Goal: Task Accomplishment & Management: Manage account settings

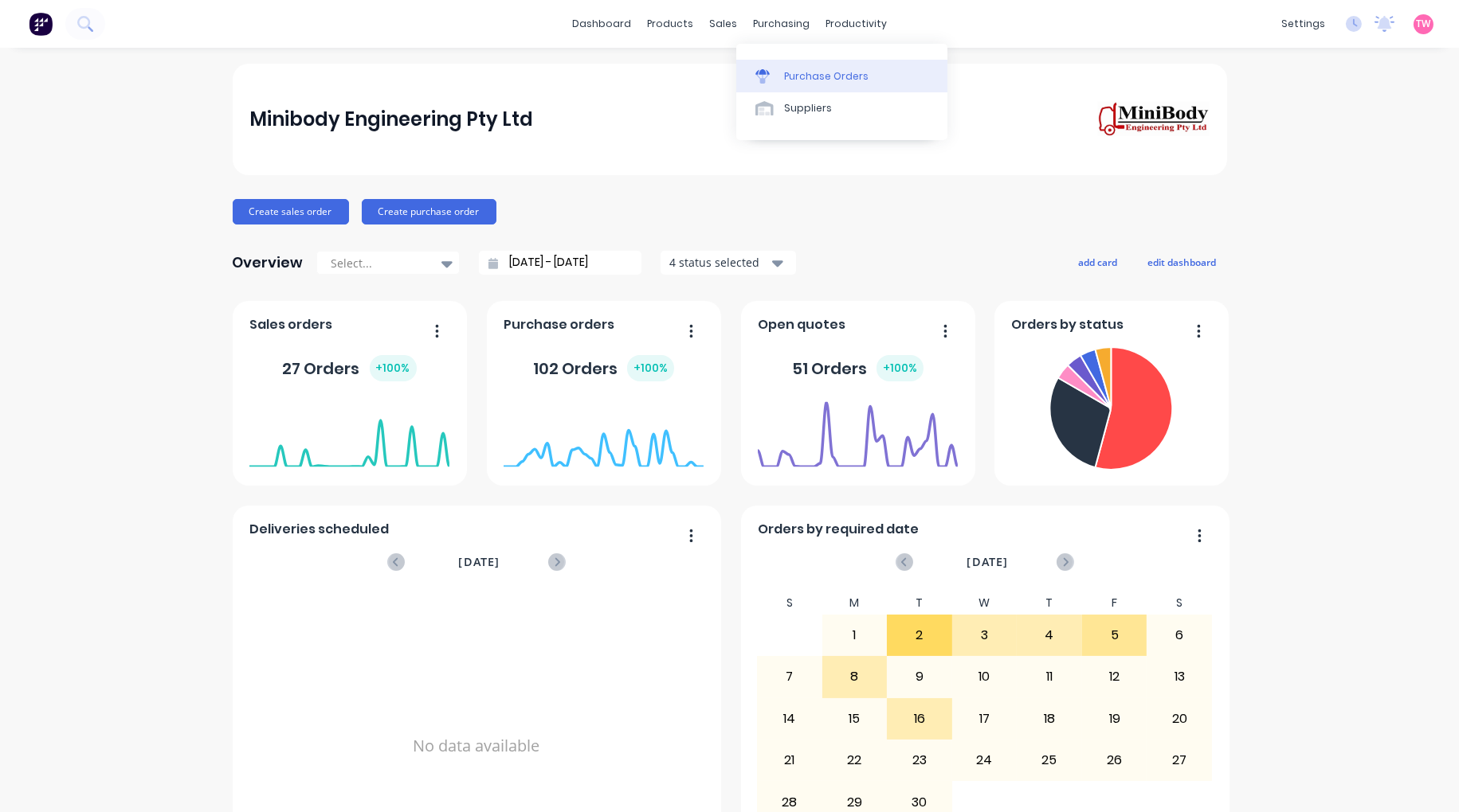
click at [819, 80] on div "Purchase Orders" at bounding box center [826, 77] width 84 height 14
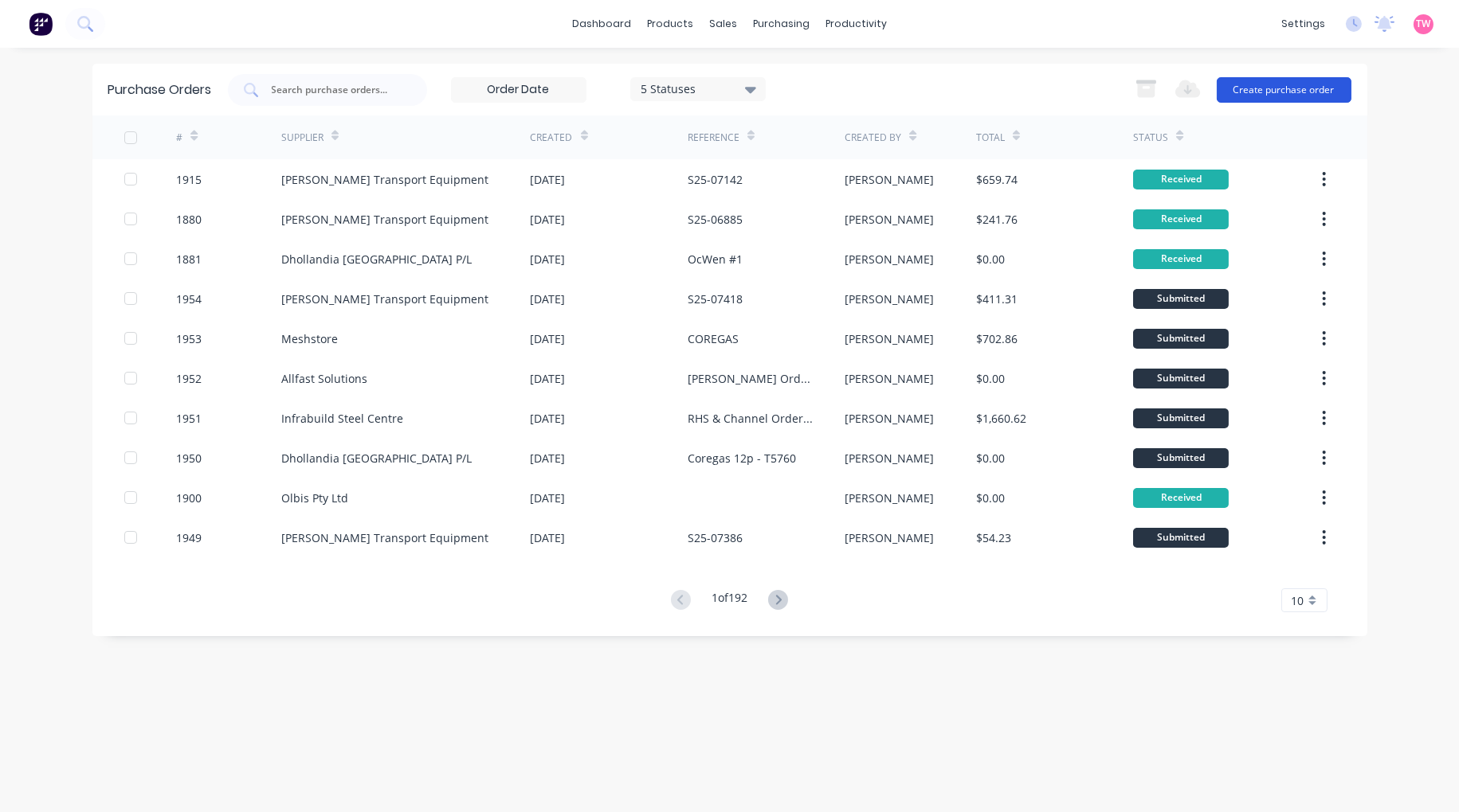
click at [1299, 89] on button "Create purchase order" at bounding box center [1283, 90] width 135 height 25
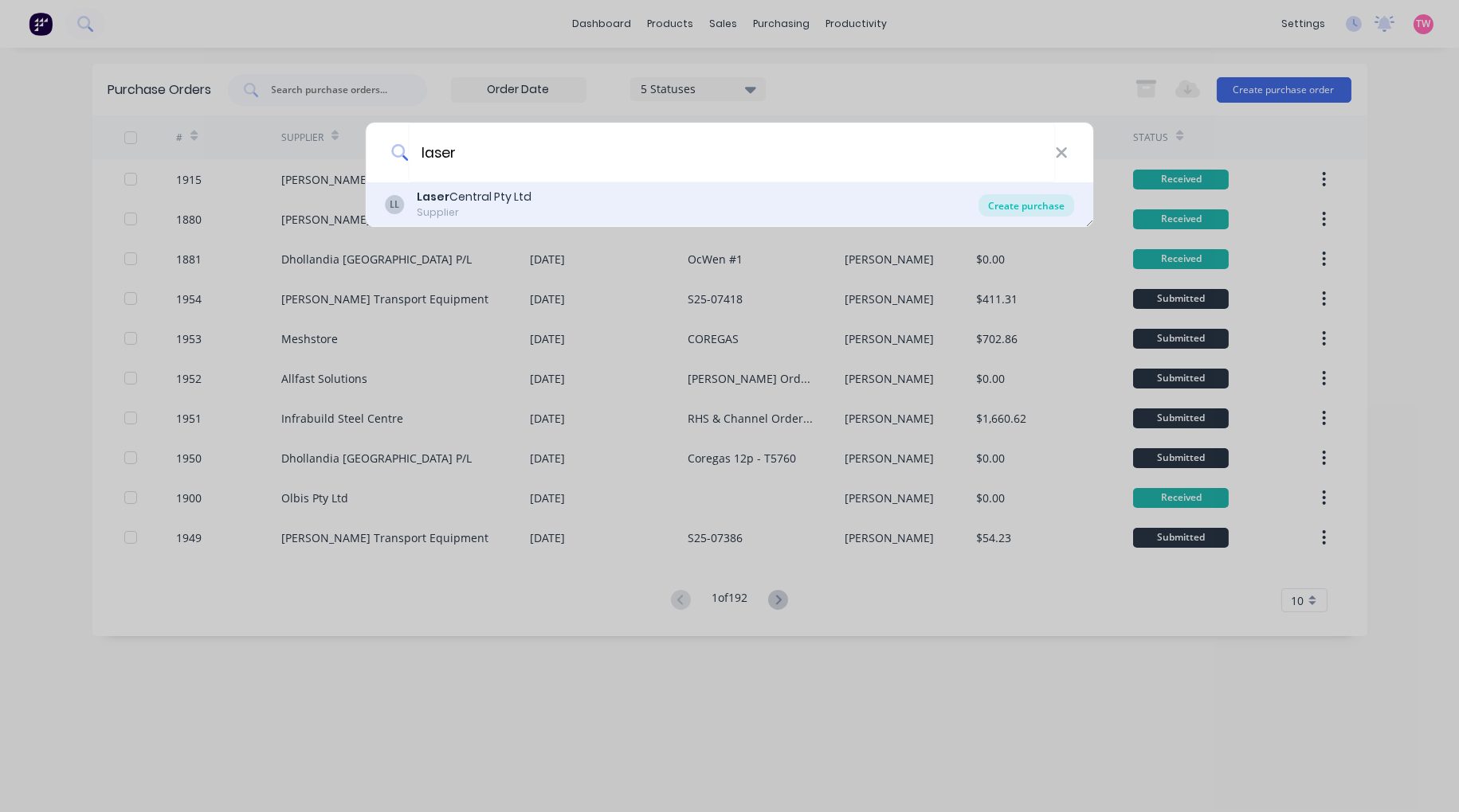
type input "laser"
click at [1031, 205] on div "Create purchase" at bounding box center [1026, 205] width 96 height 23
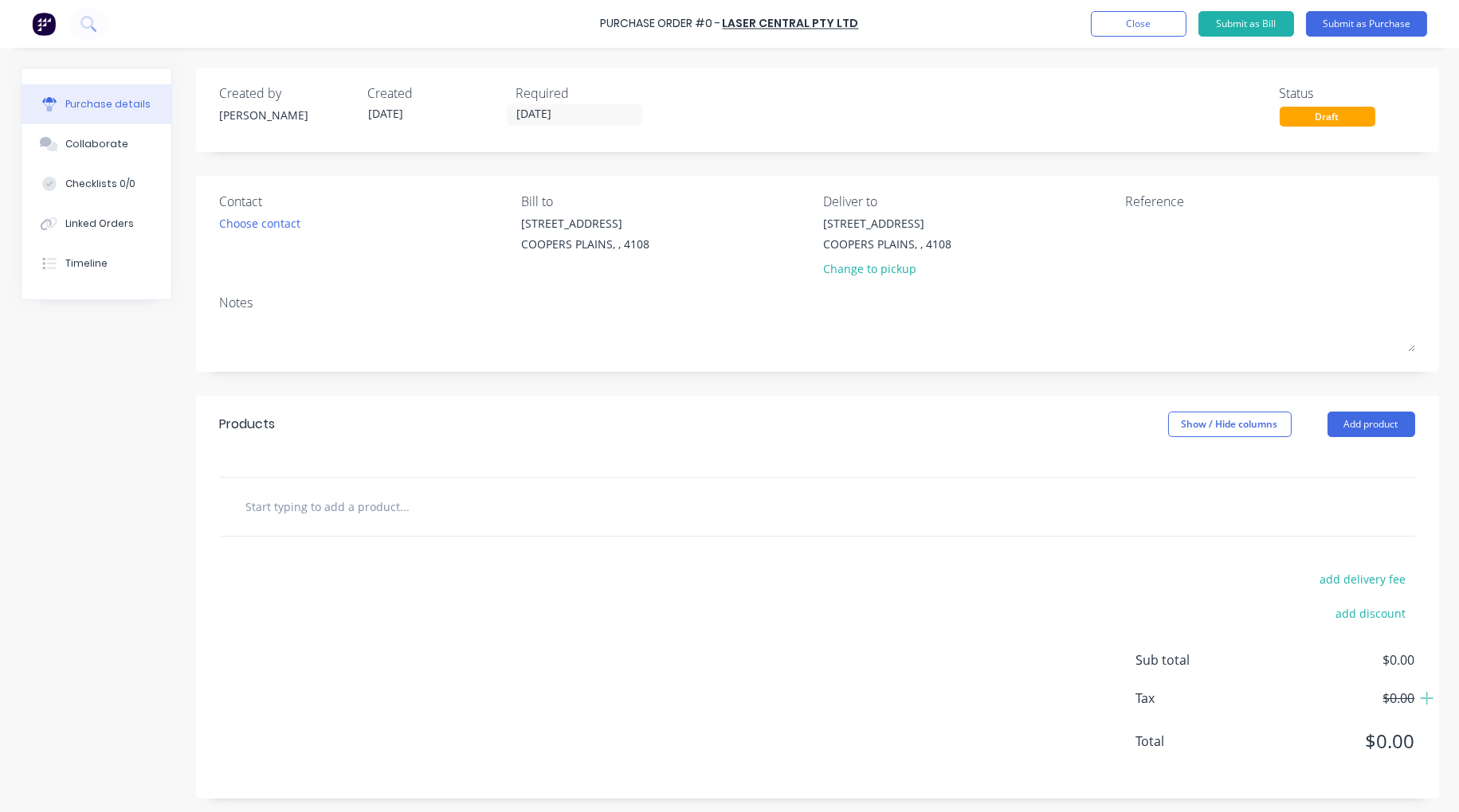
click at [355, 503] on input "text" at bounding box center [405, 507] width 319 height 32
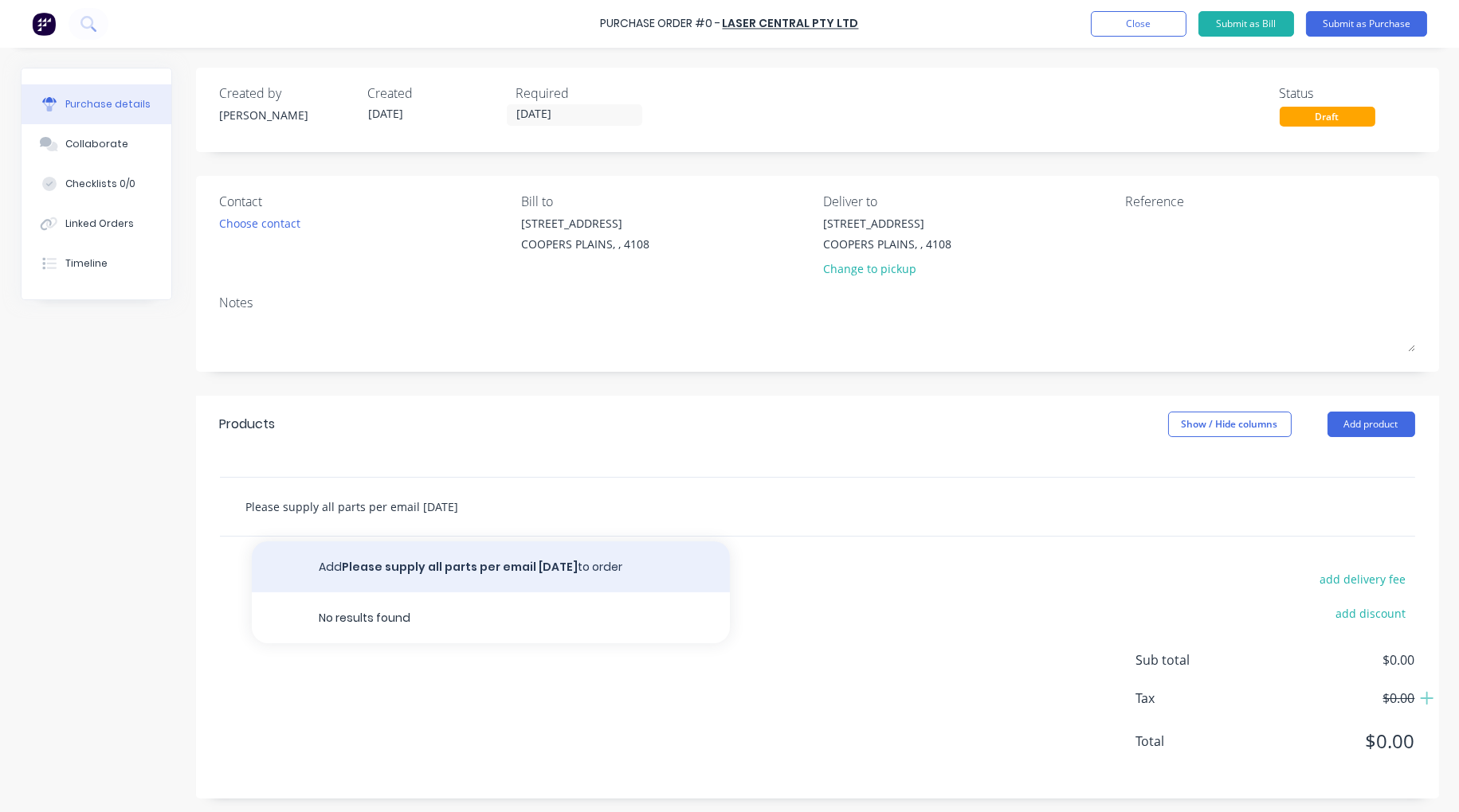
type input "Please supply all parts per email 09/09/2025"
click at [537, 566] on button "Add Please supply all parts per email 09/09/2025 to order" at bounding box center [490, 567] width 478 height 51
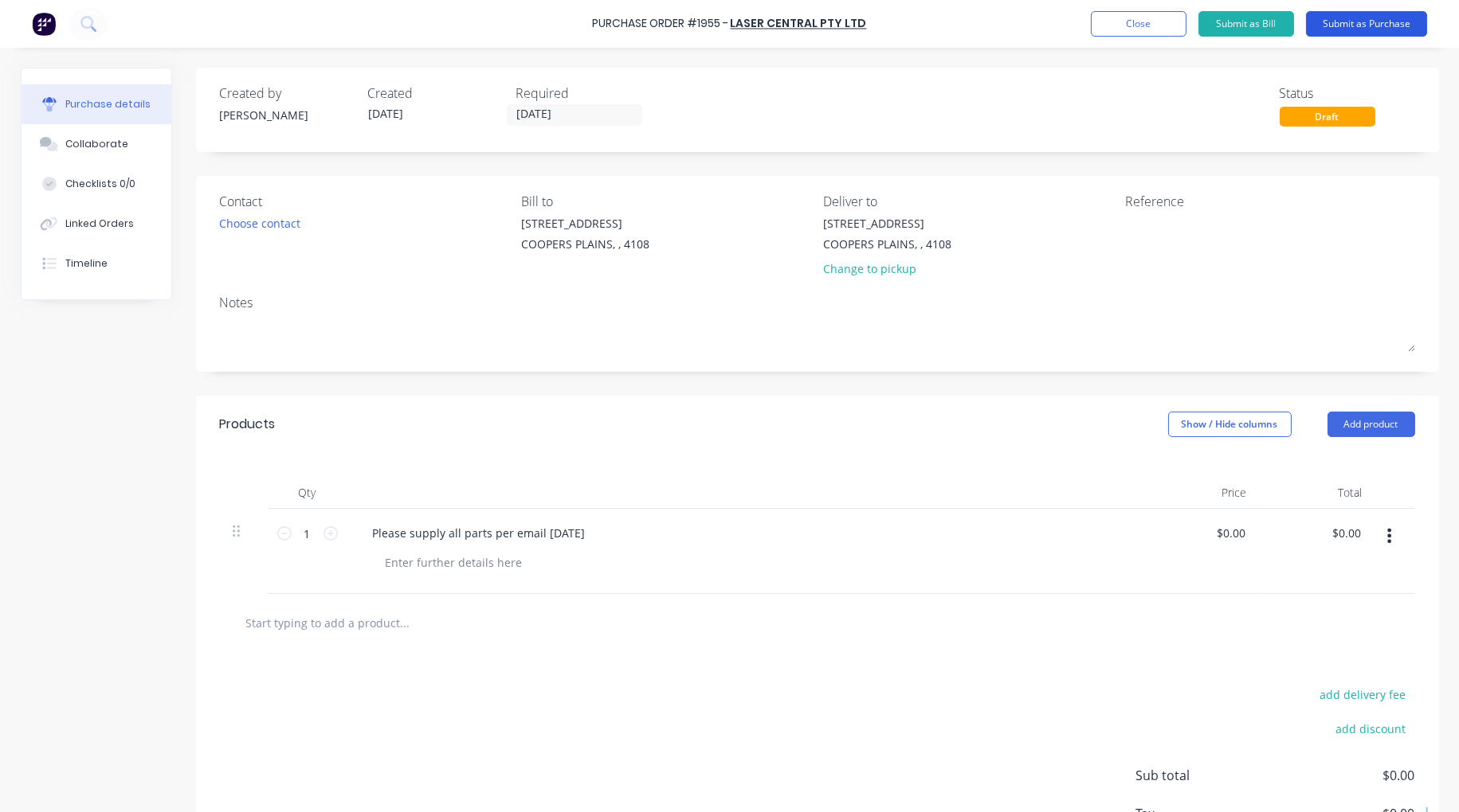
click at [1382, 29] on button "Submit as Purchase" at bounding box center [1366, 23] width 121 height 25
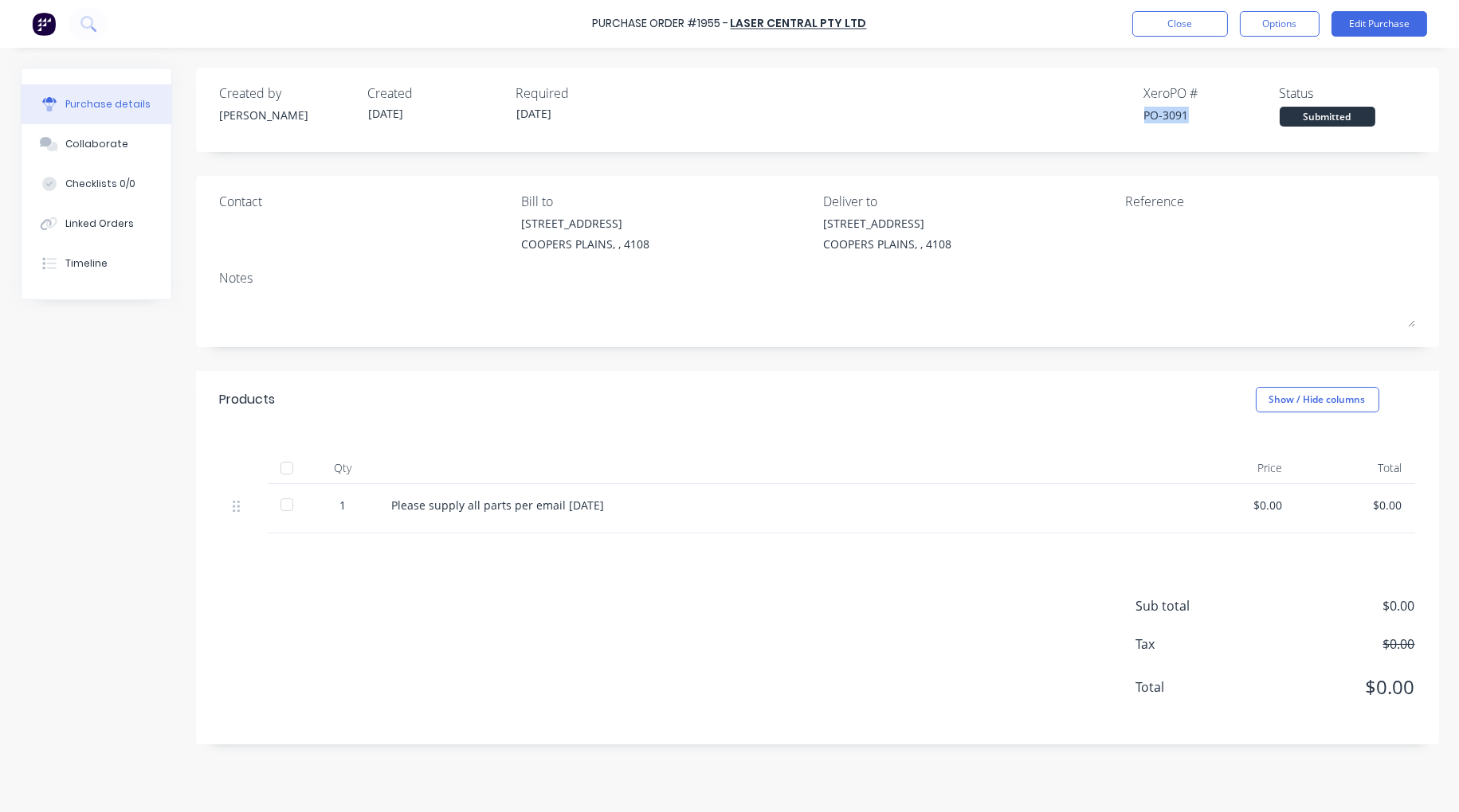
drag, startPoint x: 1187, startPoint y: 111, endPoint x: 1144, endPoint y: 110, distance: 43.0
click at [1144, 110] on div "PO-3091" at bounding box center [1212, 115] width 136 height 17
copy div "PO-3091"
click at [1396, 27] on button "Edit Purchase" at bounding box center [1379, 23] width 96 height 25
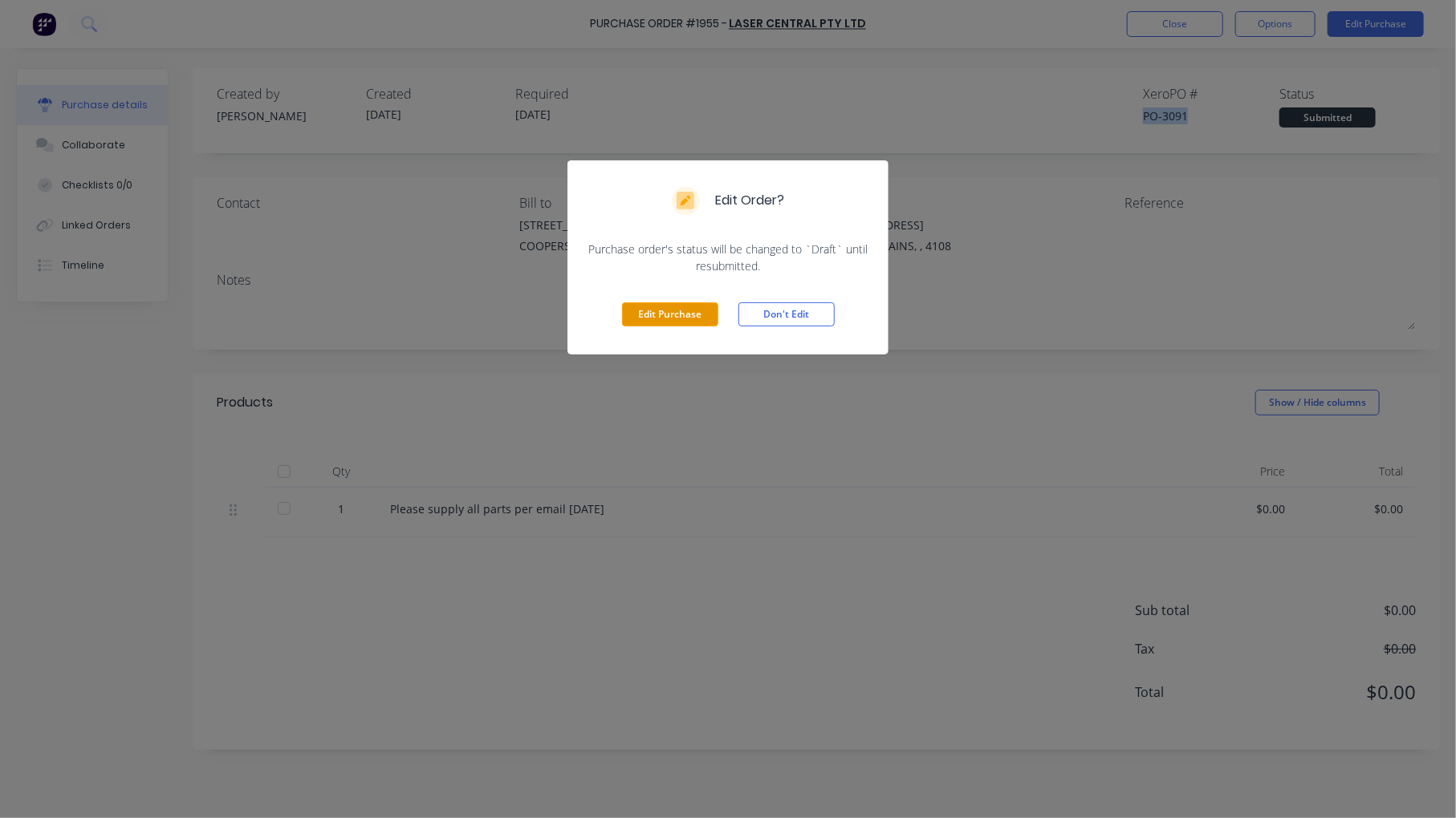
click at [682, 318] on button "Edit Purchase" at bounding box center [670, 314] width 96 height 24
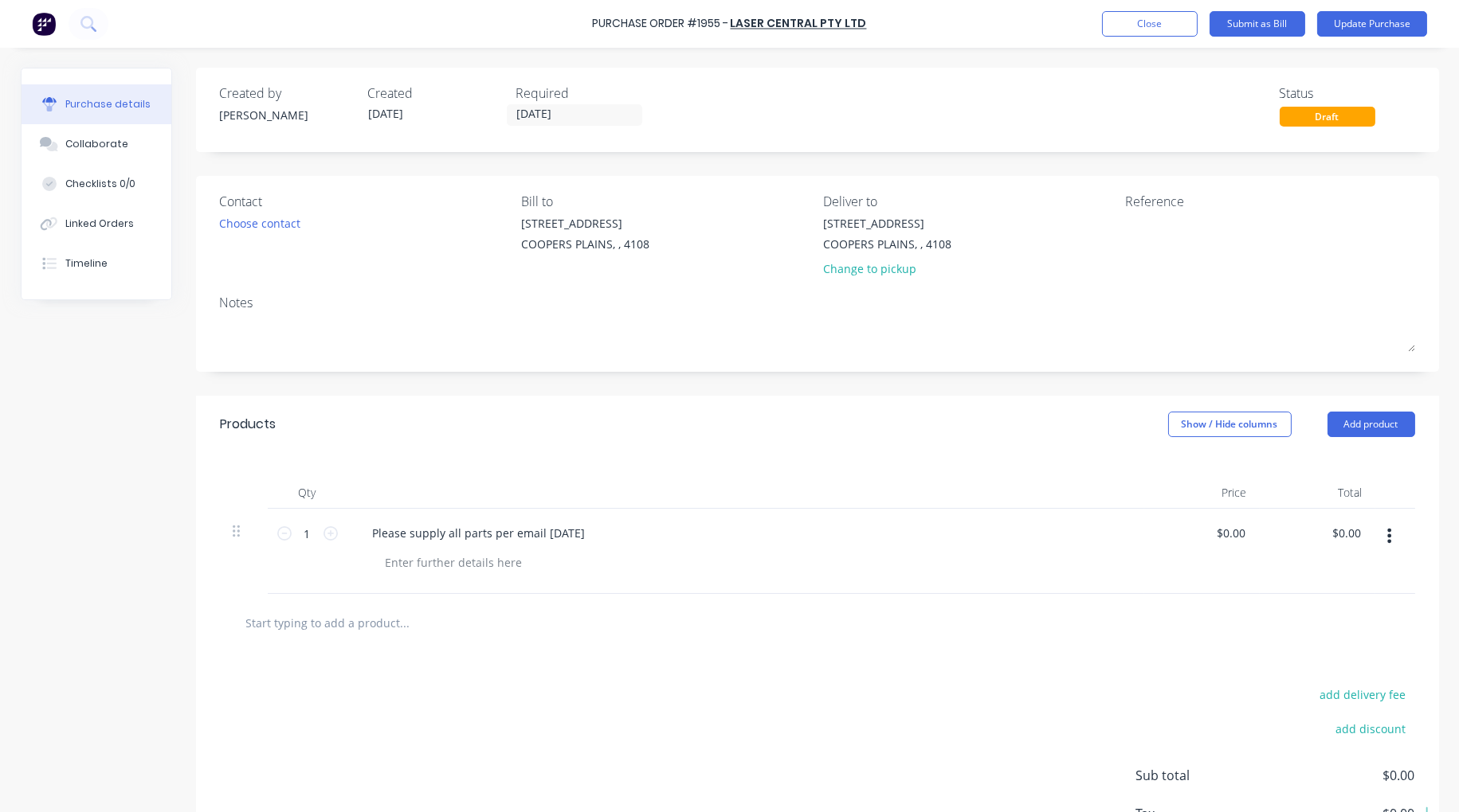
click at [537, 567] on div at bounding box center [751, 562] width 758 height 23
click at [444, 566] on div at bounding box center [454, 562] width 163 height 23
paste div
click at [377, 559] on div "PO-3091" at bounding box center [407, 562] width 71 height 23
drag, startPoint x: 424, startPoint y: 562, endPoint x: 370, endPoint y: 562, distance: 54.0
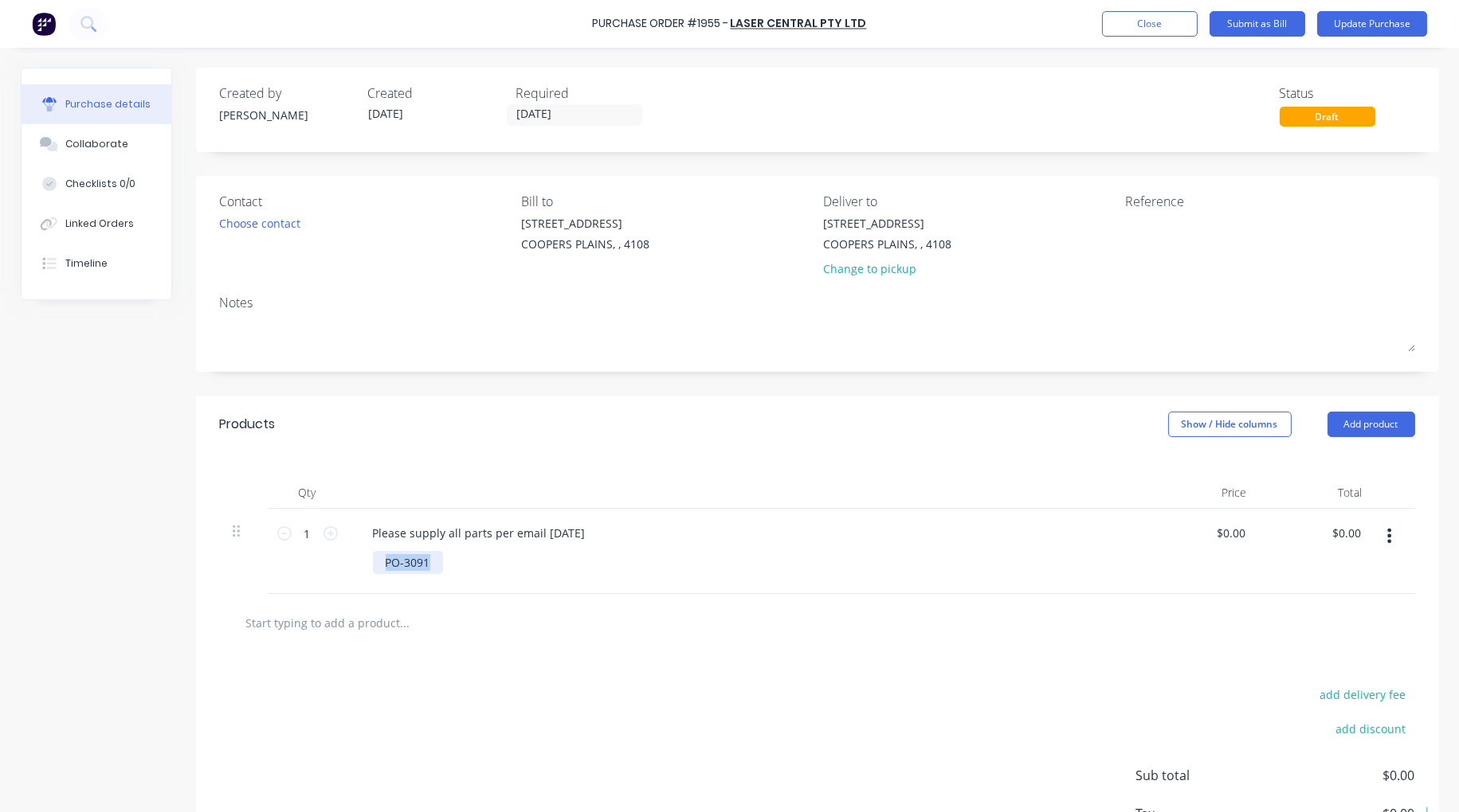
click at [373, 562] on div "PO-3091" at bounding box center [407, 562] width 71 height 23
click at [598, 534] on div "Please supply all parts per email 09/09/2025" at bounding box center [480, 533] width 239 height 23
click at [1386, 25] on button "Update Purchase" at bounding box center [1372, 23] width 110 height 25
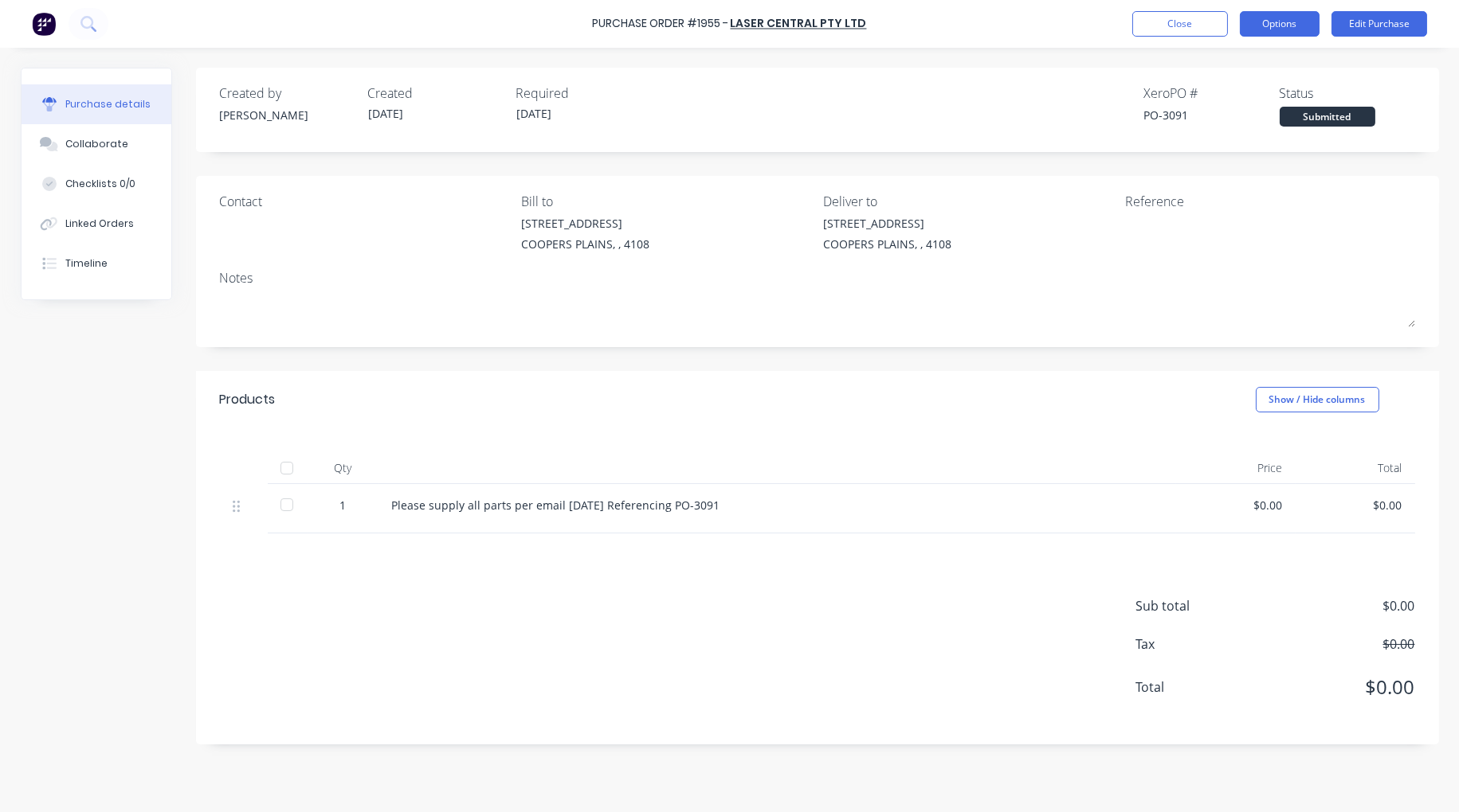
click at [1291, 22] on button "Options" at bounding box center [1280, 23] width 80 height 25
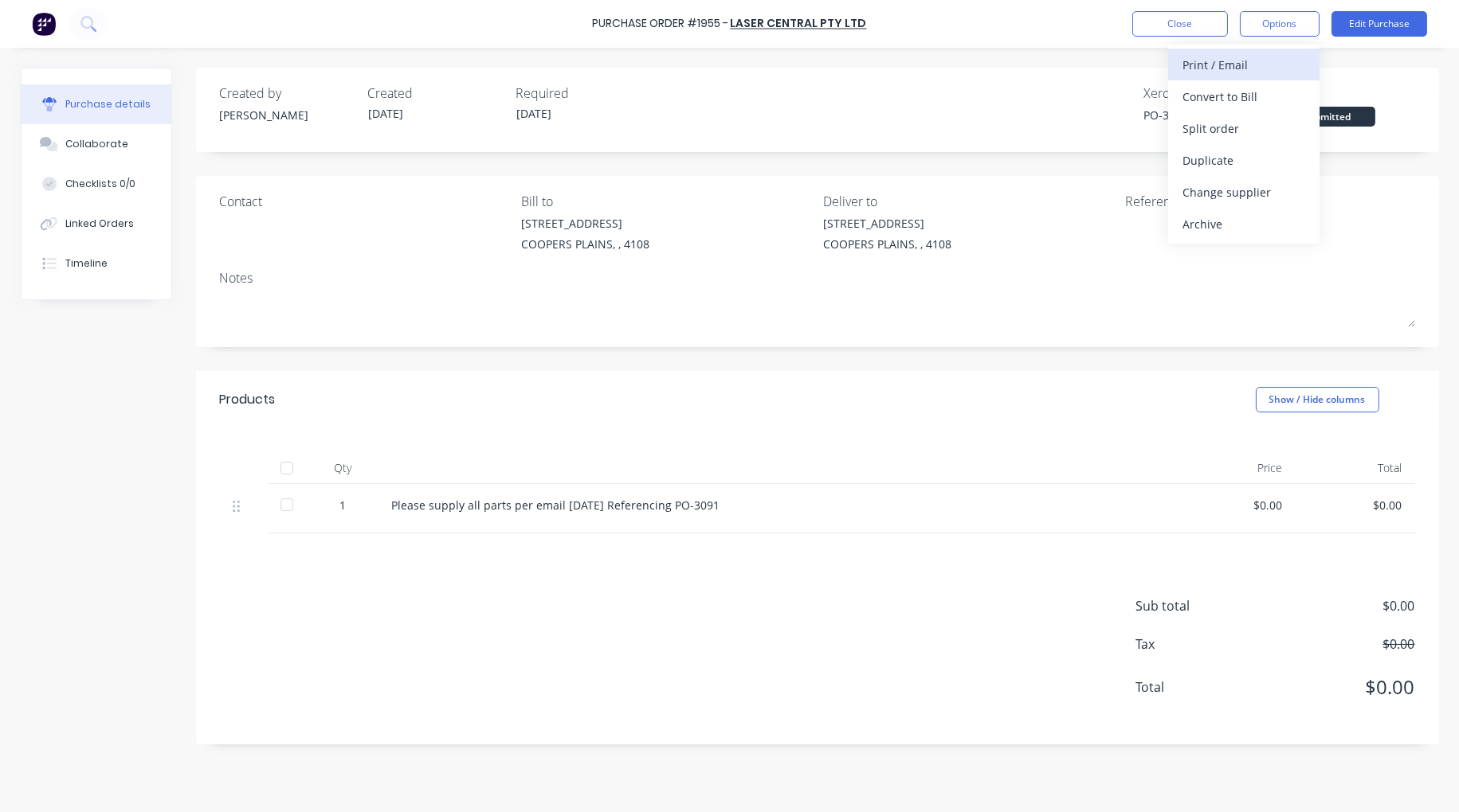
click at [1247, 64] on div "Print / Email" at bounding box center [1243, 64] width 123 height 23
click at [1244, 100] on div "With pricing" at bounding box center [1243, 97] width 123 height 23
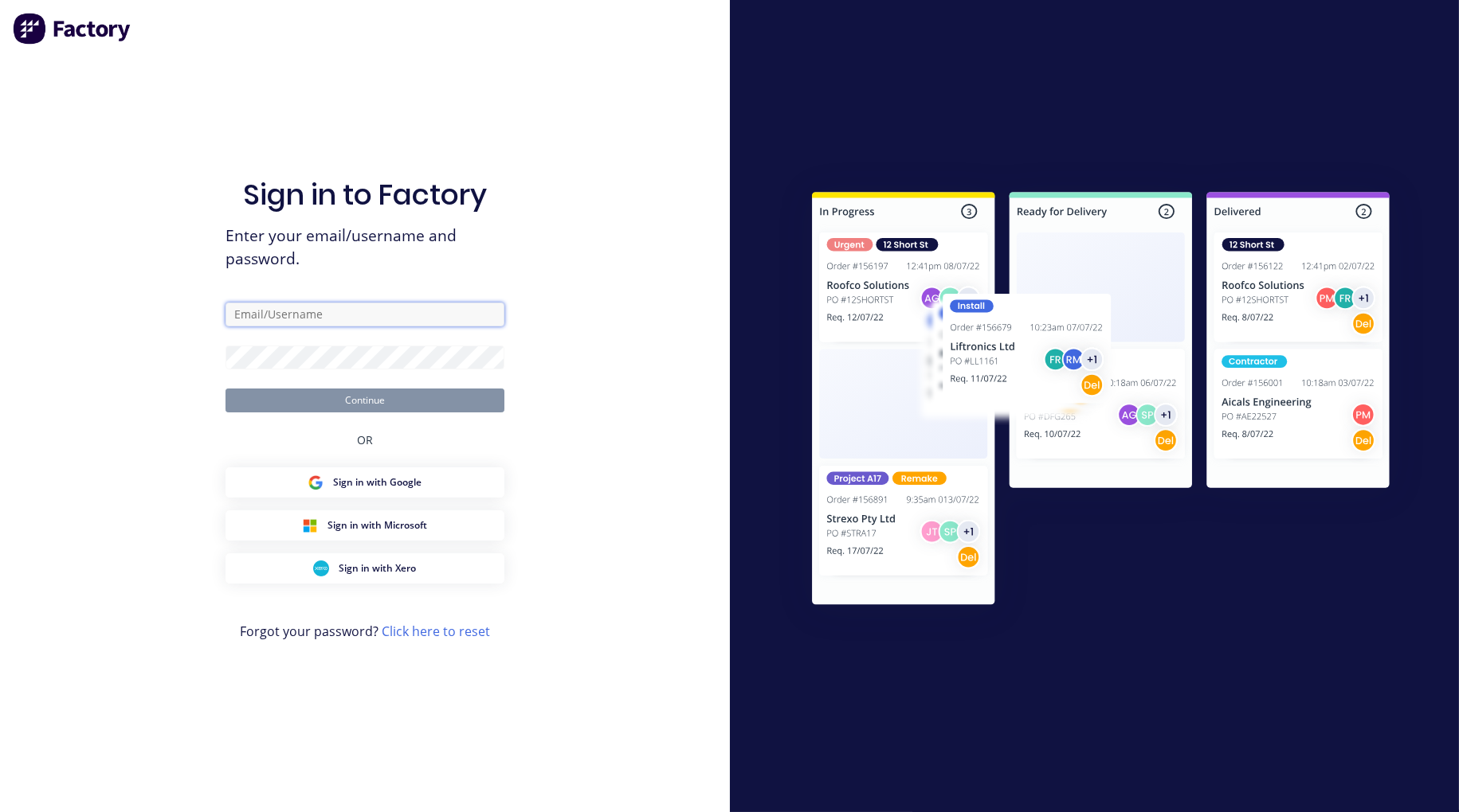
type input "admin@minibody.com.au"
click at [403, 399] on button "Continue" at bounding box center [365, 400] width 279 height 23
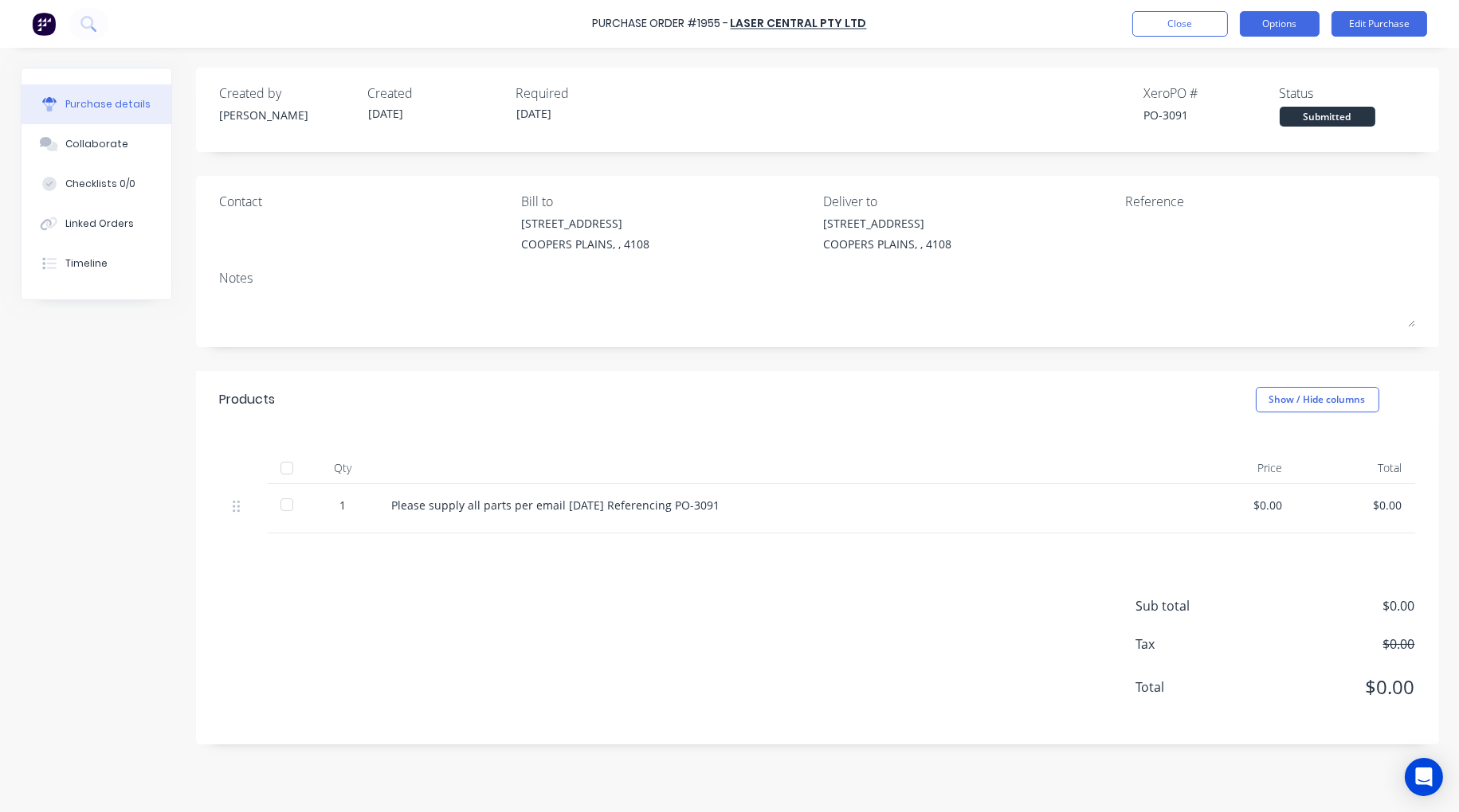
click at [1294, 17] on button "Options" at bounding box center [1280, 23] width 80 height 25
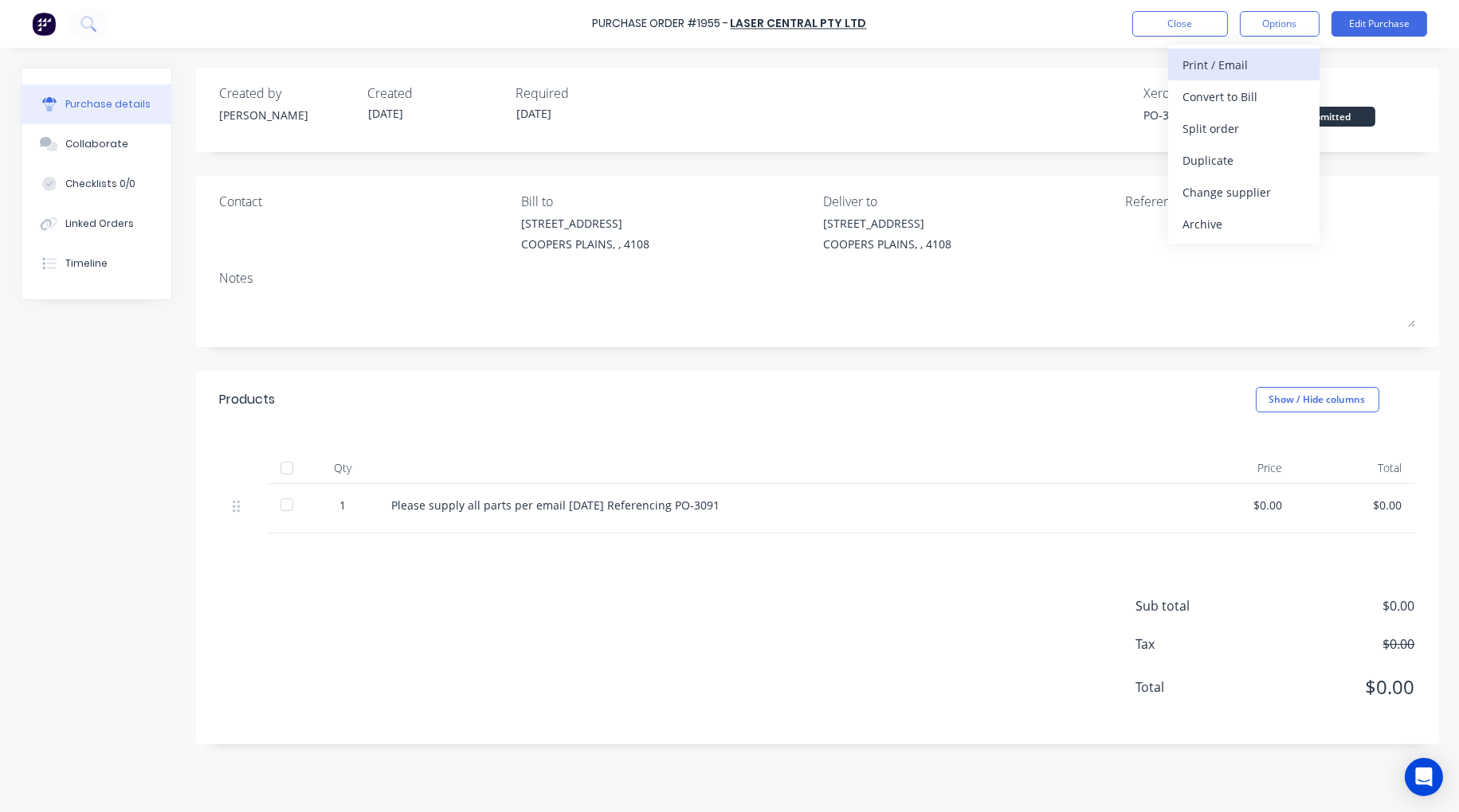
click at [1252, 60] on div "Print / Email" at bounding box center [1243, 64] width 123 height 23
click at [1244, 97] on div "With pricing" at bounding box center [1243, 97] width 123 height 23
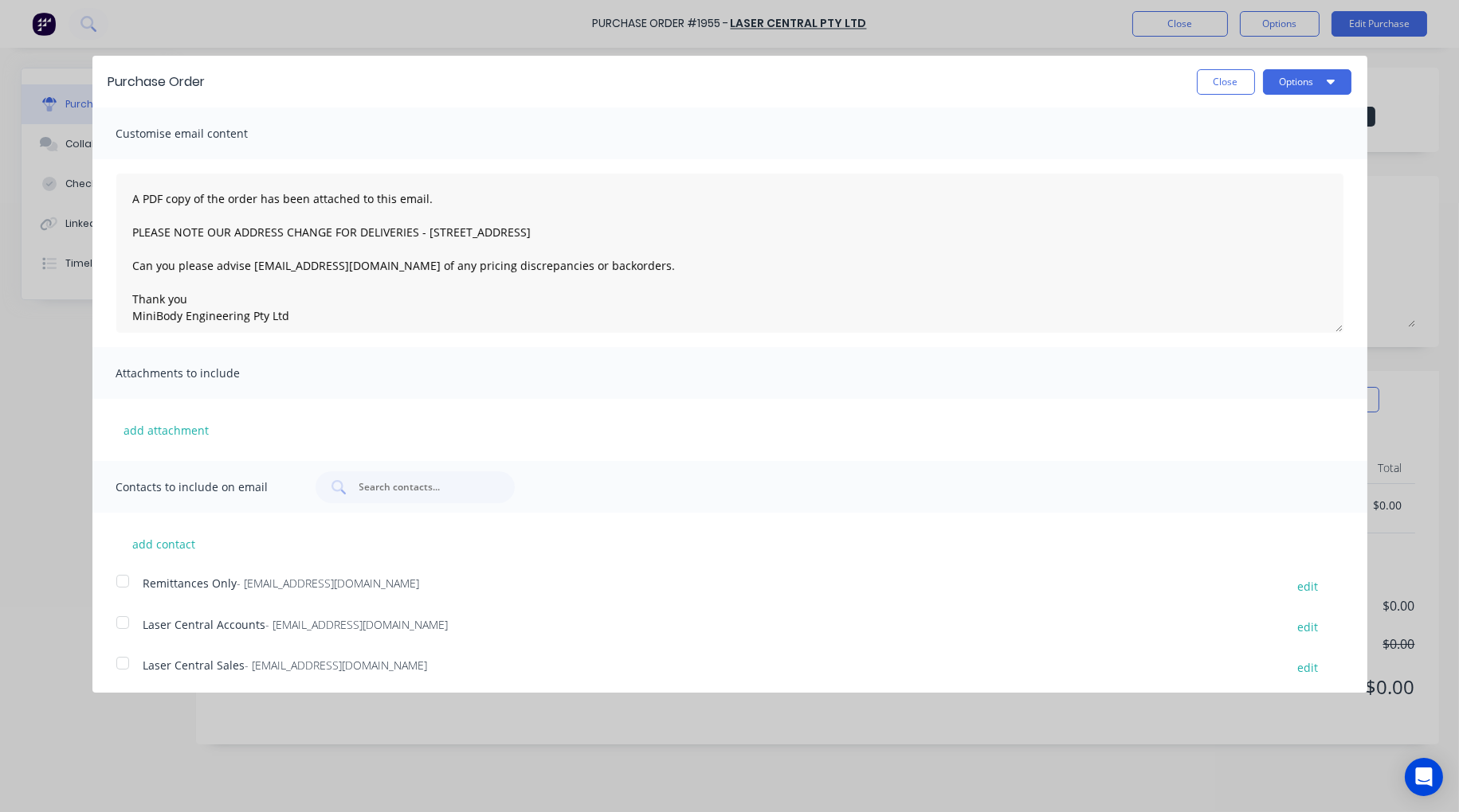
scroll to position [4, 0]
click at [118, 657] on div at bounding box center [123, 659] width 32 height 32
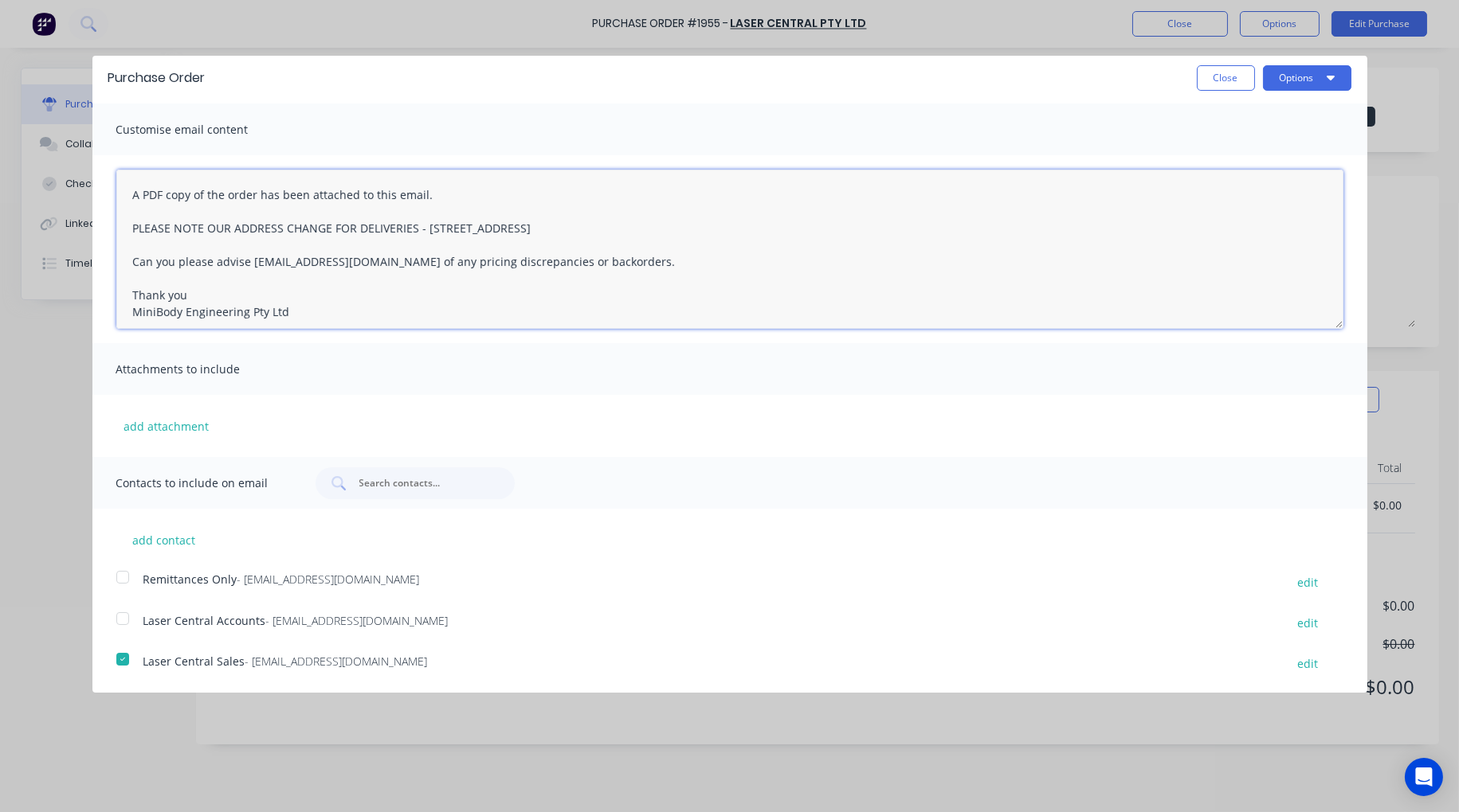
click at [126, 185] on textarea "A PDF copy of the order has been attached to this email. PLEASE NOTE OUR ADDRES…" at bounding box center [730, 249] width 1227 height 159
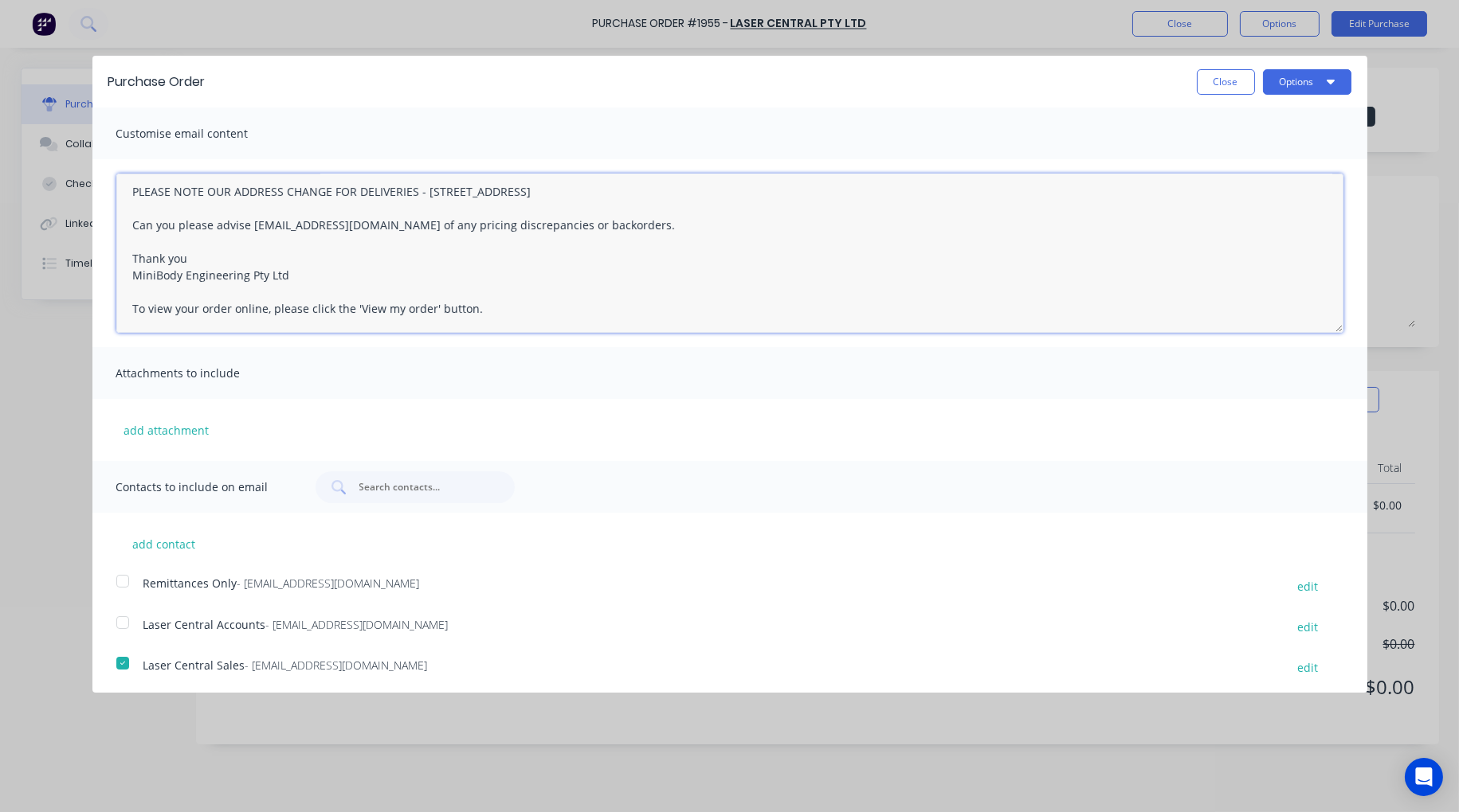
scroll to position [0, 0]
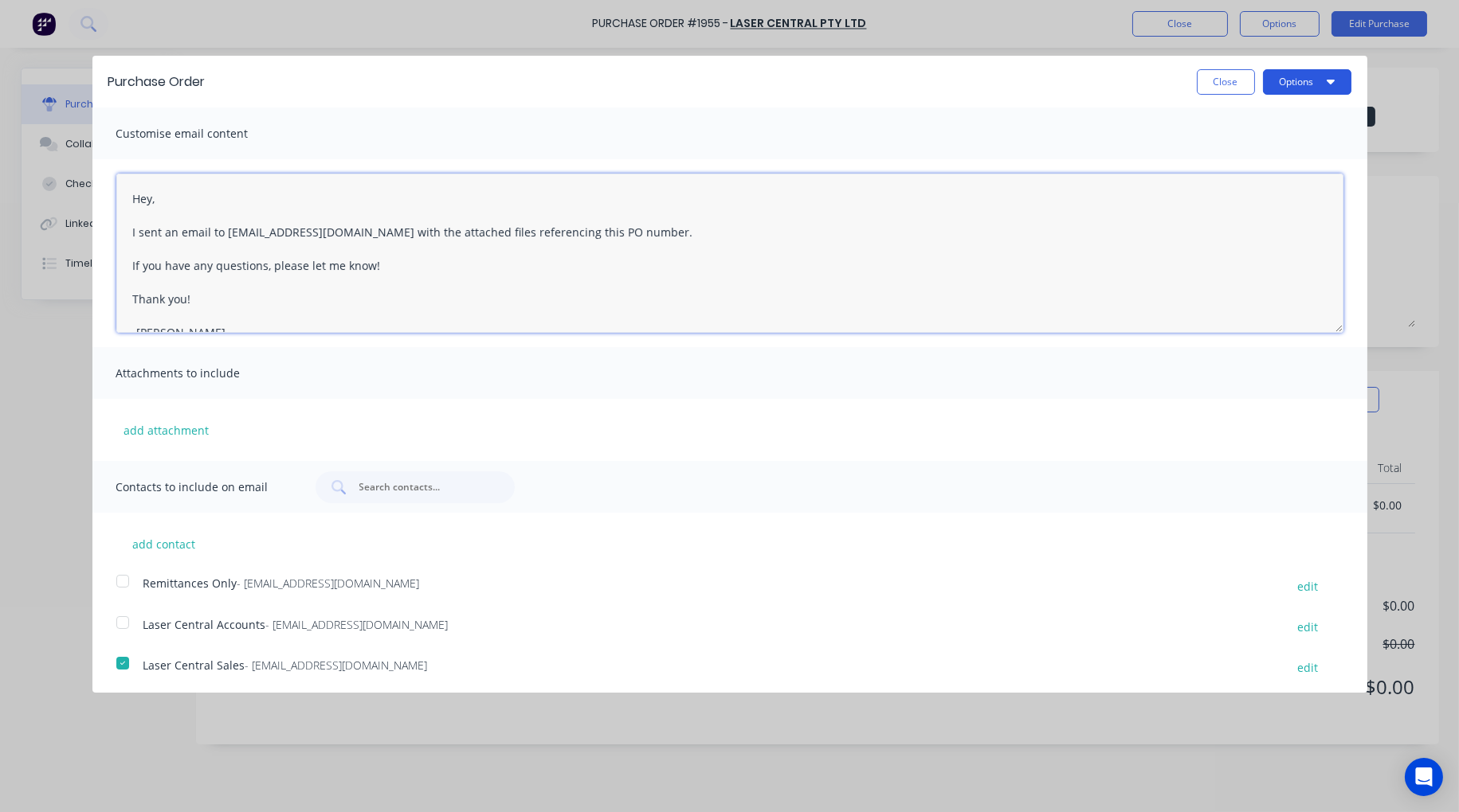
type textarea "Hey, I sent an email to [EMAIL_ADDRESS][DOMAIN_NAME] with the attached files re…"
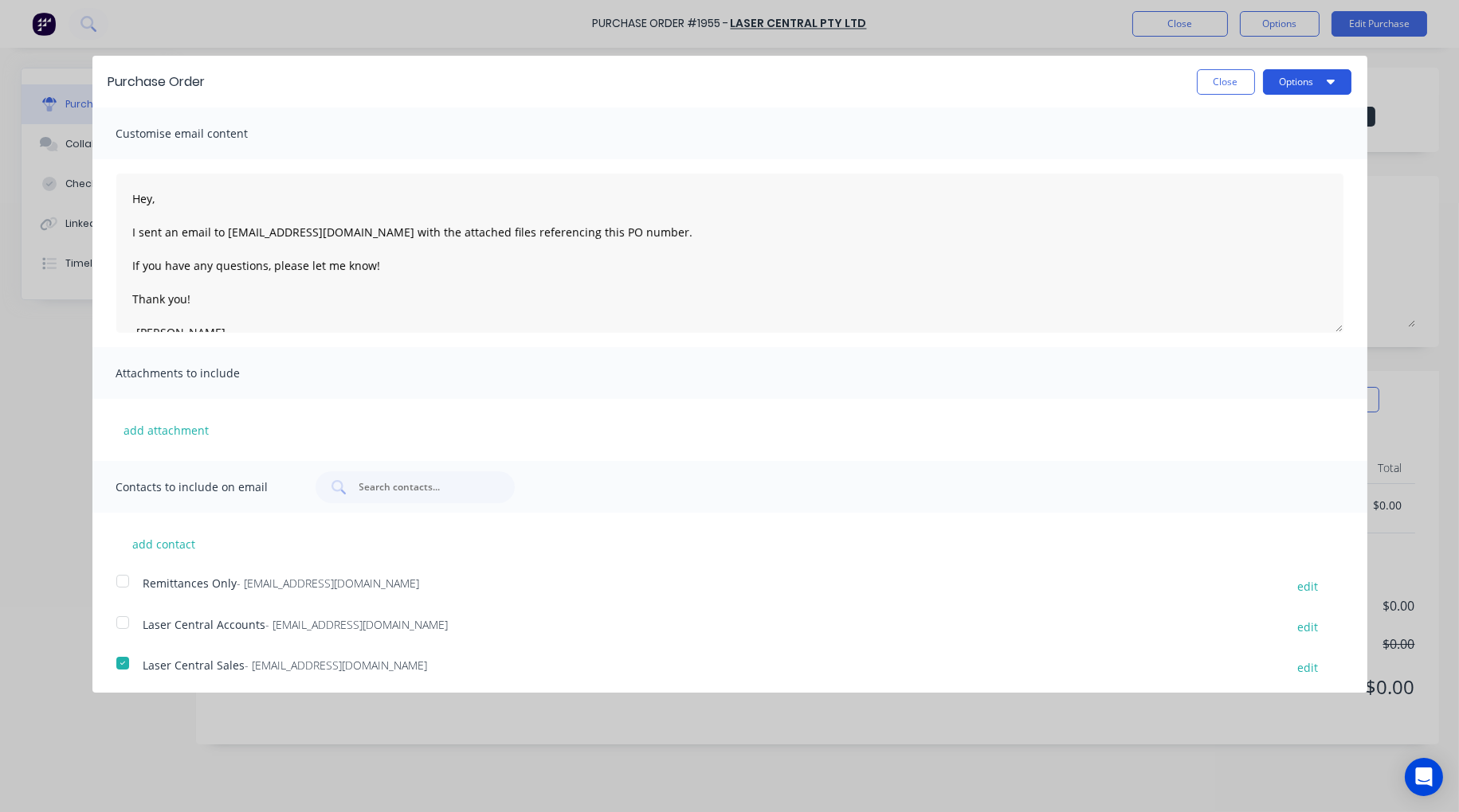
click at [1294, 80] on button "Options" at bounding box center [1308, 82] width 89 height 25
click at [1243, 153] on div "Email" at bounding box center [1275, 154] width 123 height 23
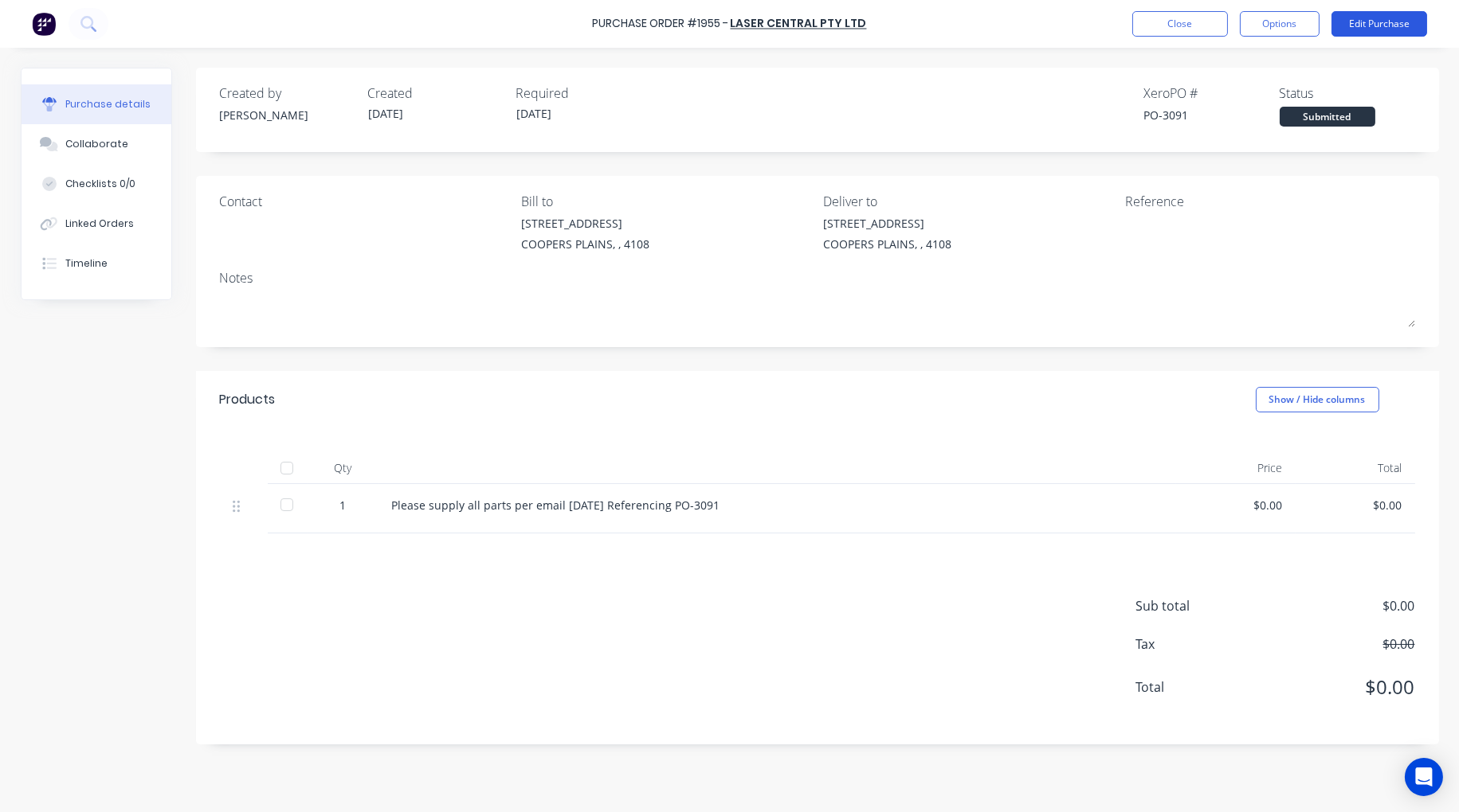
click at [1379, 23] on button "Edit Purchase" at bounding box center [1379, 23] width 96 height 25
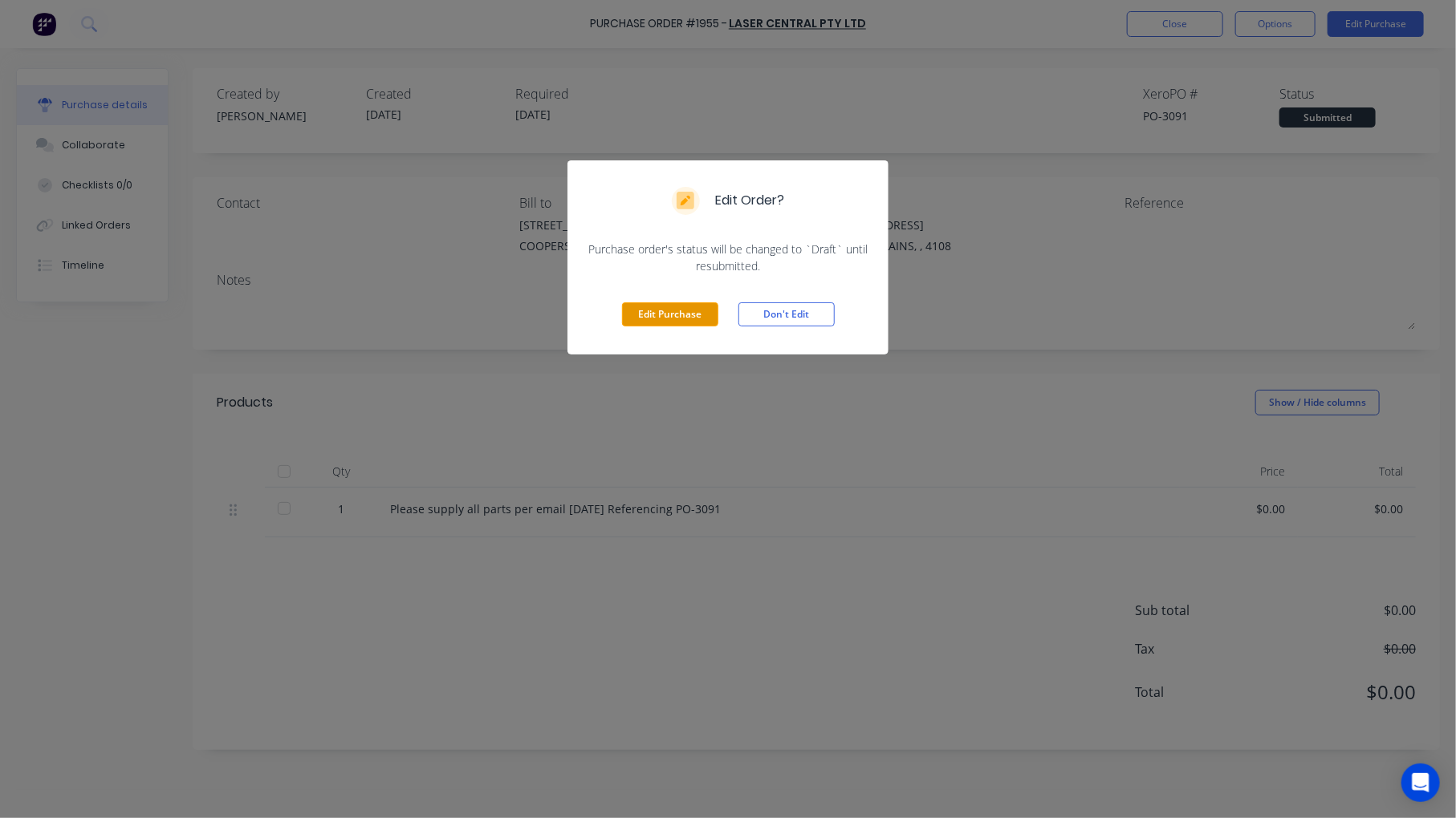
click at [683, 314] on button "Edit Purchase" at bounding box center [670, 314] width 96 height 24
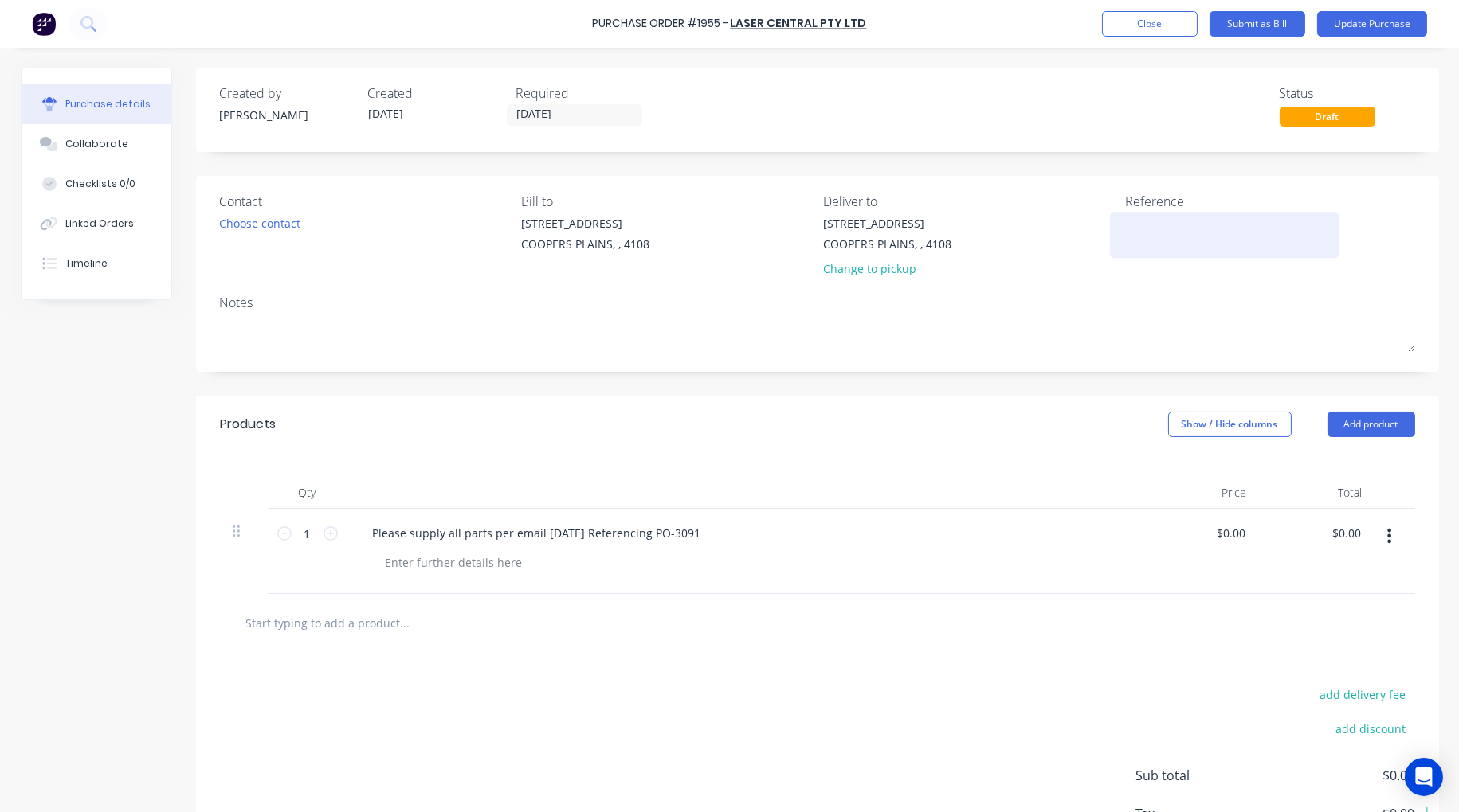
click at [1163, 227] on textarea at bounding box center [1224, 232] width 199 height 36
type textarea "Coregas 8"
type textarea "x"
type textarea "Coregas 8 P"
type textarea "x"
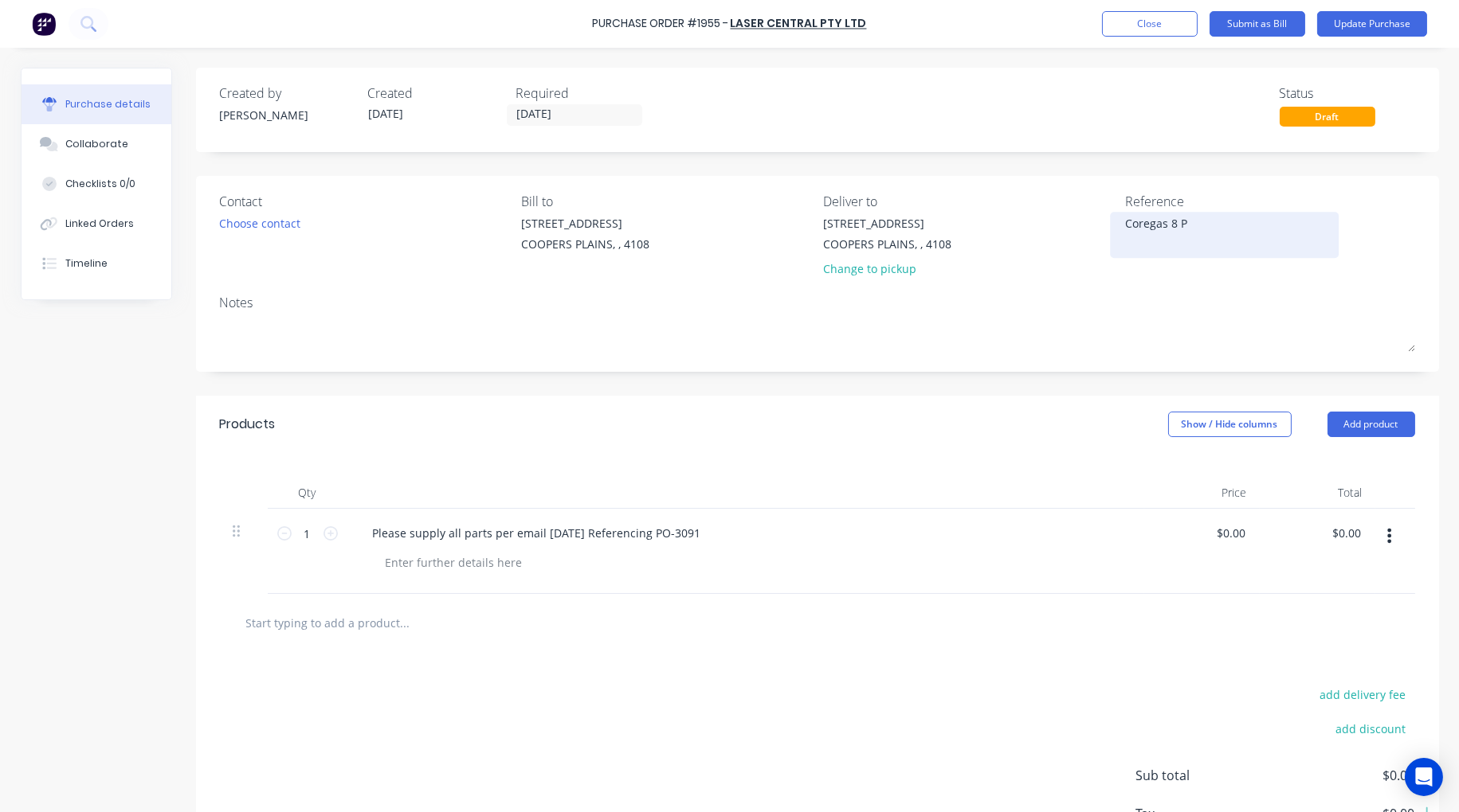
type textarea "Coregas 8 Pa"
type textarea "x"
type textarea "Coregas 8 Pal"
type textarea "x"
type textarea "Coregas 8 Pall"
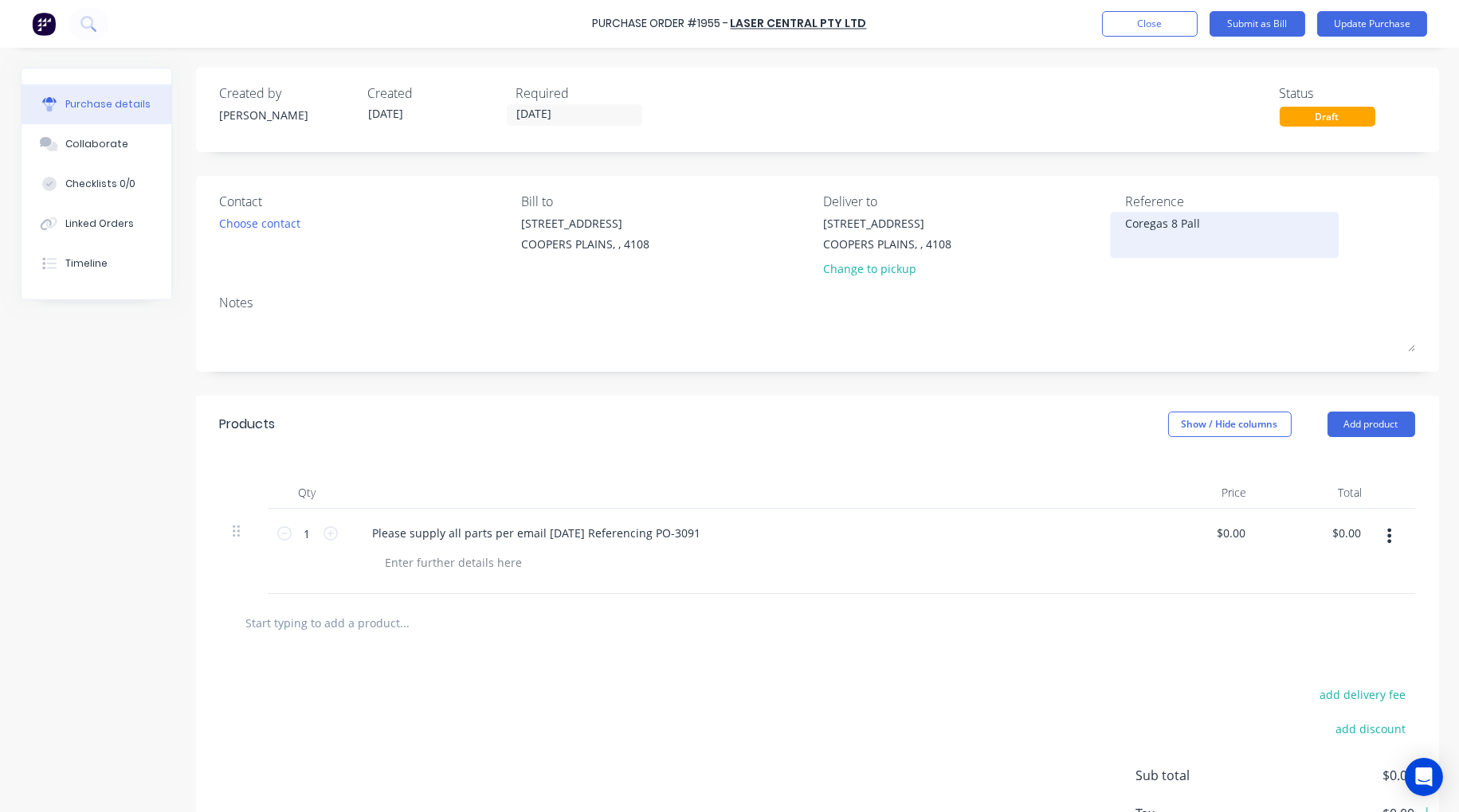
type textarea "x"
type textarea "Coregas 8 Palle"
type textarea "x"
type textarea "Coregas 8 Pallet"
type textarea "x"
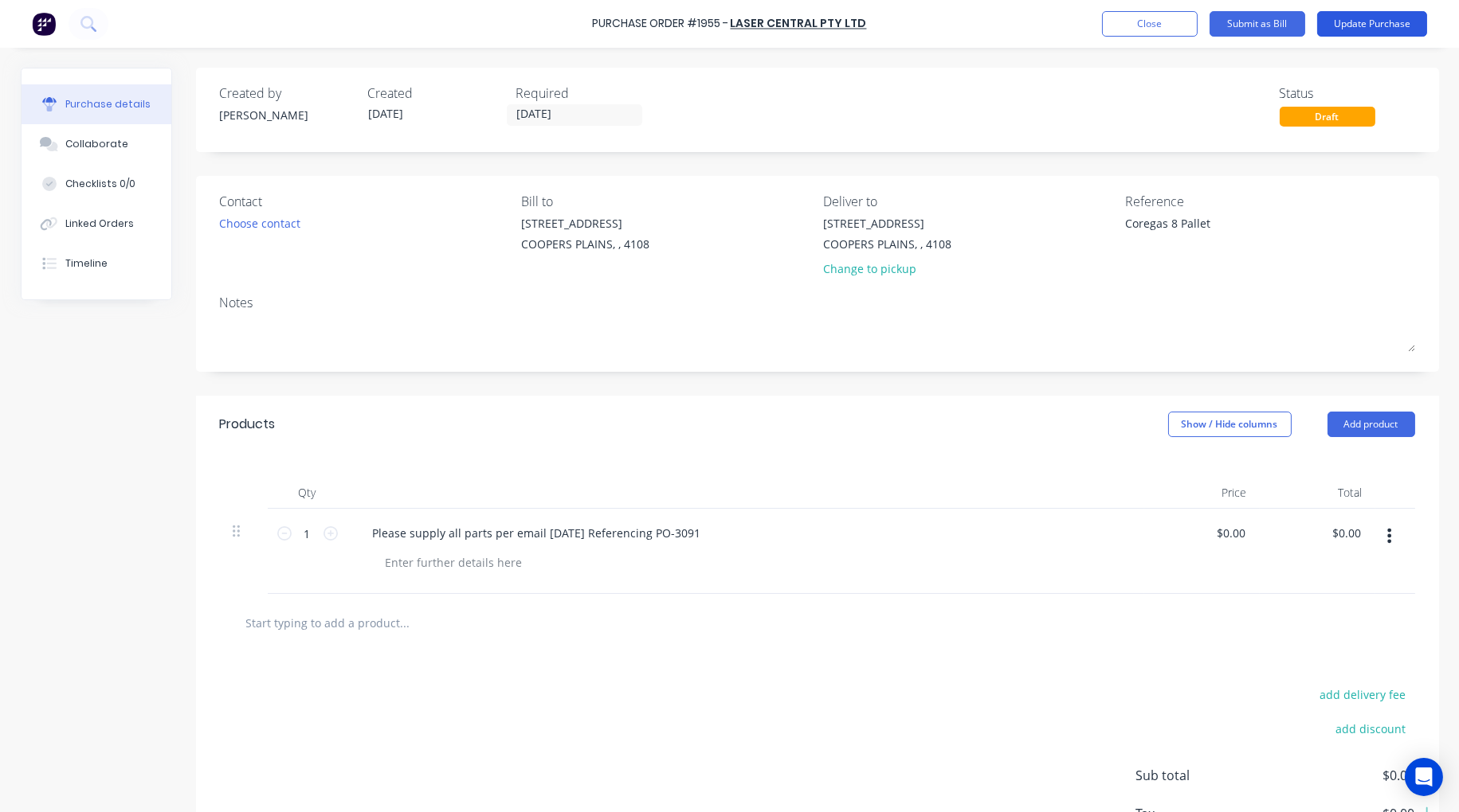
type textarea "Coregas 8 Pallet"
click at [1365, 30] on button "Update Purchase" at bounding box center [1372, 23] width 110 height 25
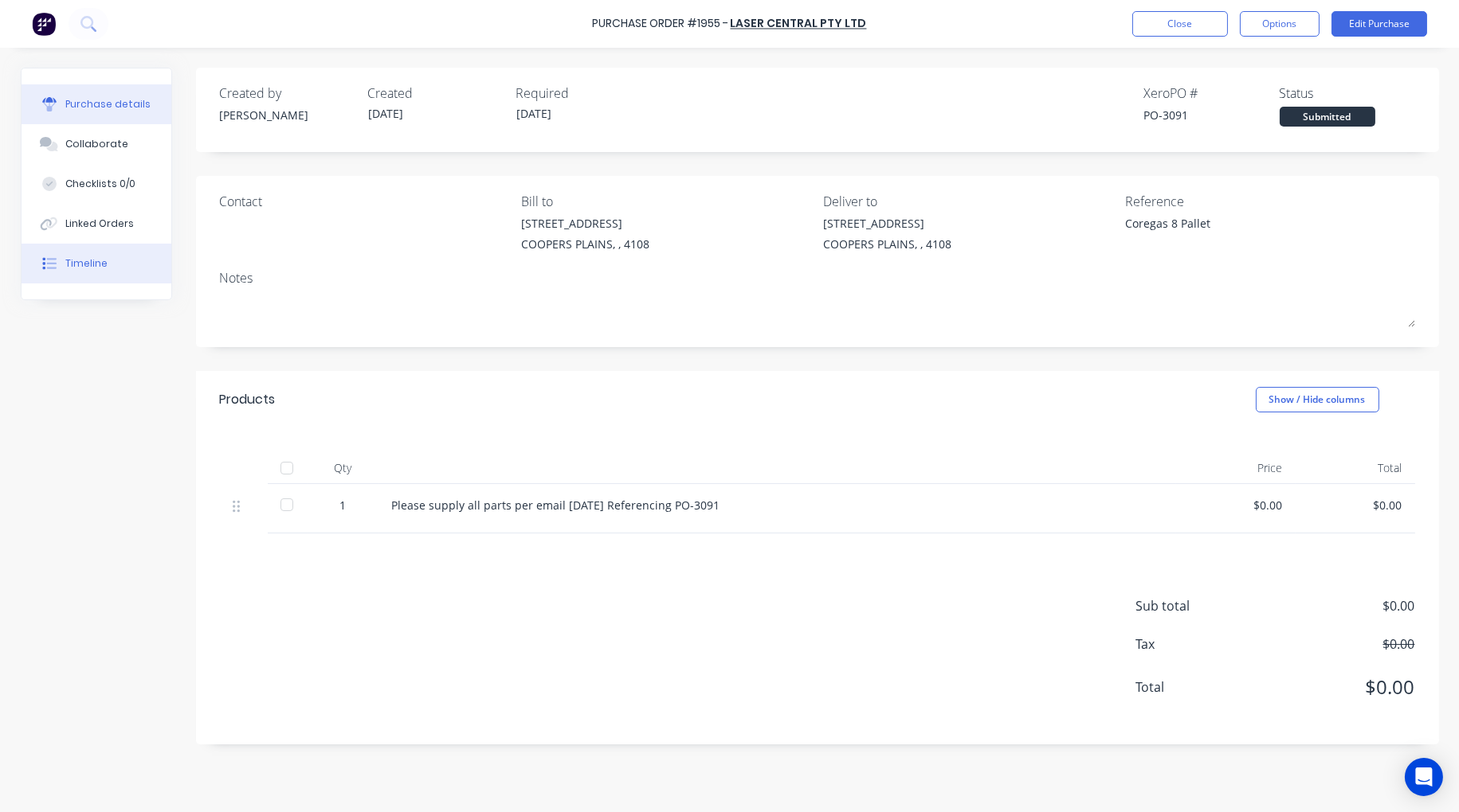
click at [93, 263] on div "Timeline" at bounding box center [86, 264] width 43 height 14
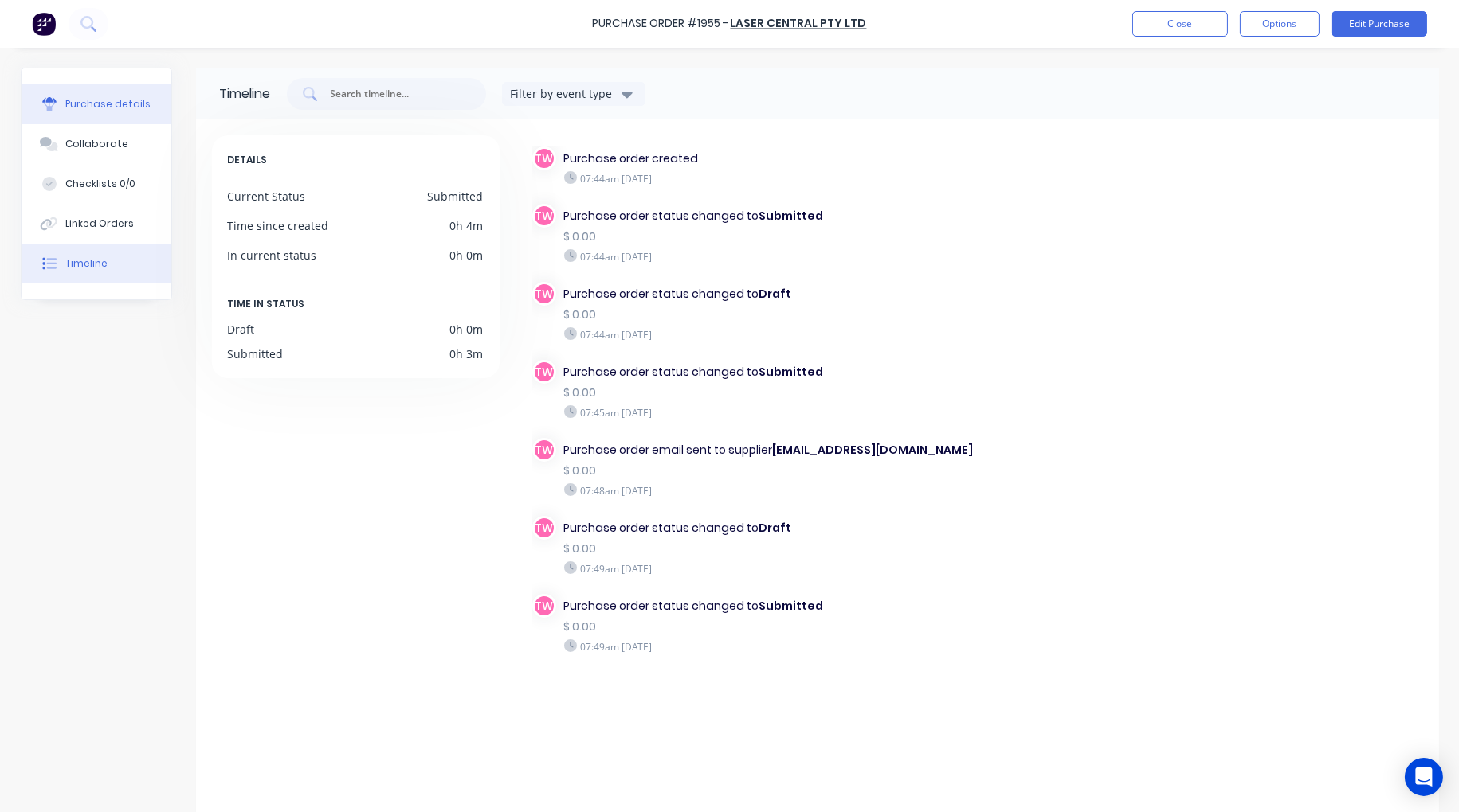
click at [108, 104] on div "Purchase details" at bounding box center [108, 104] width 85 height 14
type textarea "x"
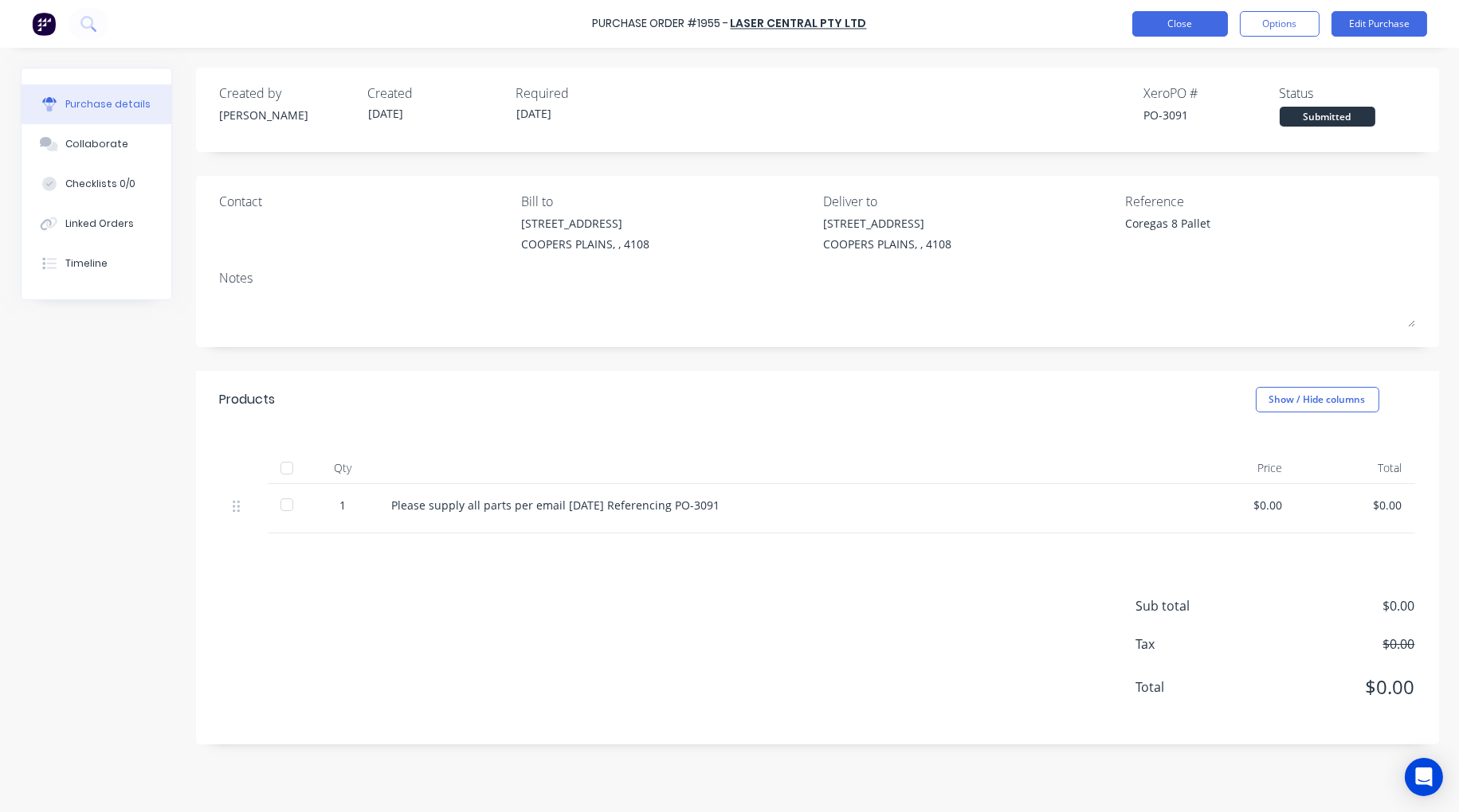
click at [1180, 27] on button "Close" at bounding box center [1180, 23] width 96 height 25
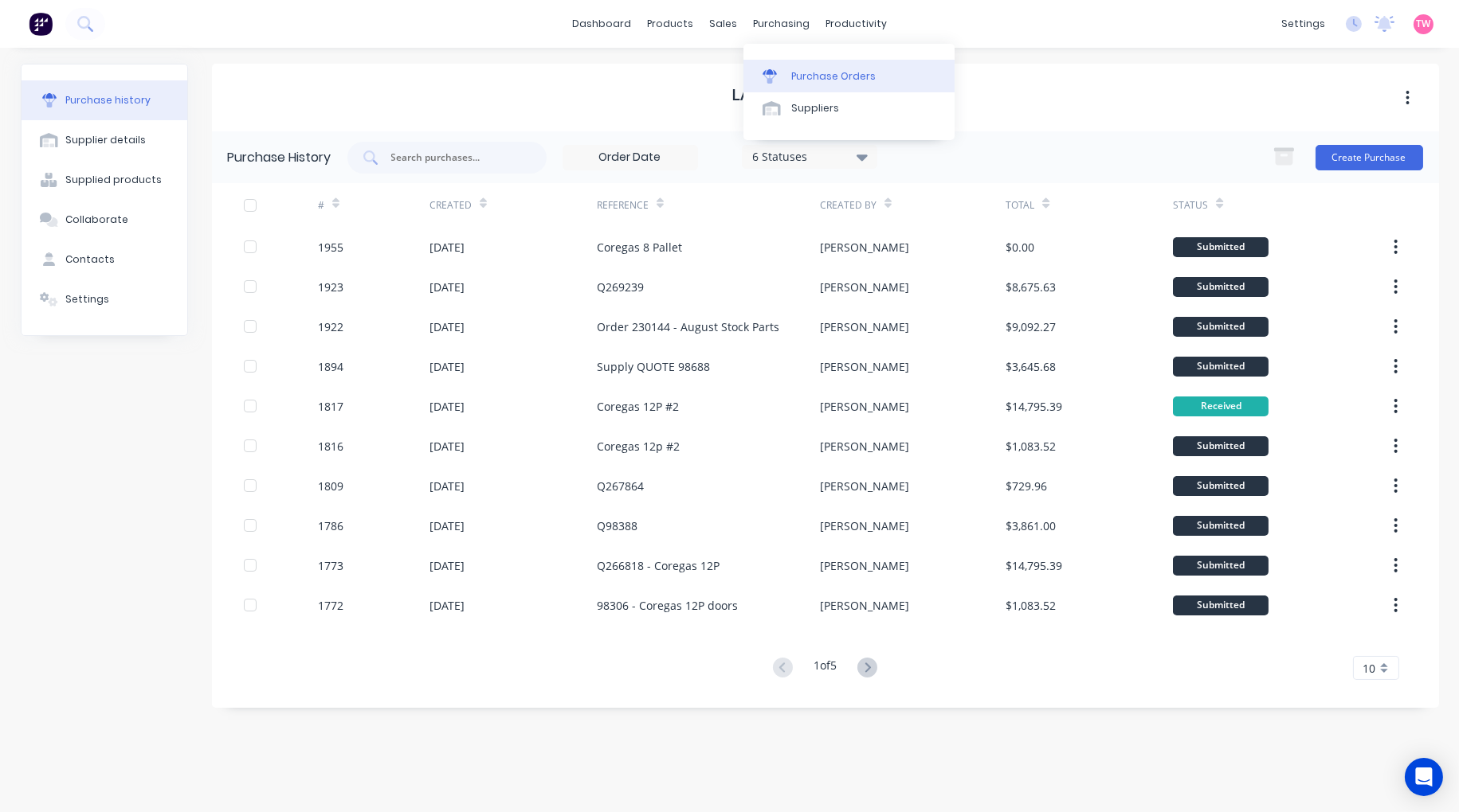
click at [831, 77] on div "Purchase Orders" at bounding box center [833, 77] width 84 height 14
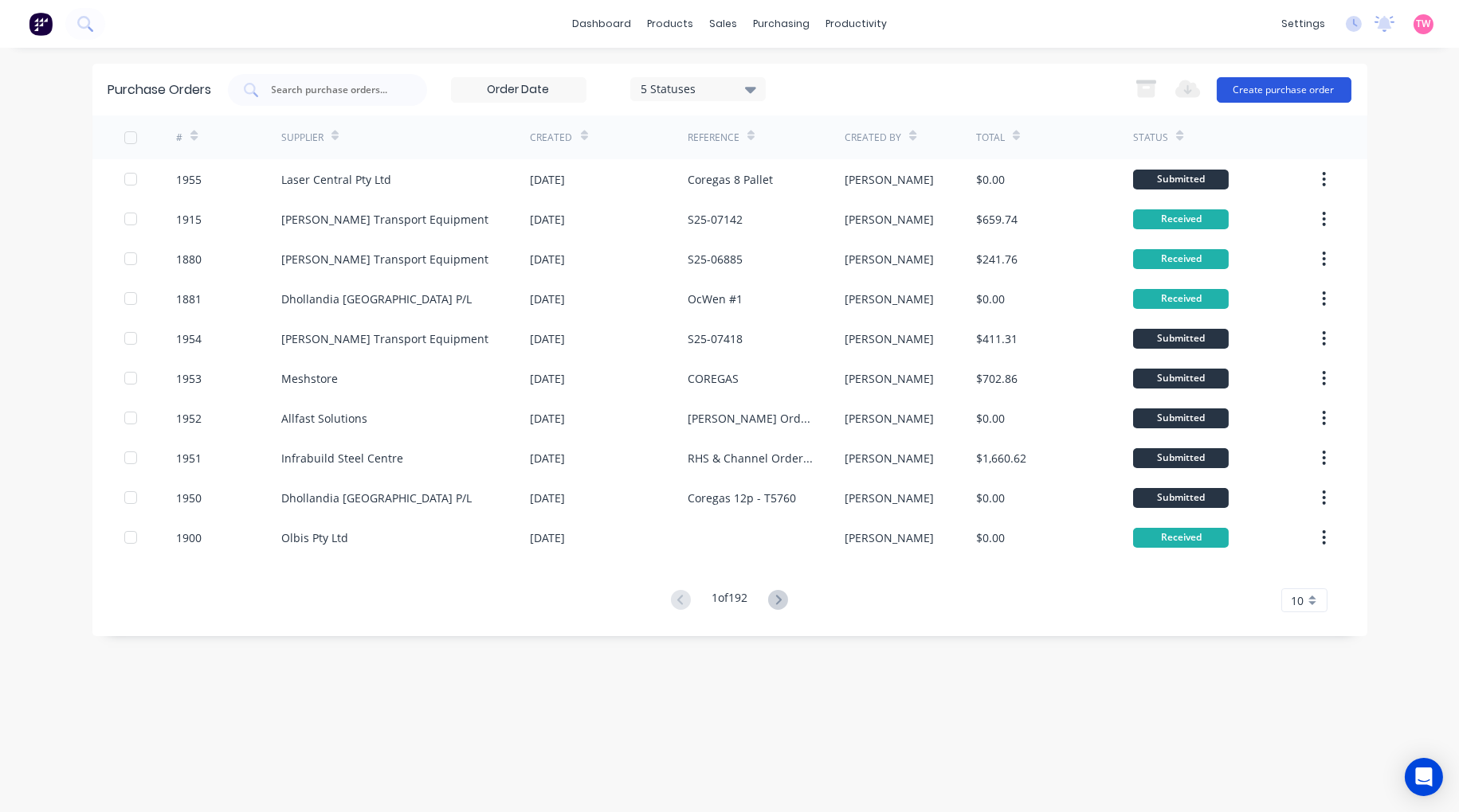
click at [1263, 84] on button "Create purchase order" at bounding box center [1283, 90] width 135 height 25
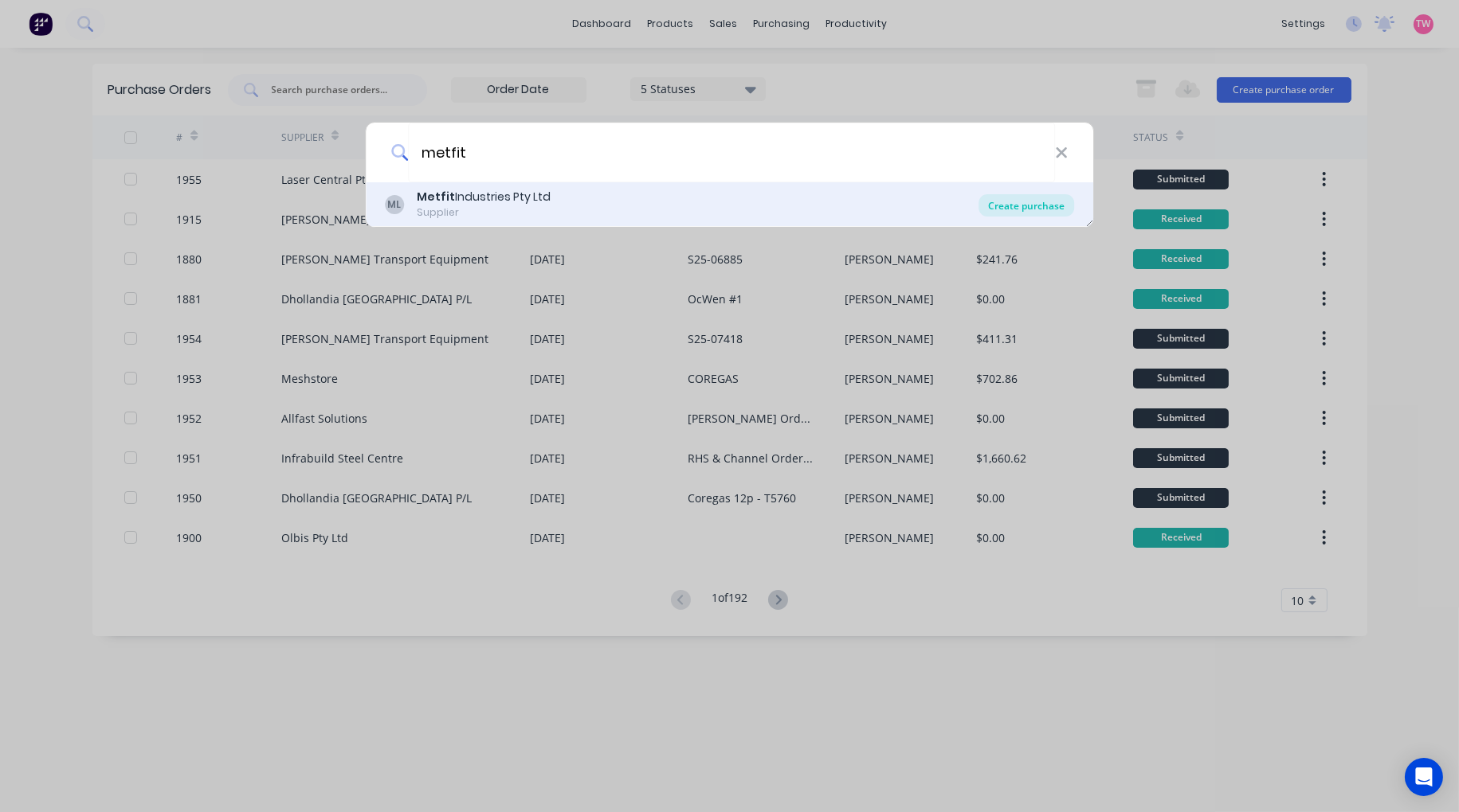
type input "metfit"
click at [1005, 211] on div "Create purchase" at bounding box center [1026, 205] width 96 height 23
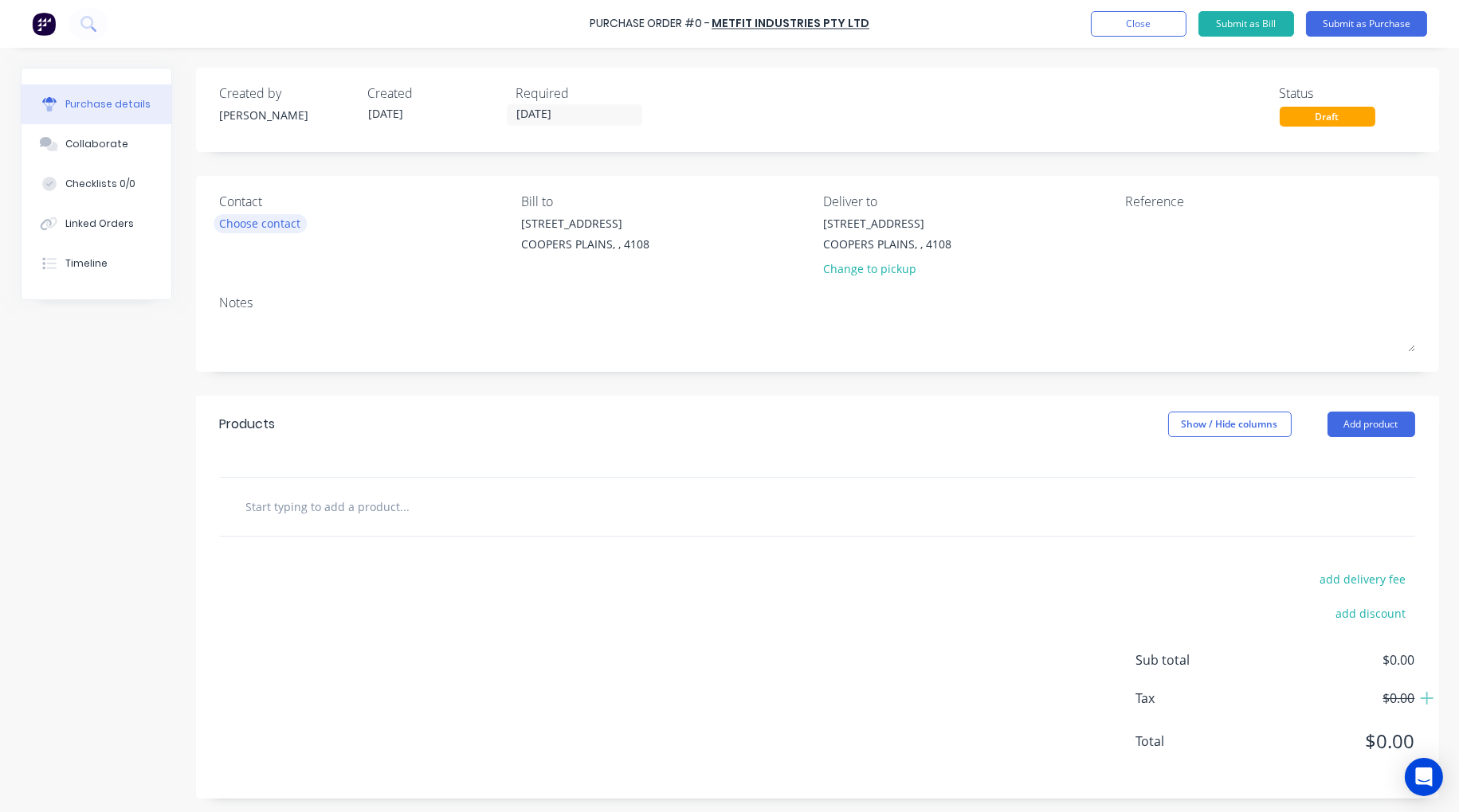
click at [277, 223] on div "Choose contact" at bounding box center [260, 223] width 81 height 17
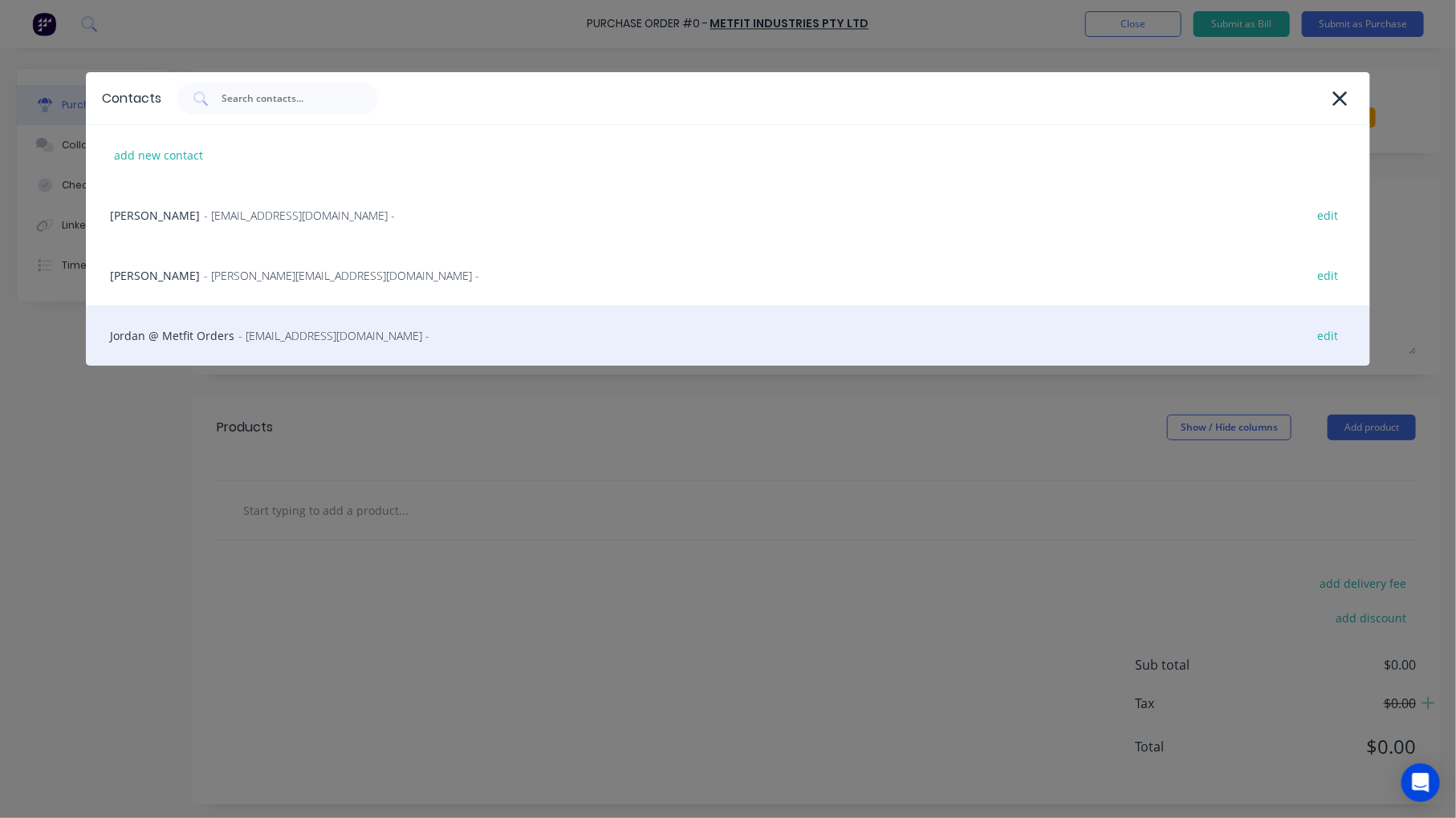
click at [267, 330] on span "- [EMAIL_ADDRESS][DOMAIN_NAME] -" at bounding box center [334, 335] width 191 height 17
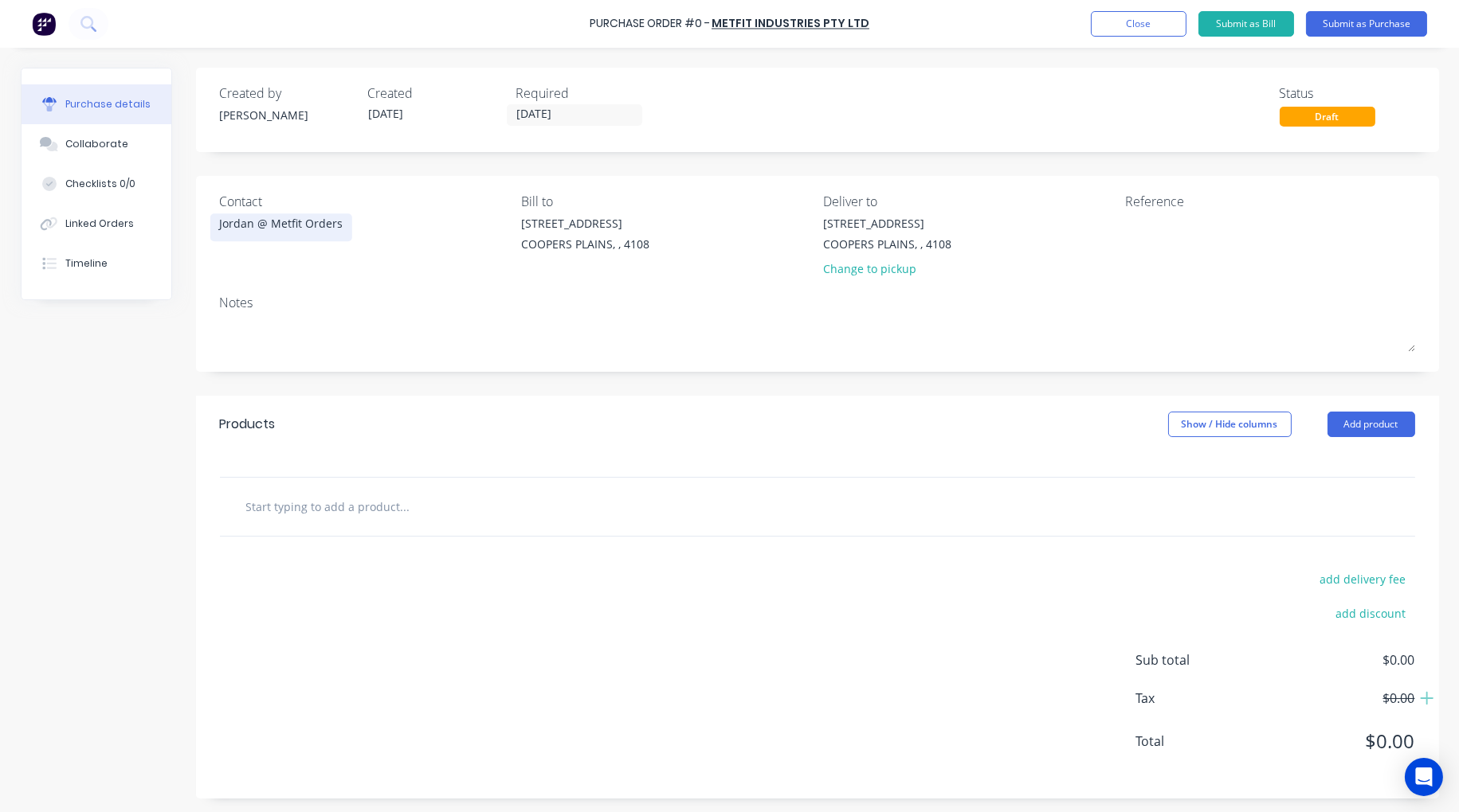
click at [273, 223] on div "Jordan @ Metfit Orders" at bounding box center [282, 223] width 124 height 17
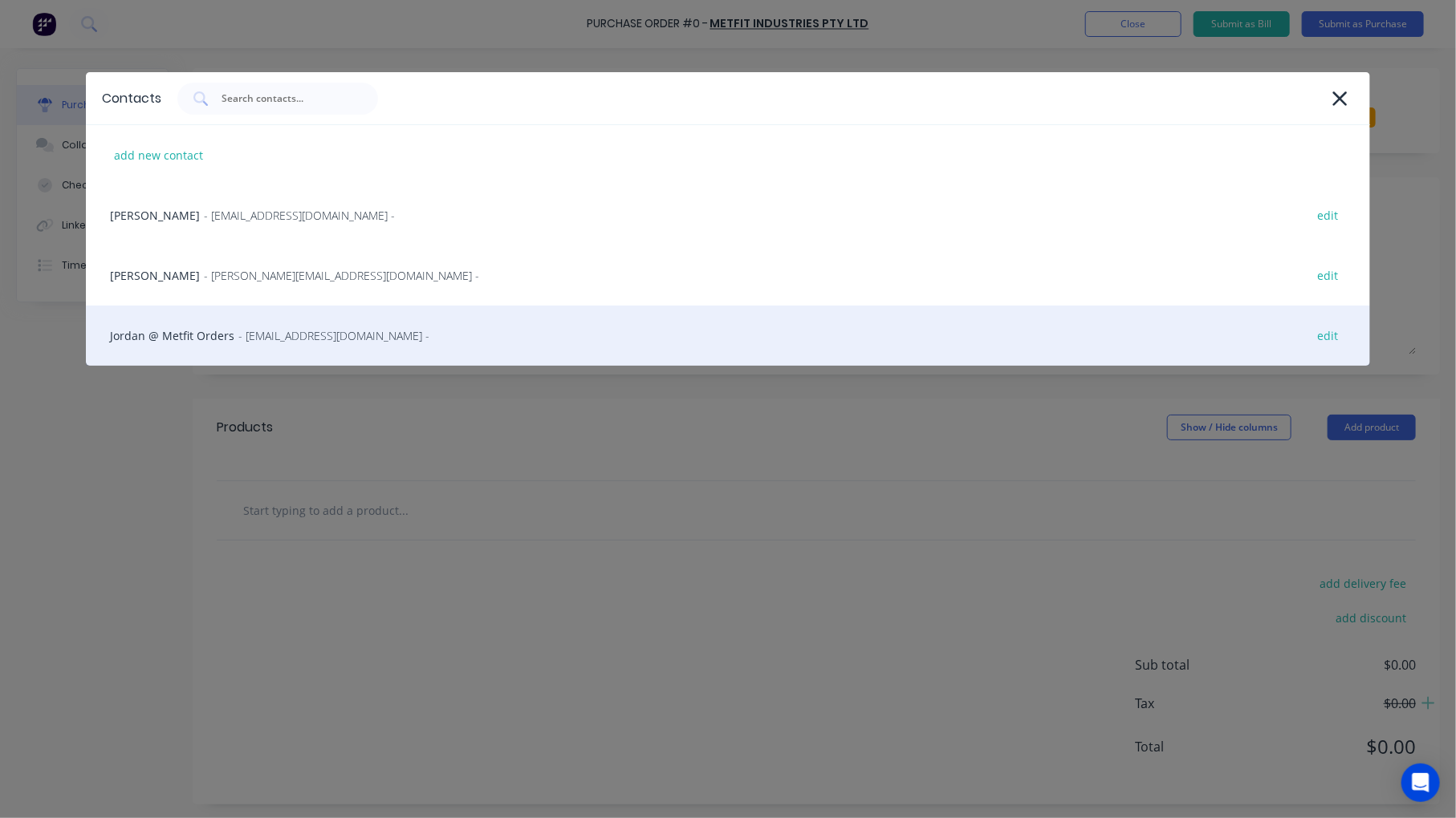
click at [151, 340] on div "Jordan @ Metfit Orders - [EMAIL_ADDRESS][DOMAIN_NAME] - edit" at bounding box center [728, 336] width 1284 height 60
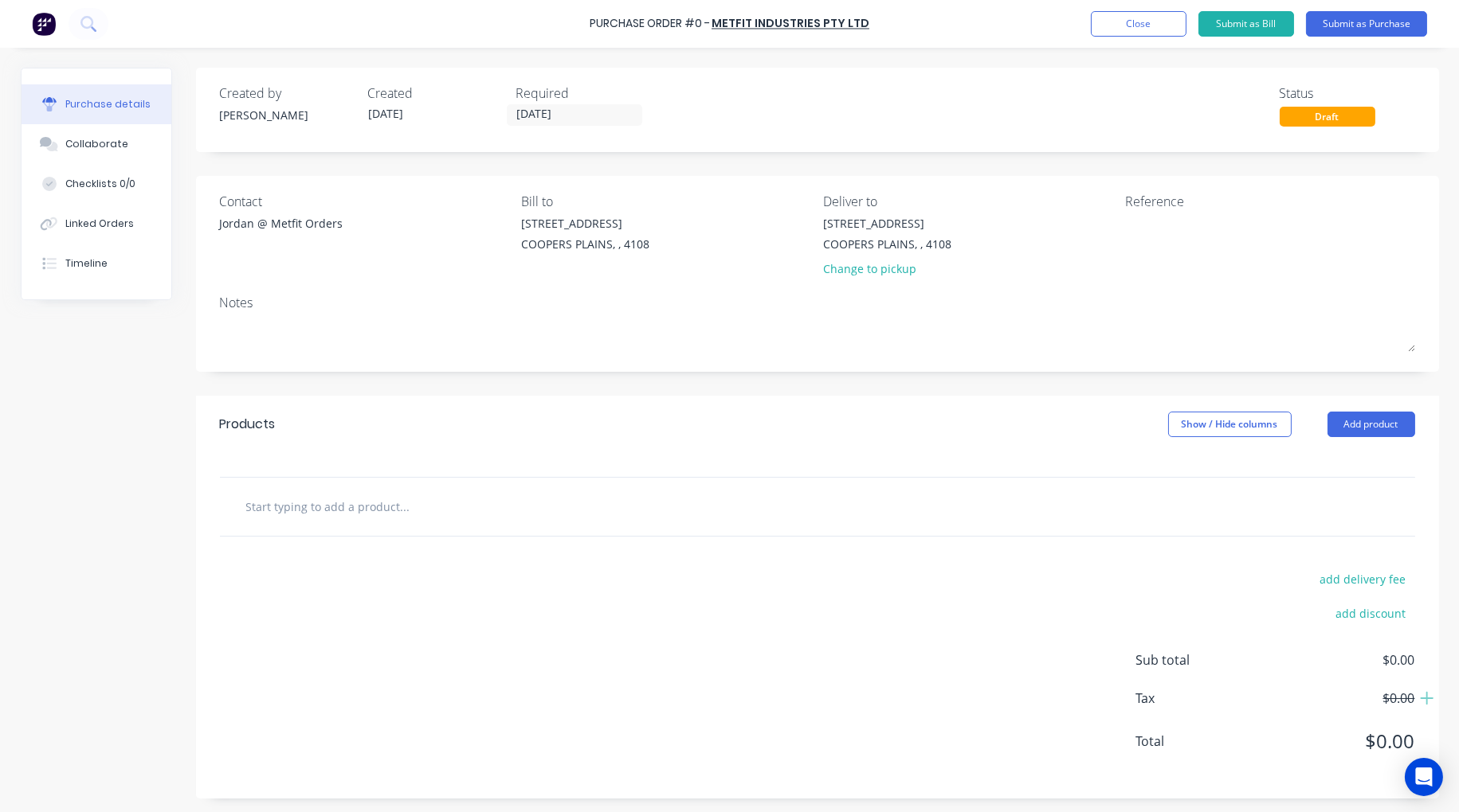
click at [394, 507] on input "text" at bounding box center [405, 507] width 319 height 32
click at [299, 505] on input "All Parts par email" at bounding box center [405, 507] width 319 height 32
click at [353, 507] on input "All Parts per email" at bounding box center [405, 507] width 319 height 32
type input "All Parts per email referencing order PO"
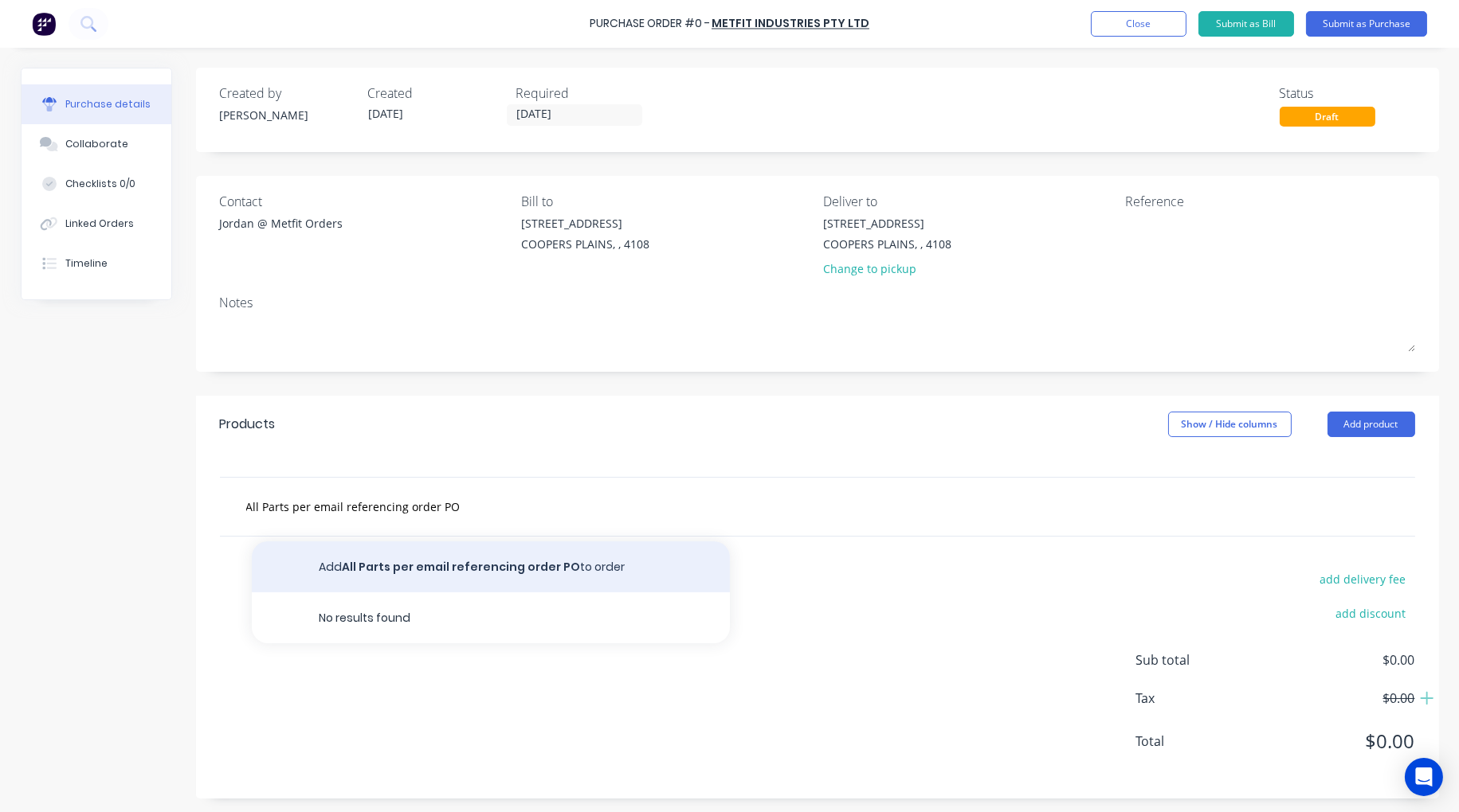
click at [501, 574] on button "Add All Parts per email referencing order PO to order" at bounding box center [490, 567] width 478 height 51
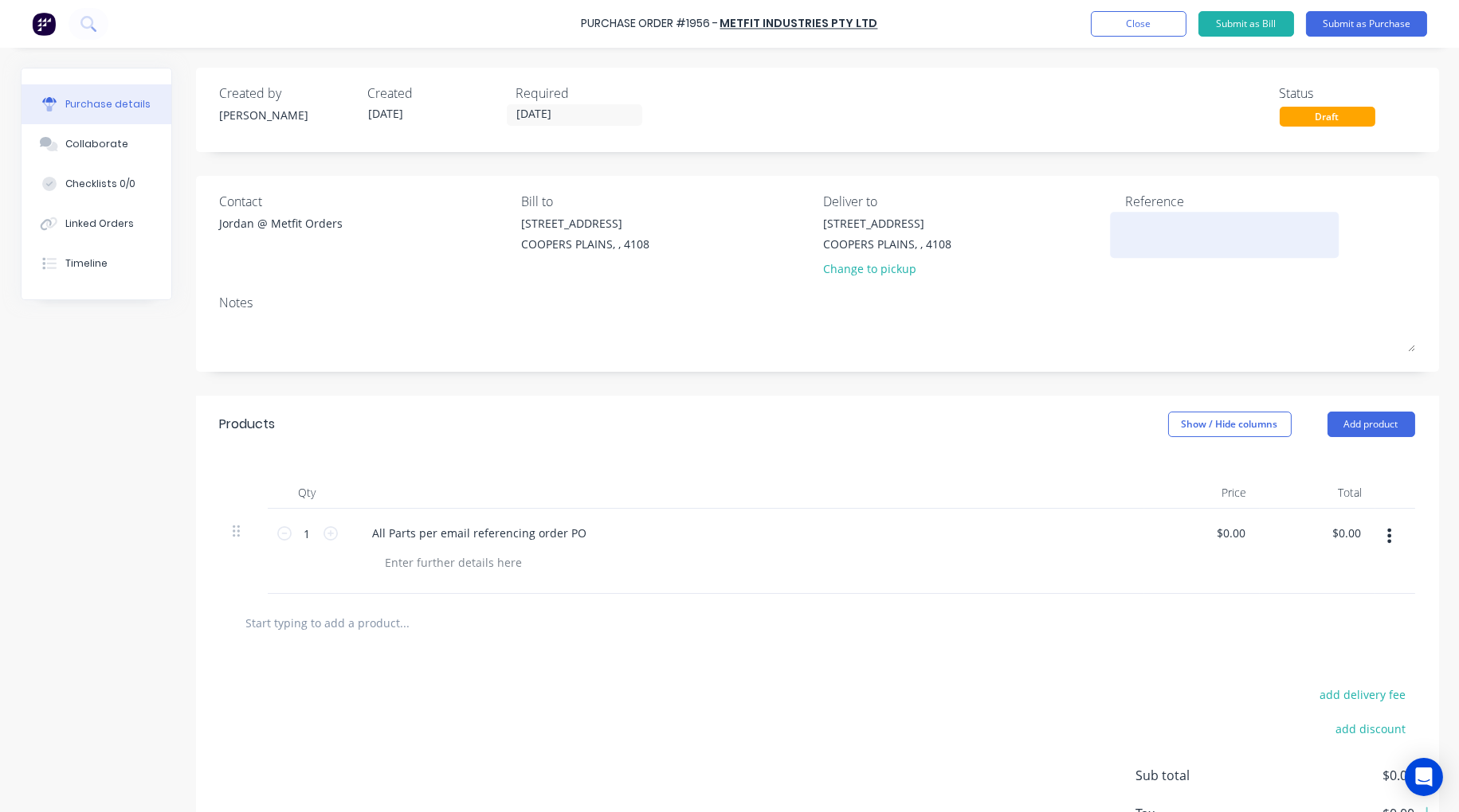
click at [1142, 241] on textarea at bounding box center [1224, 232] width 199 height 36
type textarea "Coregas Part Order"
type textarea "x"
type textarea "Coregas Part Order"
drag, startPoint x: 603, startPoint y: 530, endPoint x: 587, endPoint y: 532, distance: 16.1
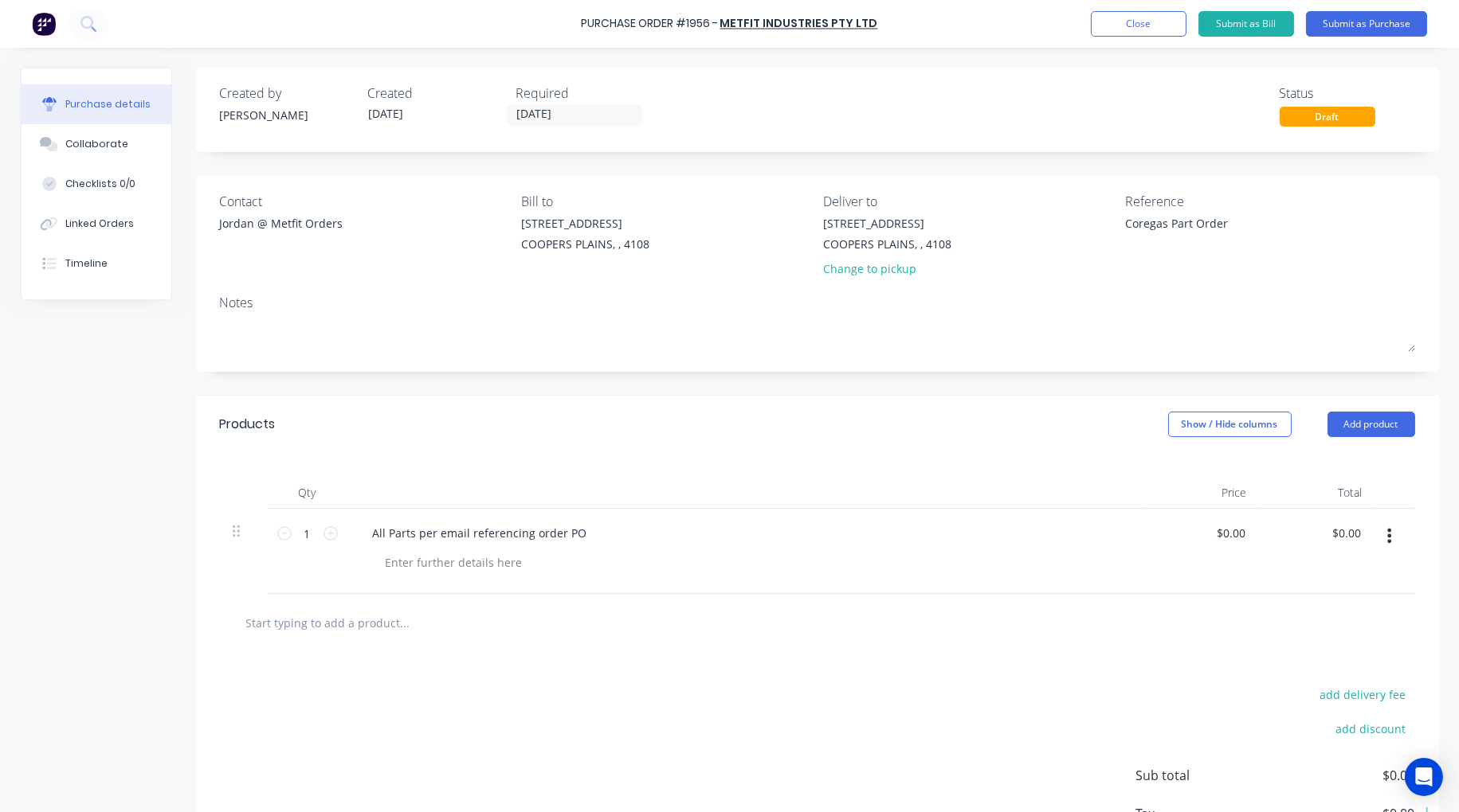
click at [602, 530] on div "All Parts per email referencing order PO" at bounding box center [746, 533] width 771 height 23
type textarea "x"
click at [579, 534] on div "All Parts per email referencing order PO" at bounding box center [480, 533] width 239 height 23
click at [1180, 220] on textarea "Coregas Part Order" at bounding box center [1224, 232] width 199 height 36
type textarea "x"
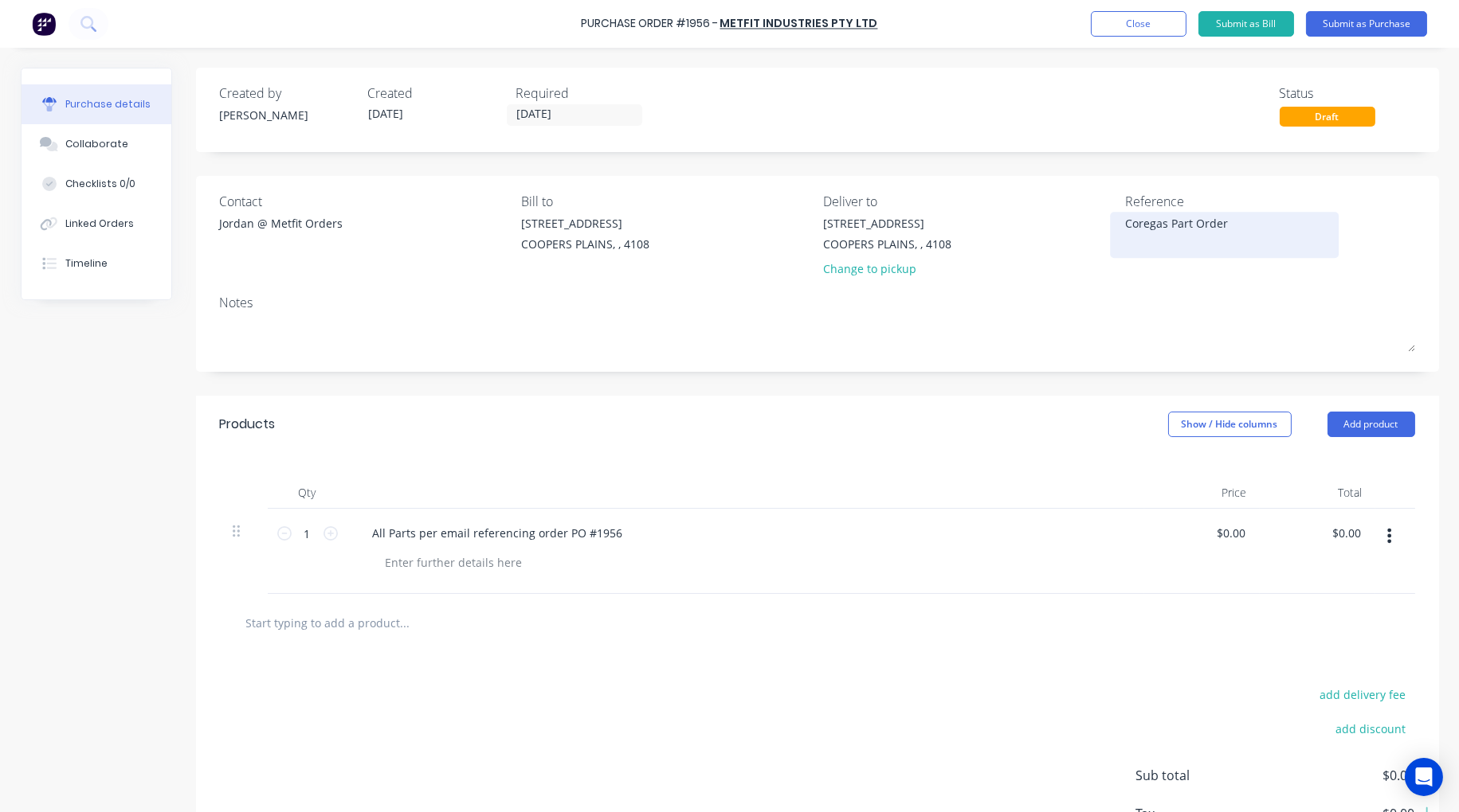
click at [1183, 219] on textarea "Coregas Part Order" at bounding box center [1224, 232] width 199 height 36
type textarea "Coregas Parts Order"
type textarea "x"
type textarea "Coregas Parts Order"
click at [408, 567] on div at bounding box center [454, 562] width 163 height 23
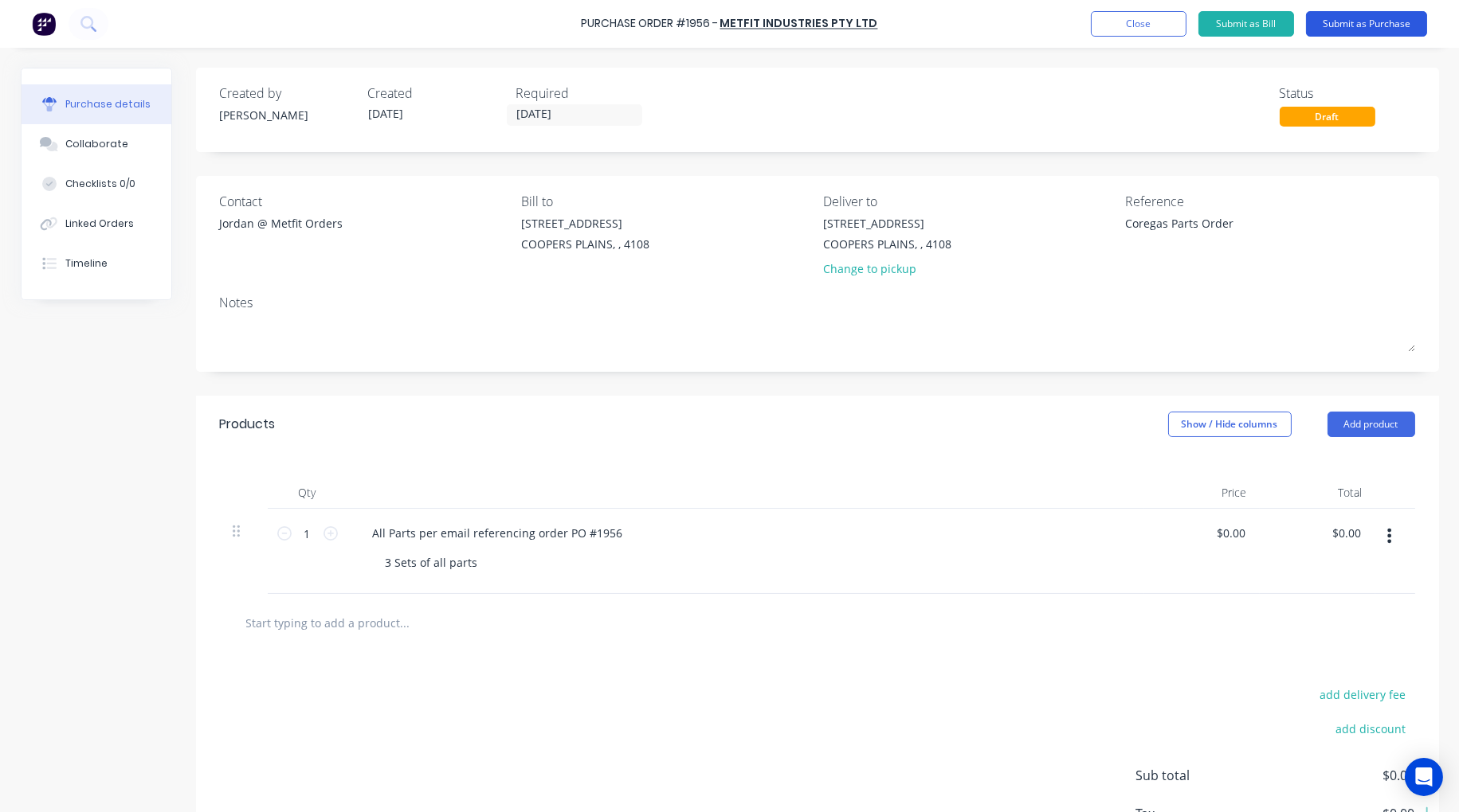
click at [1370, 23] on button "Submit as Purchase" at bounding box center [1366, 23] width 121 height 25
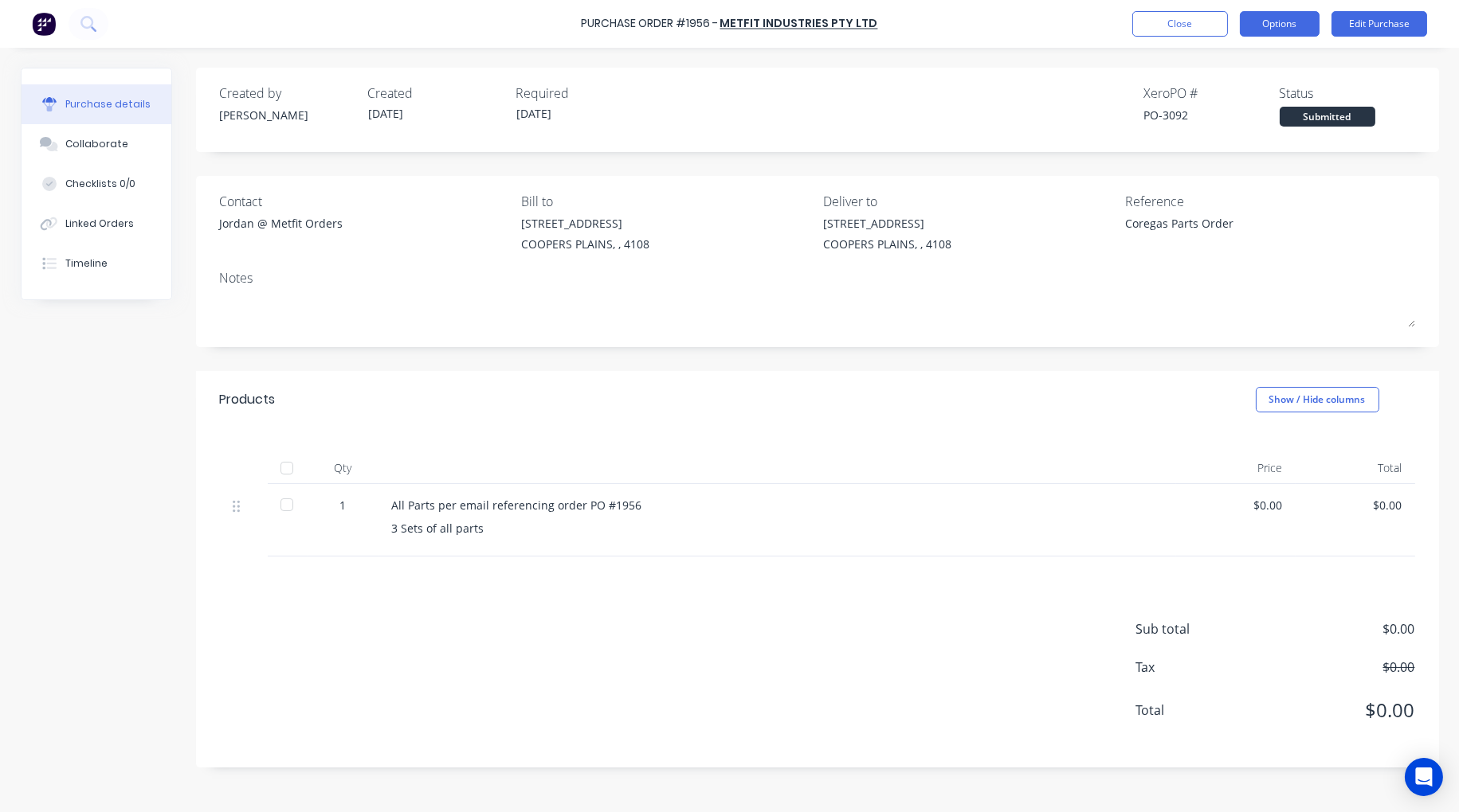
click at [1308, 24] on button "Options" at bounding box center [1280, 23] width 80 height 25
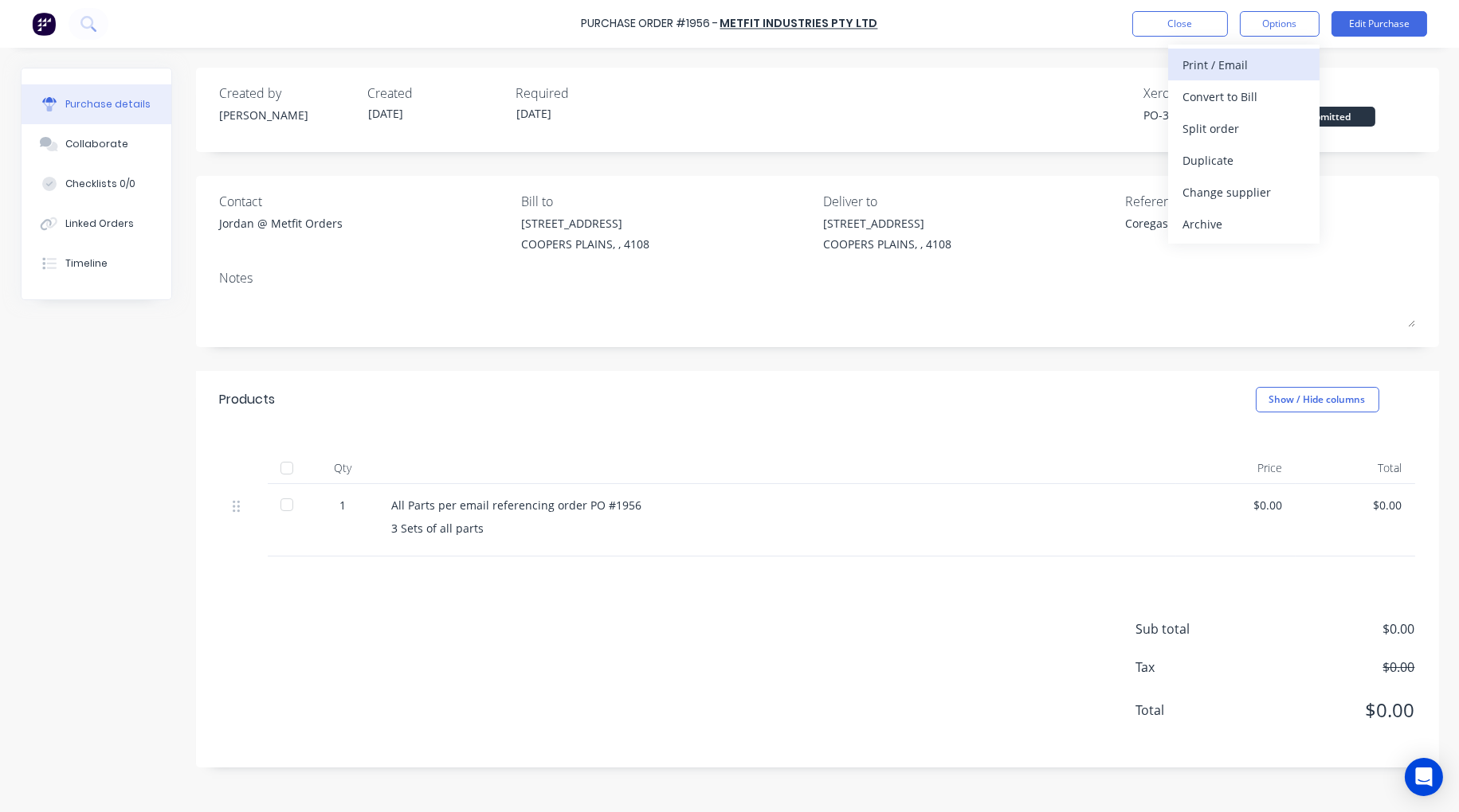
click at [1269, 64] on div "Print / Email" at bounding box center [1243, 64] width 123 height 23
click at [1256, 97] on div "With pricing" at bounding box center [1243, 97] width 123 height 23
type textarea "x"
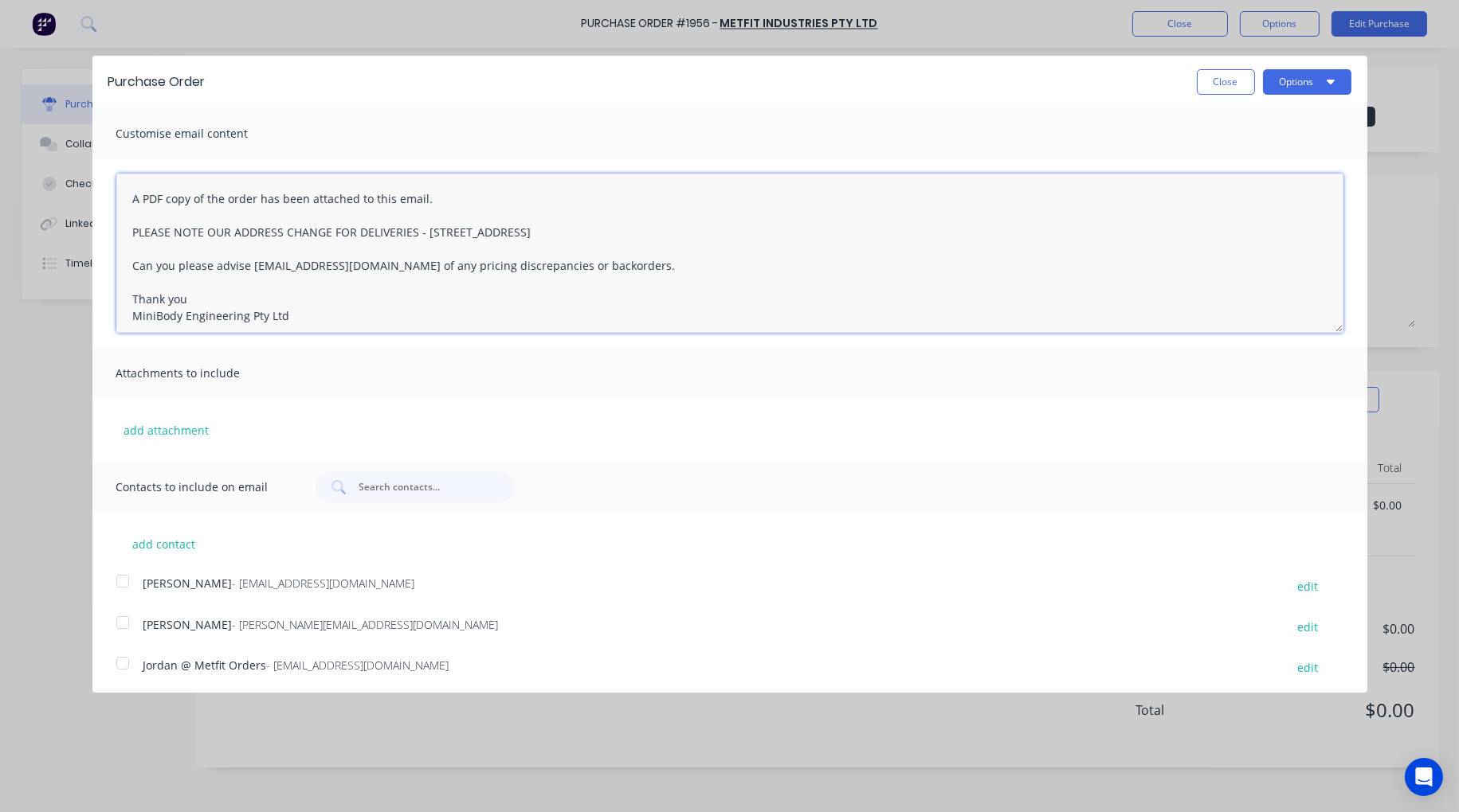
click at [131, 189] on textarea "A PDF copy of the order has been attached to this email. PLEASE NOTE OUR ADDRES…" at bounding box center [730, 253] width 1227 height 159
click at [118, 664] on div at bounding box center [123, 663] width 32 height 32
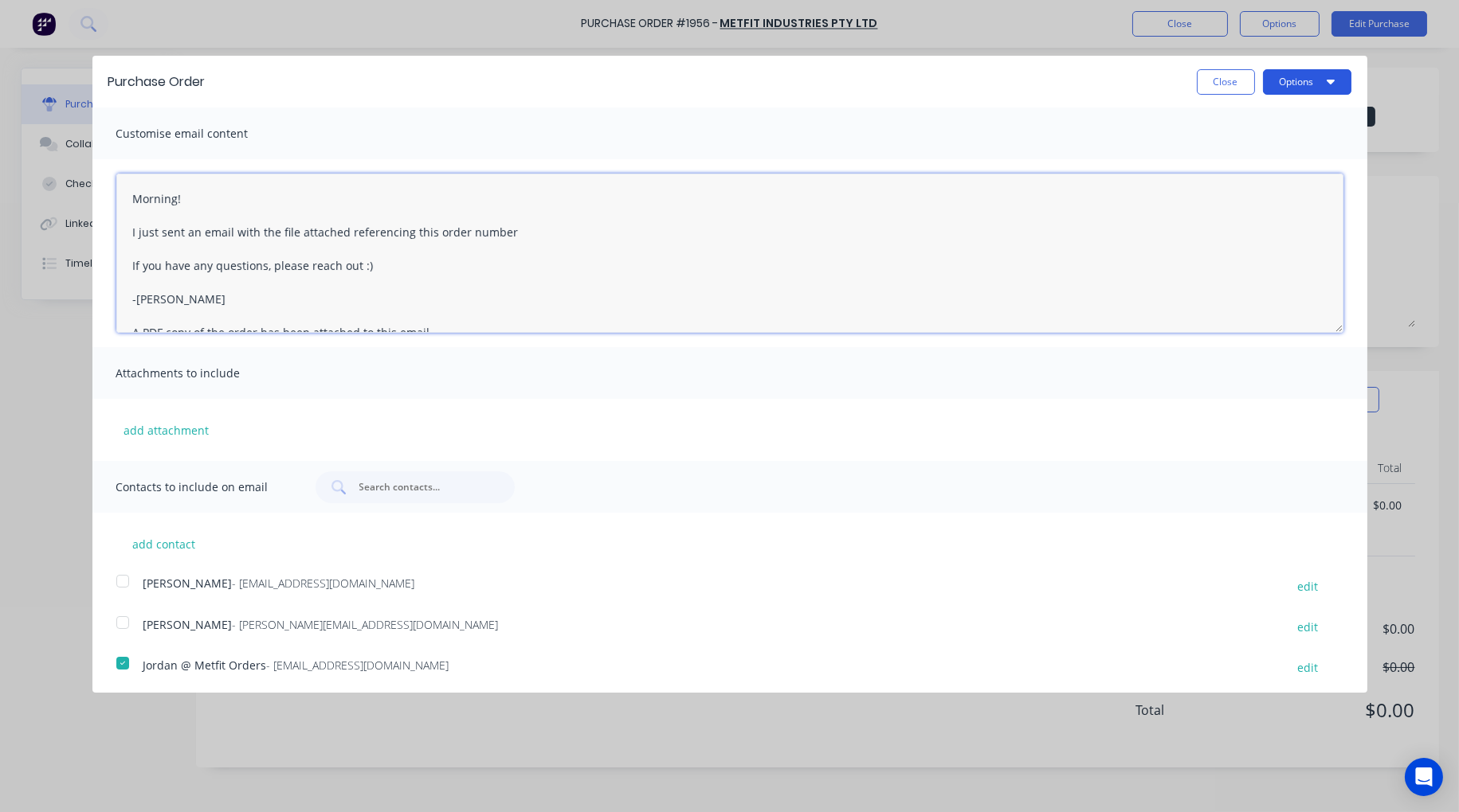
type textarea "Morning! I just sent an email with the file attached referencing this order num…"
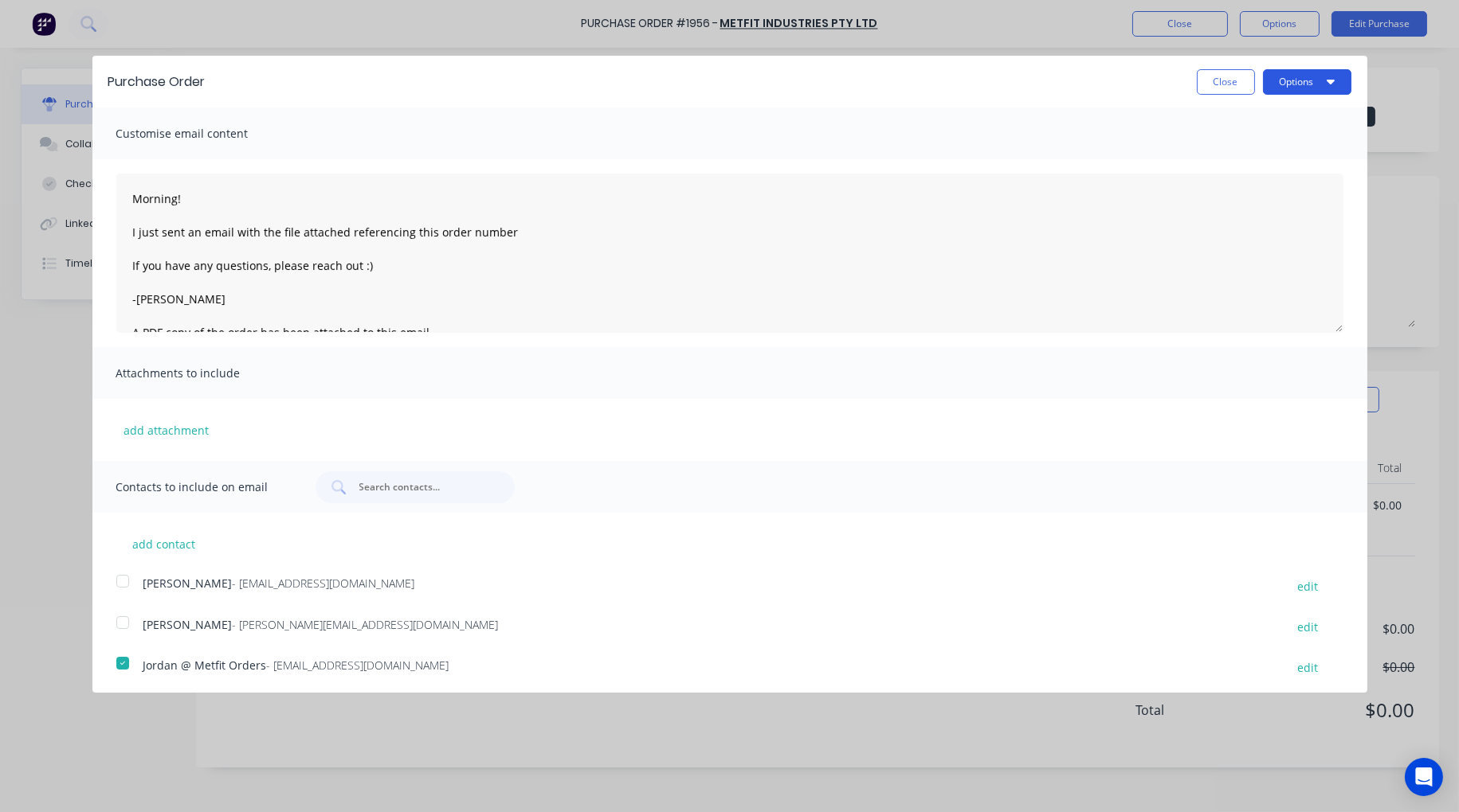
click at [1295, 76] on button "Options" at bounding box center [1308, 82] width 89 height 25
click at [1231, 152] on div "Email" at bounding box center [1275, 154] width 123 height 23
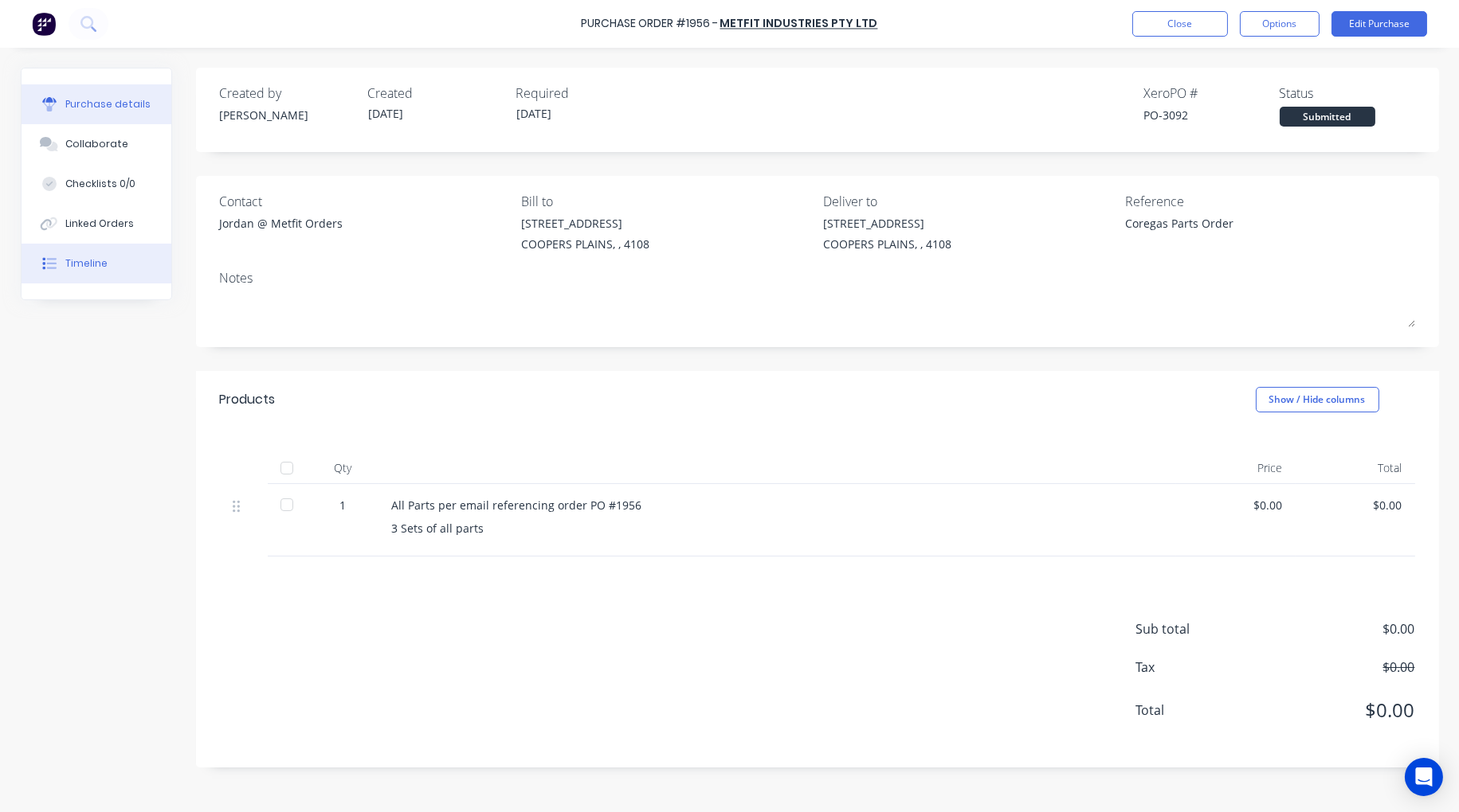
click at [122, 265] on button "Timeline" at bounding box center [97, 264] width 150 height 40
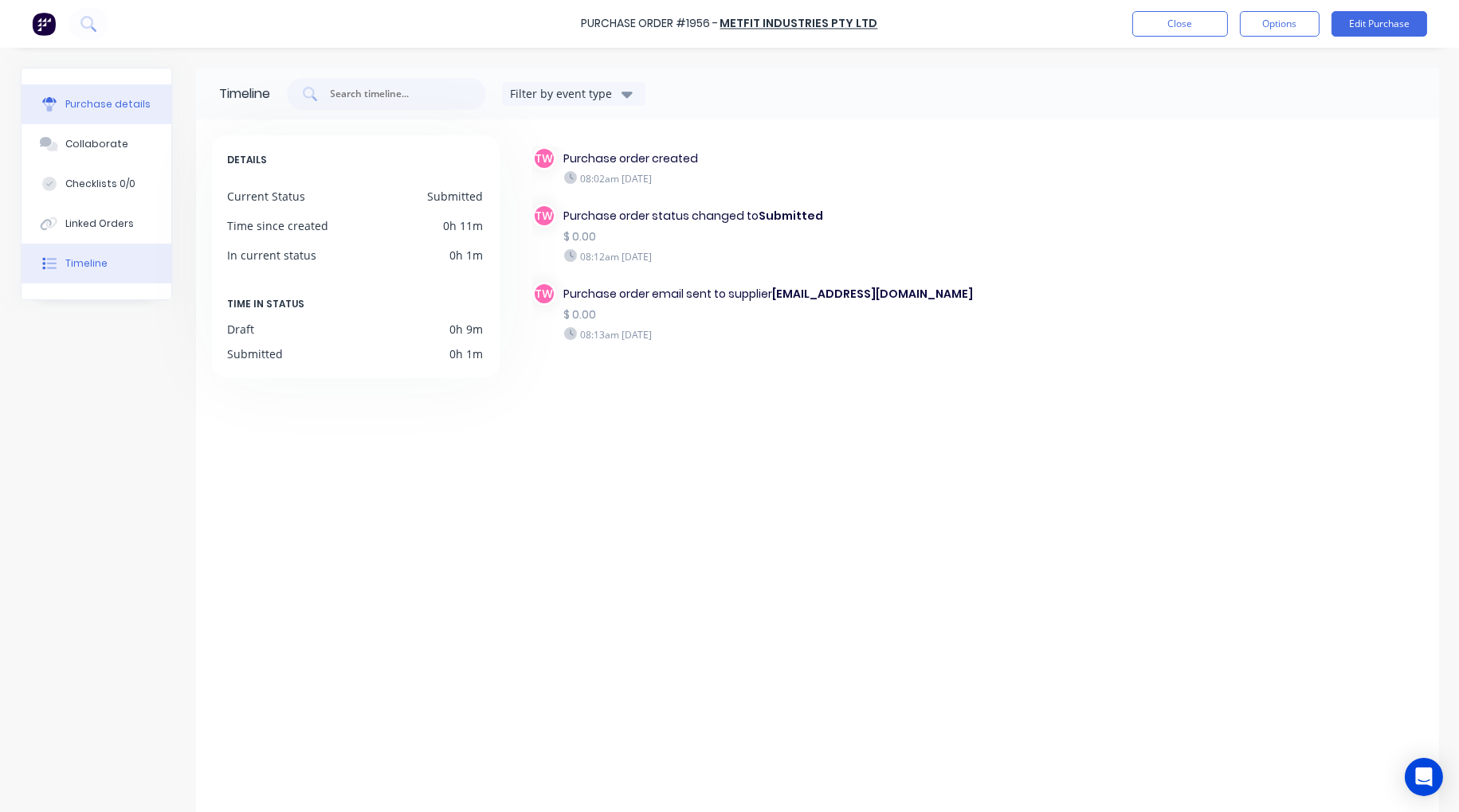
click at [77, 91] on button "Purchase details" at bounding box center [97, 104] width 150 height 40
type textarea "x"
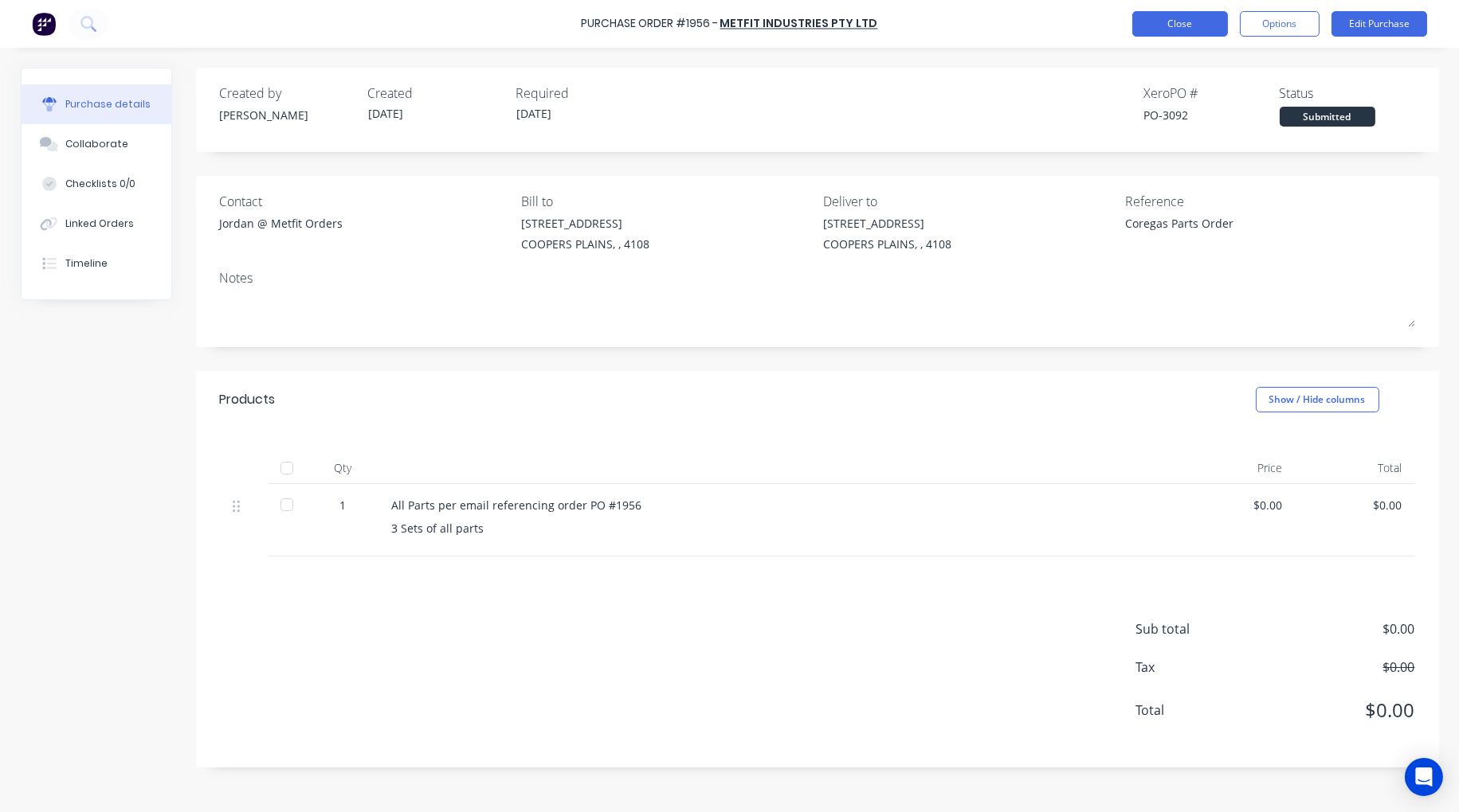
click at [1175, 27] on button "Close" at bounding box center [1180, 23] width 96 height 25
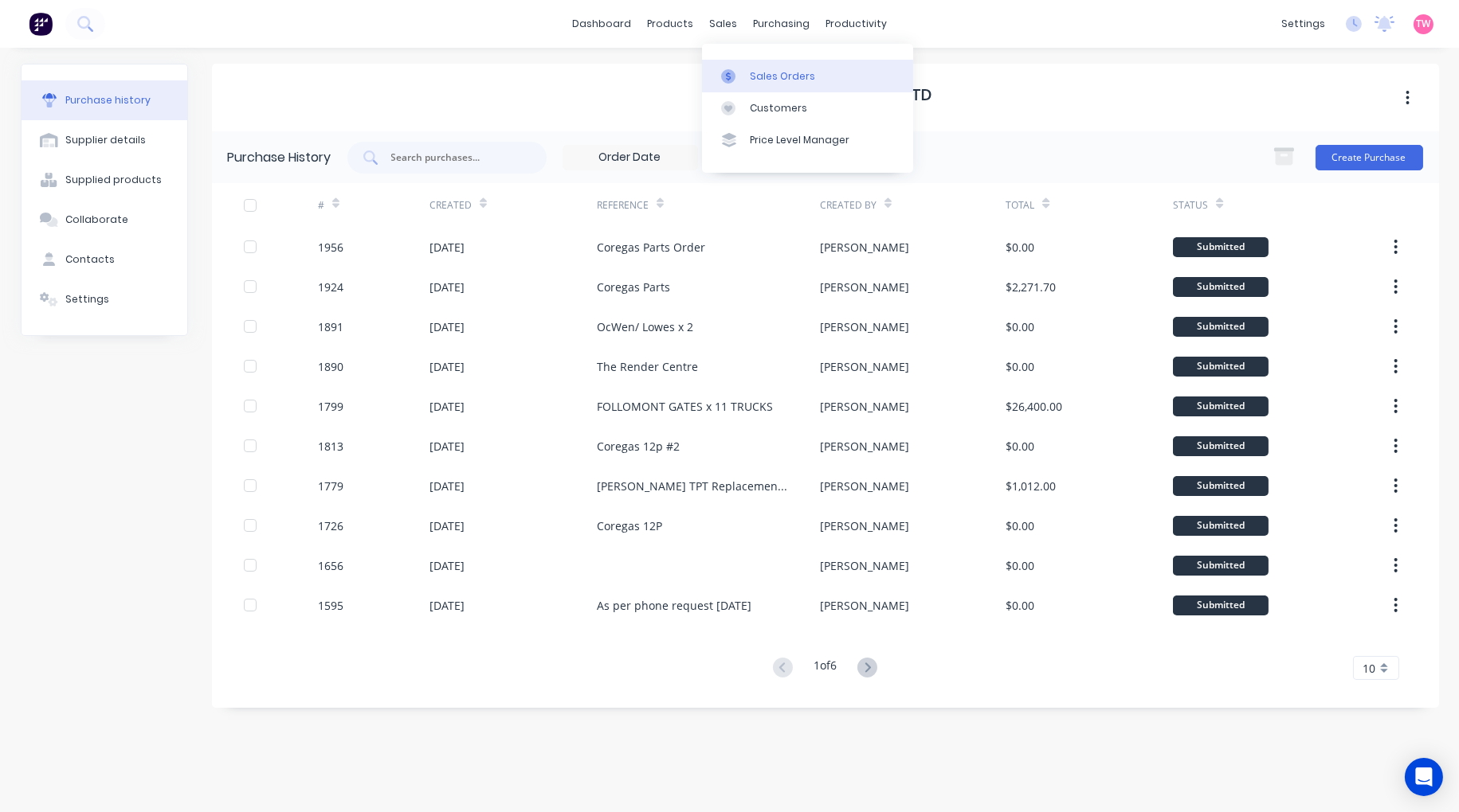
click at [759, 70] on div "Sales Orders" at bounding box center [782, 77] width 65 height 14
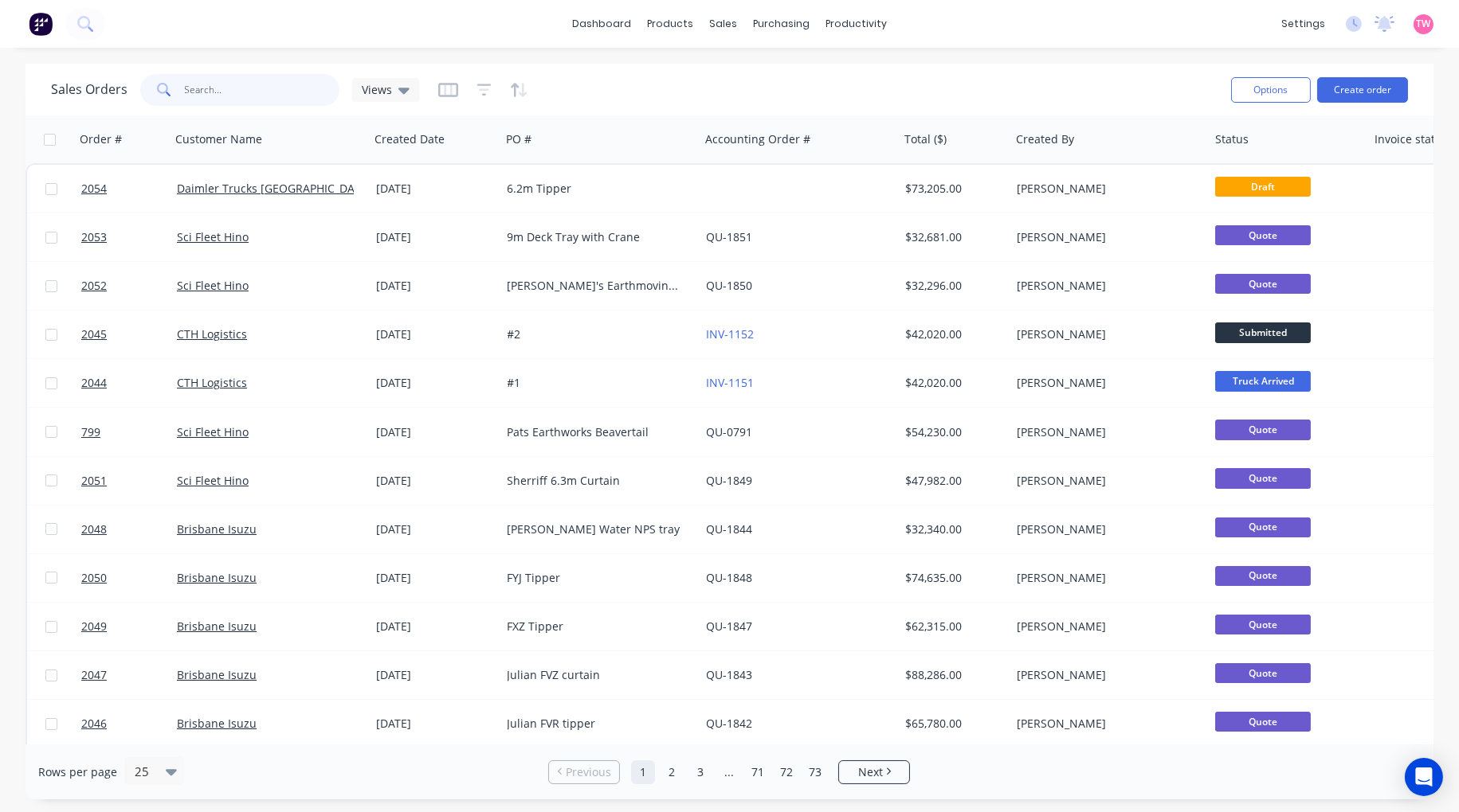
click at [223, 93] on input "text" at bounding box center [262, 90] width 155 height 32
type input "T5799"
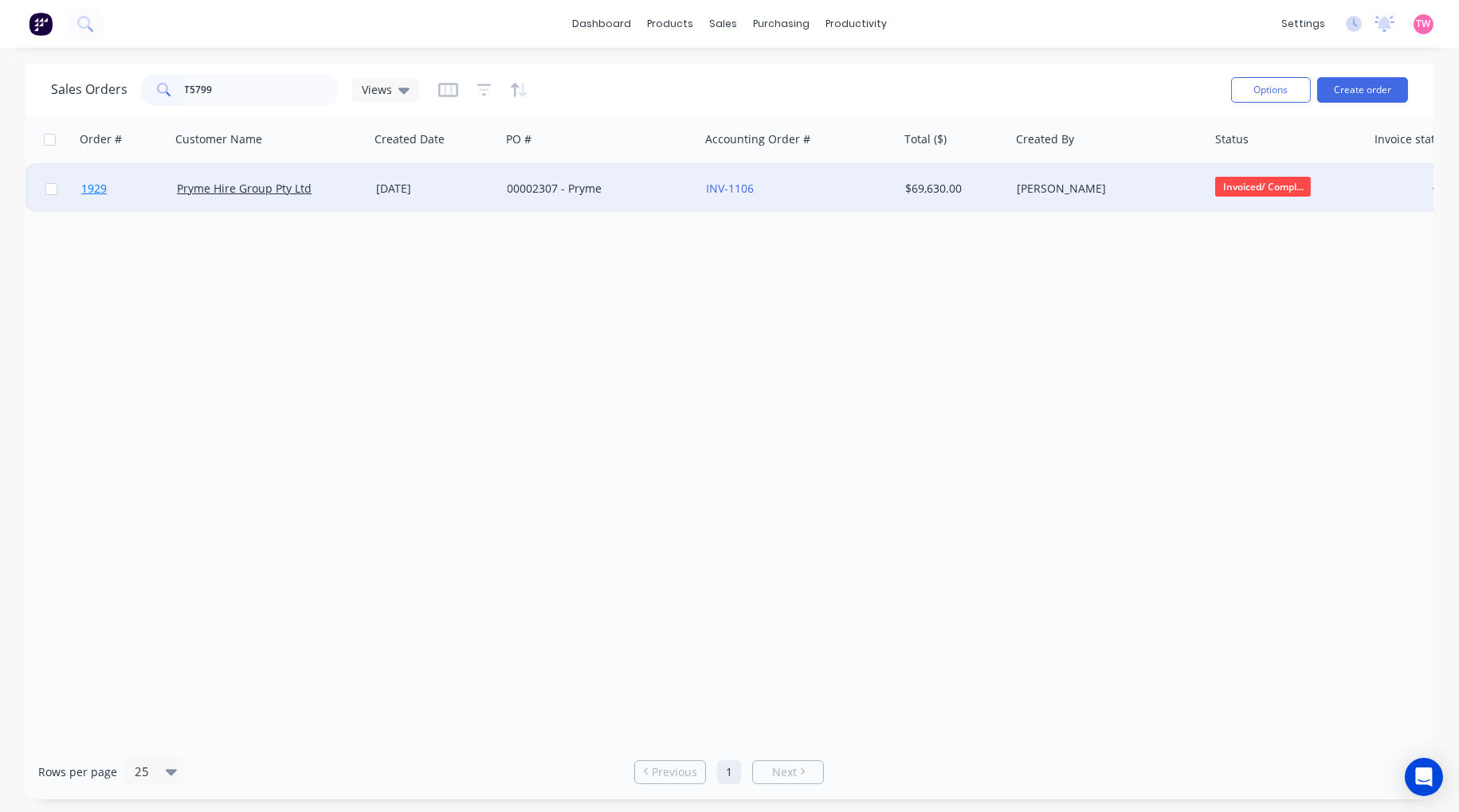
click at [151, 188] on link "1929" at bounding box center [129, 188] width 96 height 48
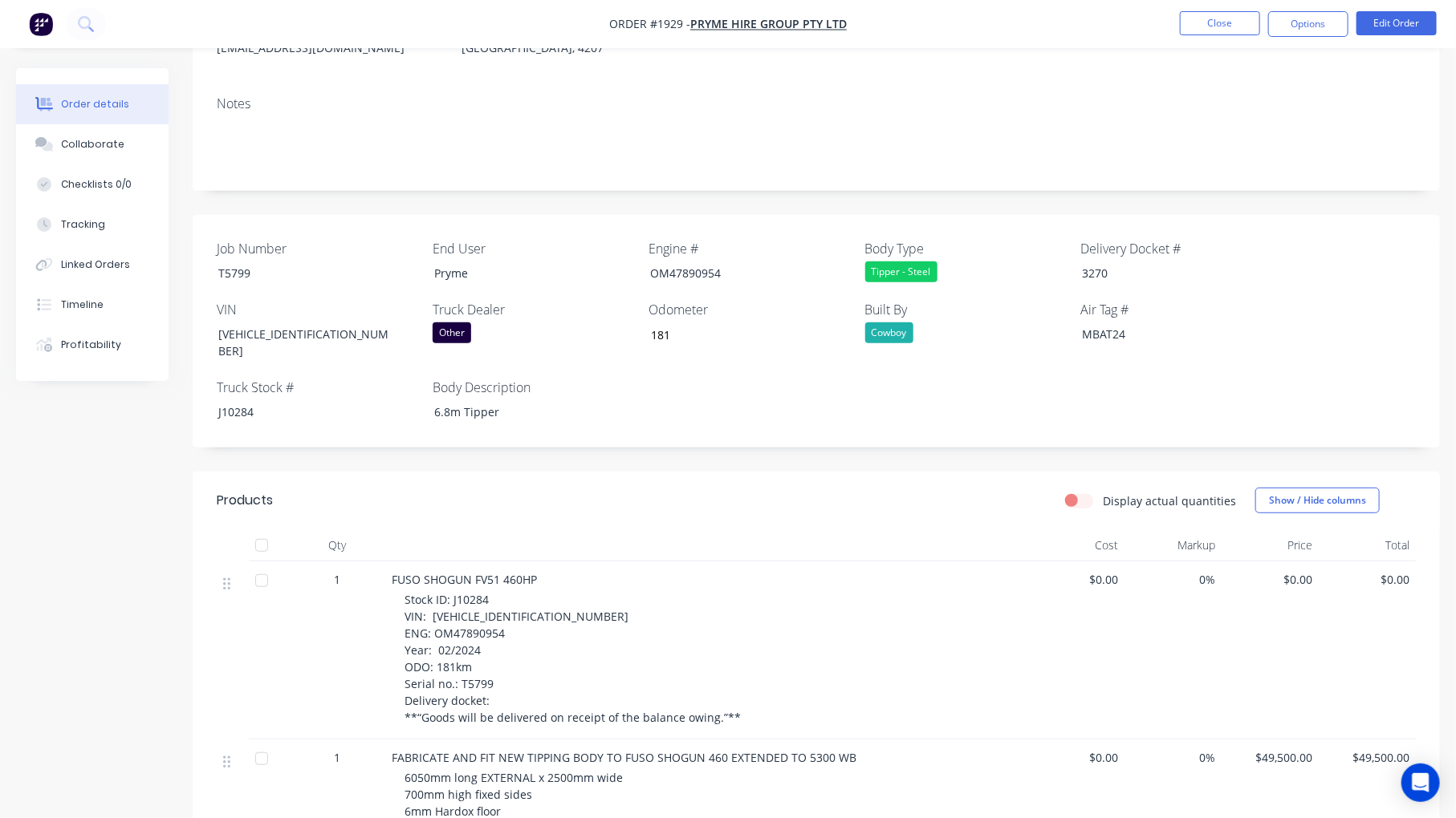
scroll to position [297, 0]
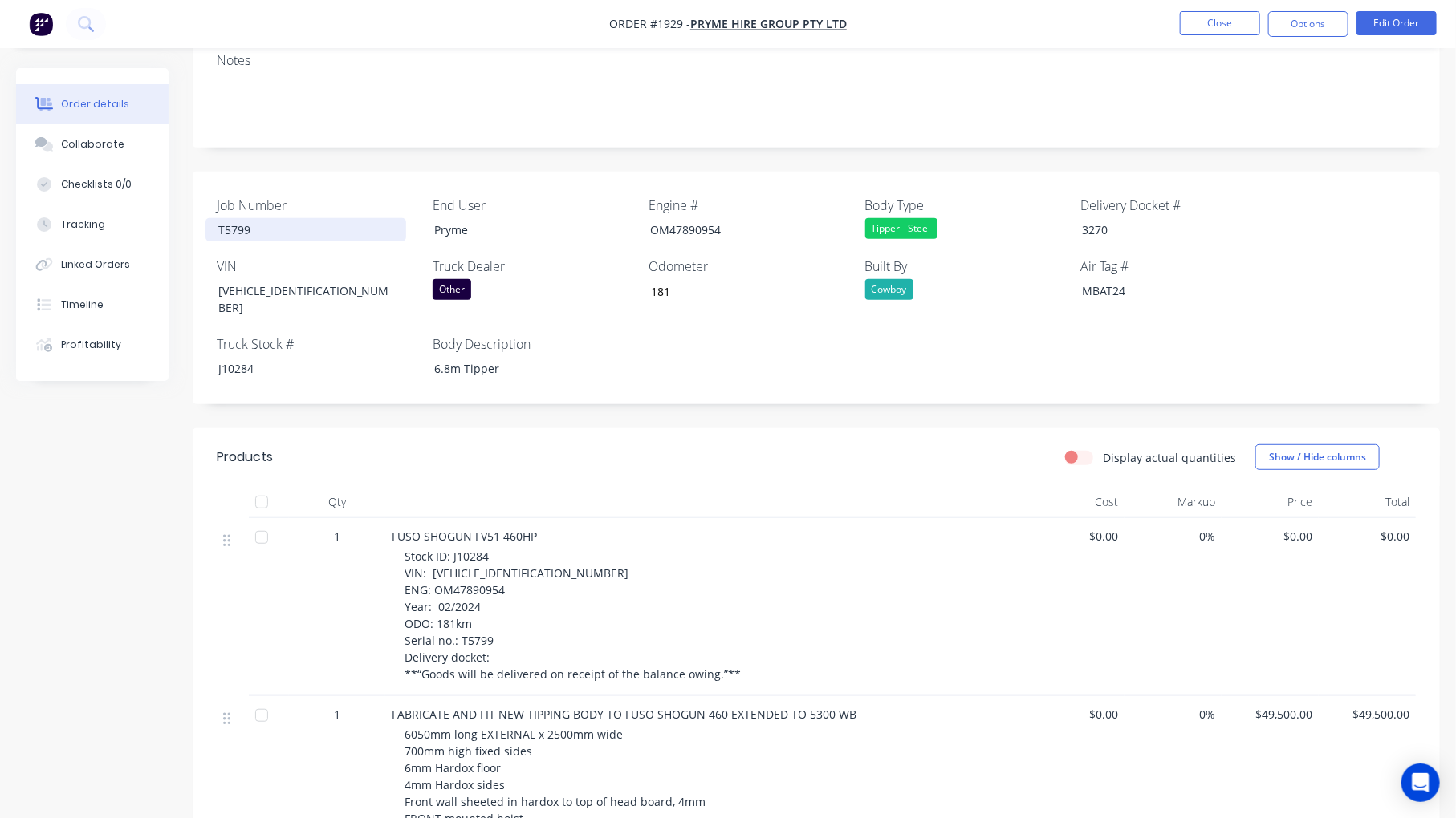
click at [261, 231] on div "T5799" at bounding box center [305, 230] width 201 height 24
click at [1377, 28] on button "Edit Order" at bounding box center [1397, 23] width 81 height 24
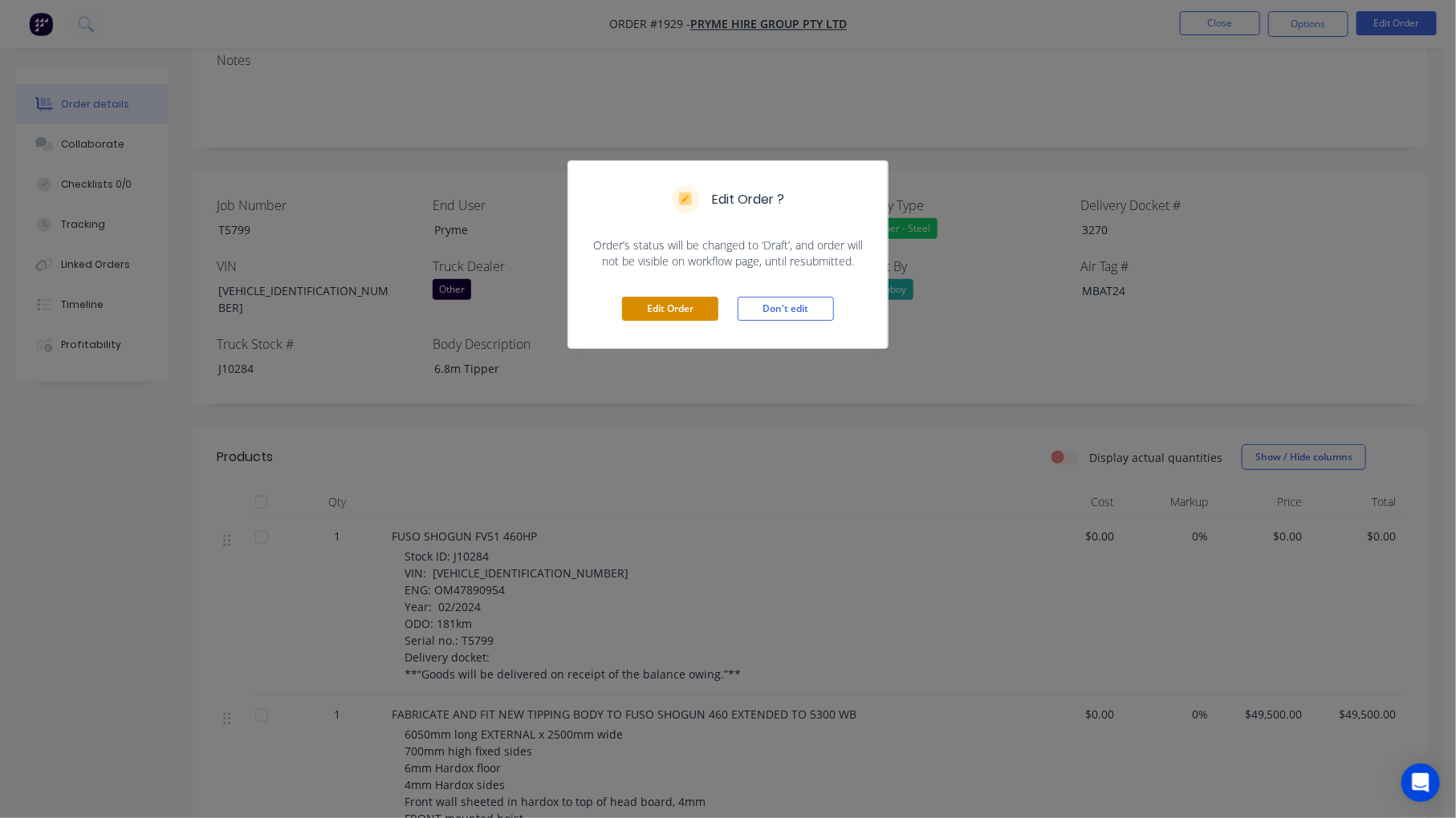
click at [672, 302] on button "Edit Order" at bounding box center [670, 309] width 96 height 24
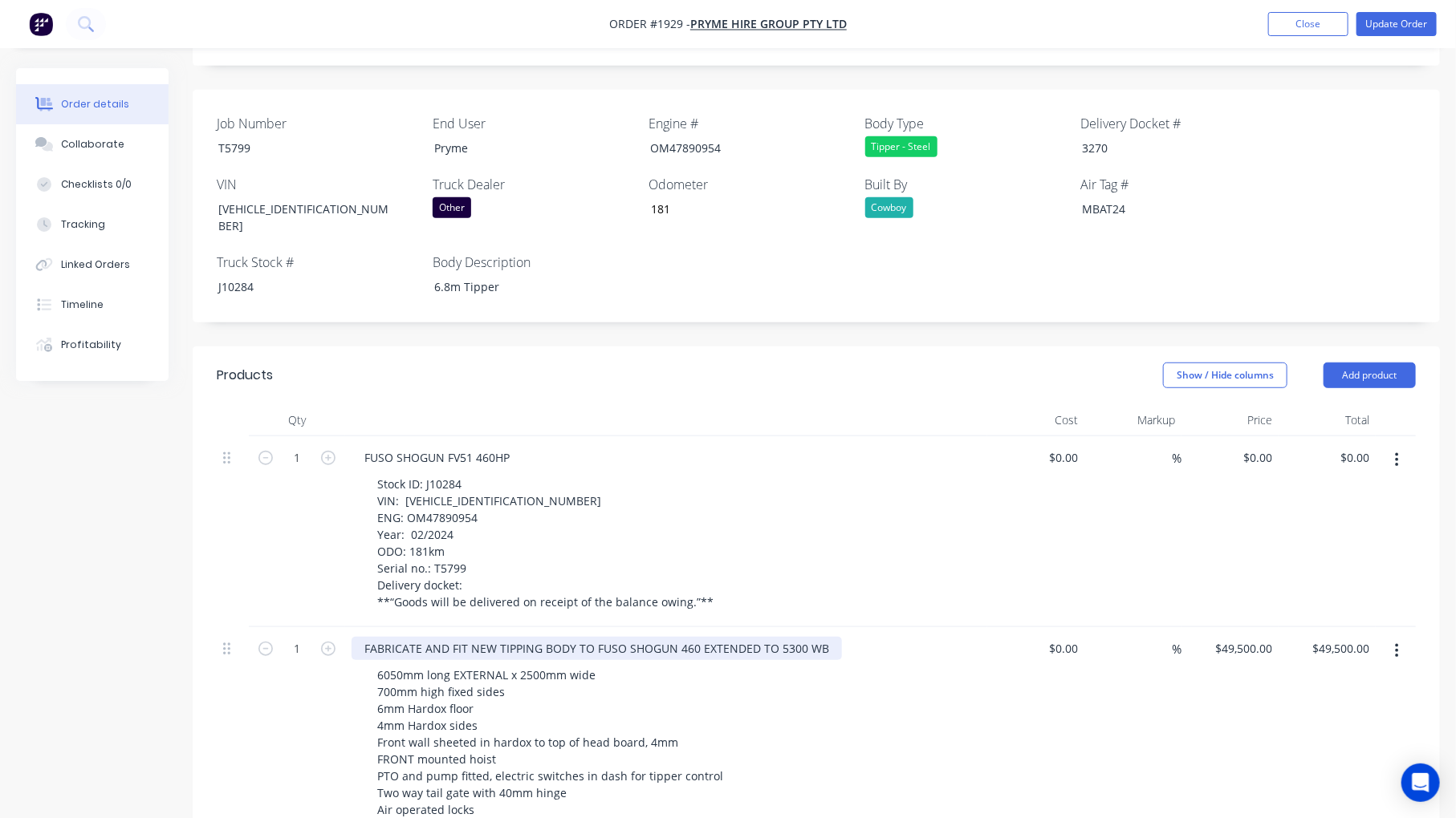
scroll to position [445, 0]
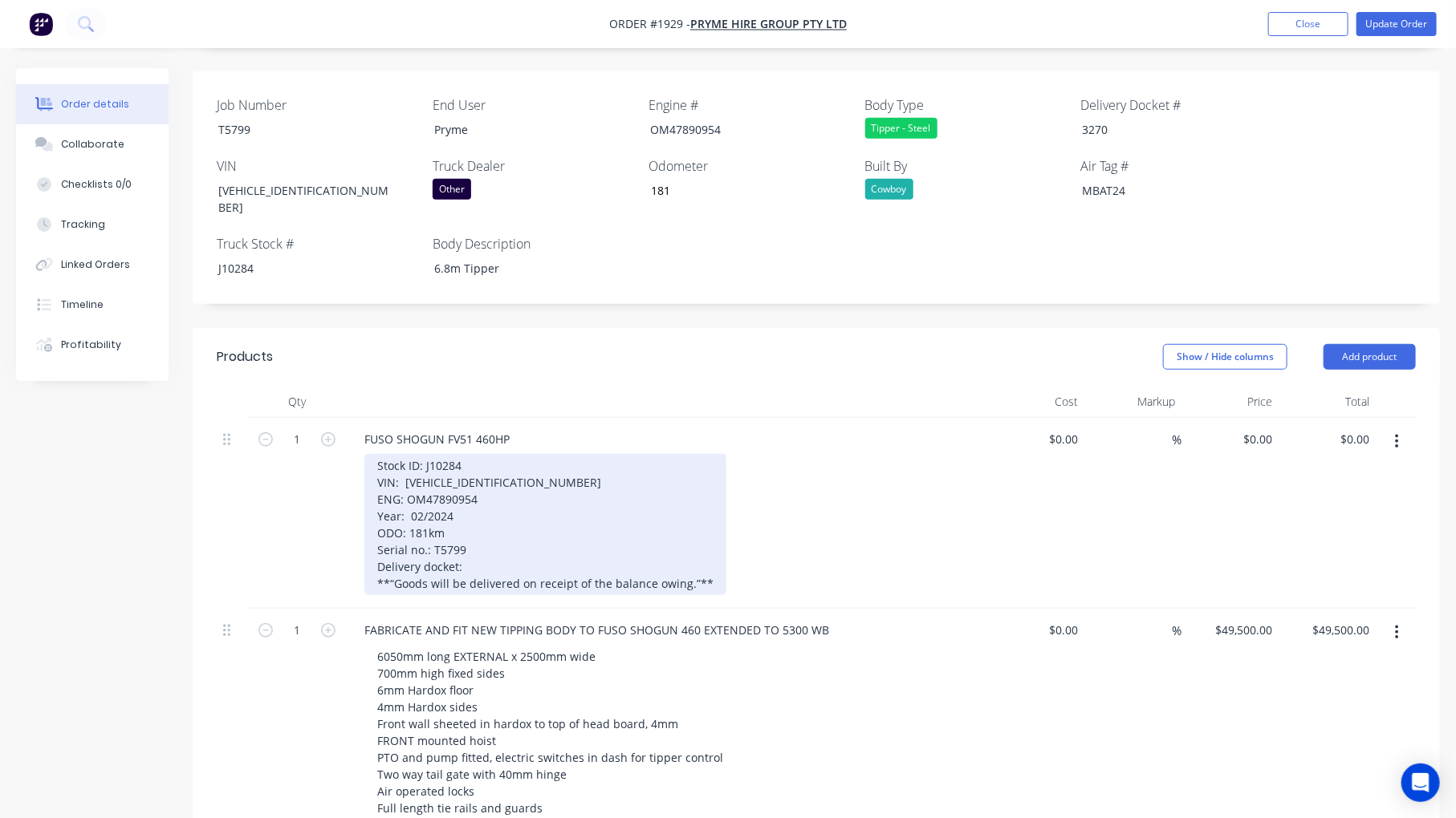
click at [375, 484] on div "Stock ID: J10284 VIN: [VEHICLE_IDENTIFICATION_NUMBER] ENG: OM47890954 Year: 02/…" at bounding box center [545, 524] width 362 height 141
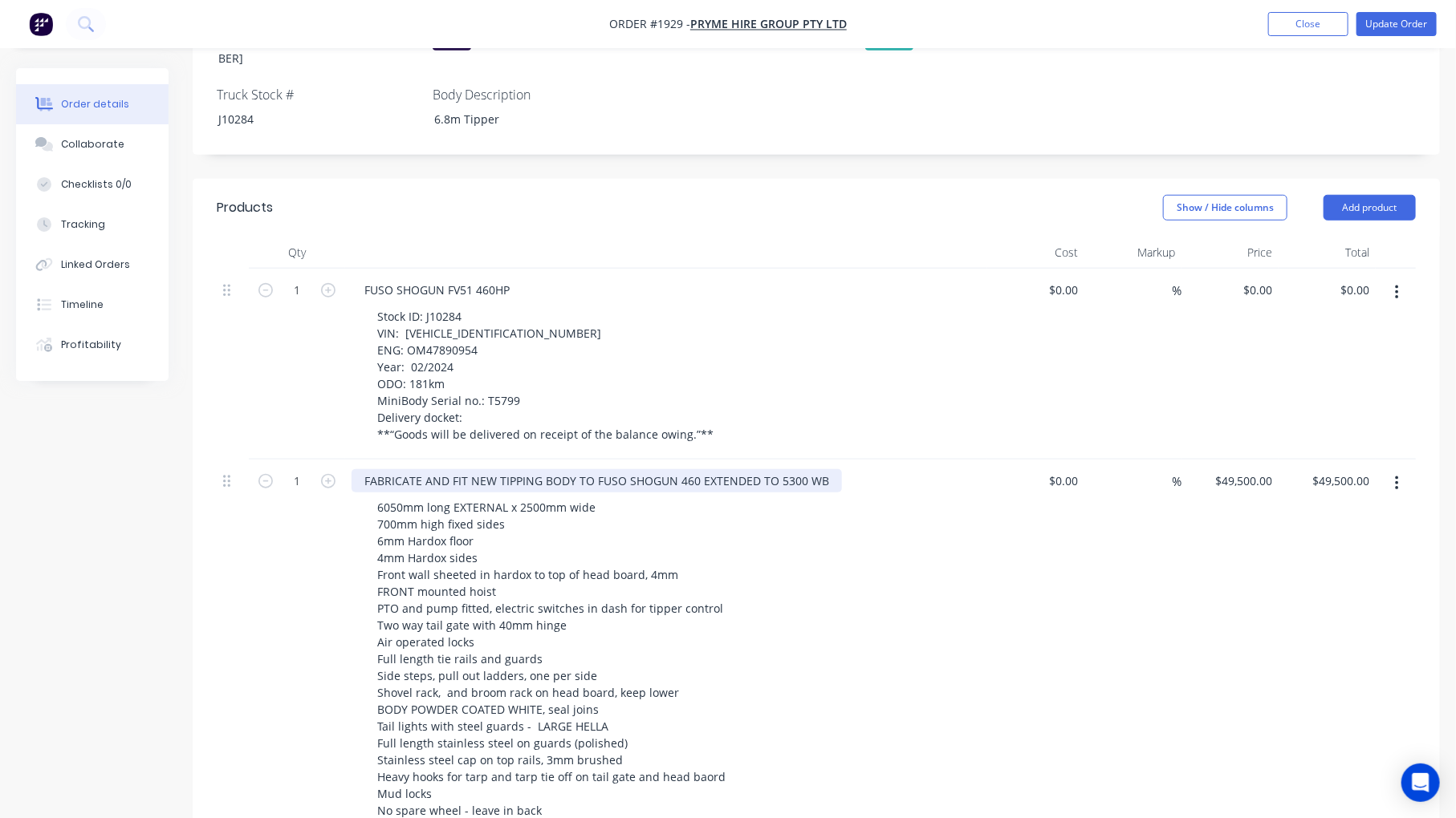
click at [494, 469] on div "FABRICATE AND FIT NEW TIPPING BODY TO FUSO SHOGUN 460 EXTENDED TO 5300 WB" at bounding box center [596, 480] width 490 height 24
click at [907, 469] on div "FABRICATE AND FIT NEW 2025 MINIBODY TIPPING BODY TO FUSO SHOGUN 460 EXTENDED TO…" at bounding box center [641, 480] width 579 height 24
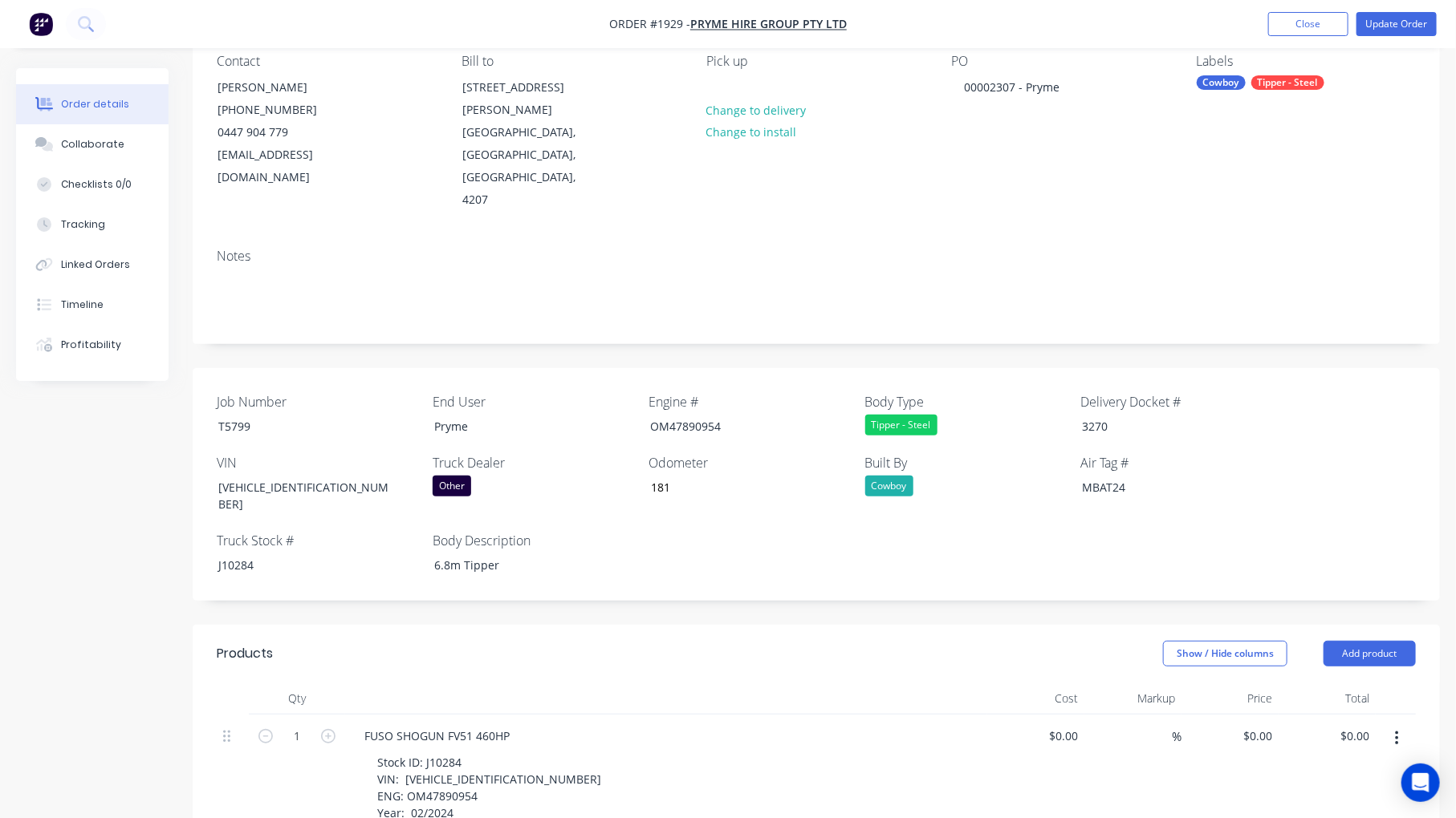
scroll to position [0, 0]
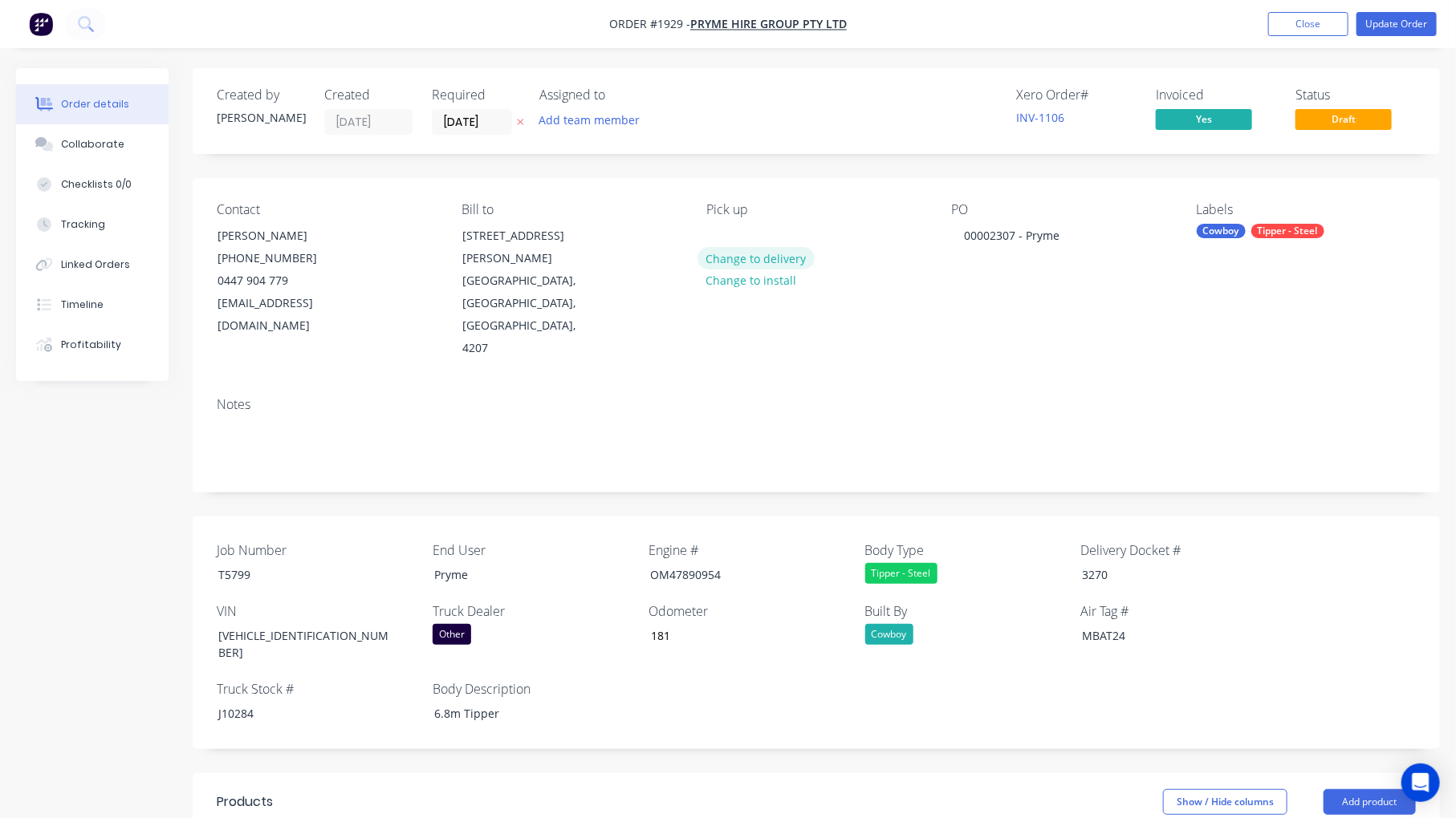
click at [765, 260] on button "Change to delivery" at bounding box center [756, 258] width 118 height 22
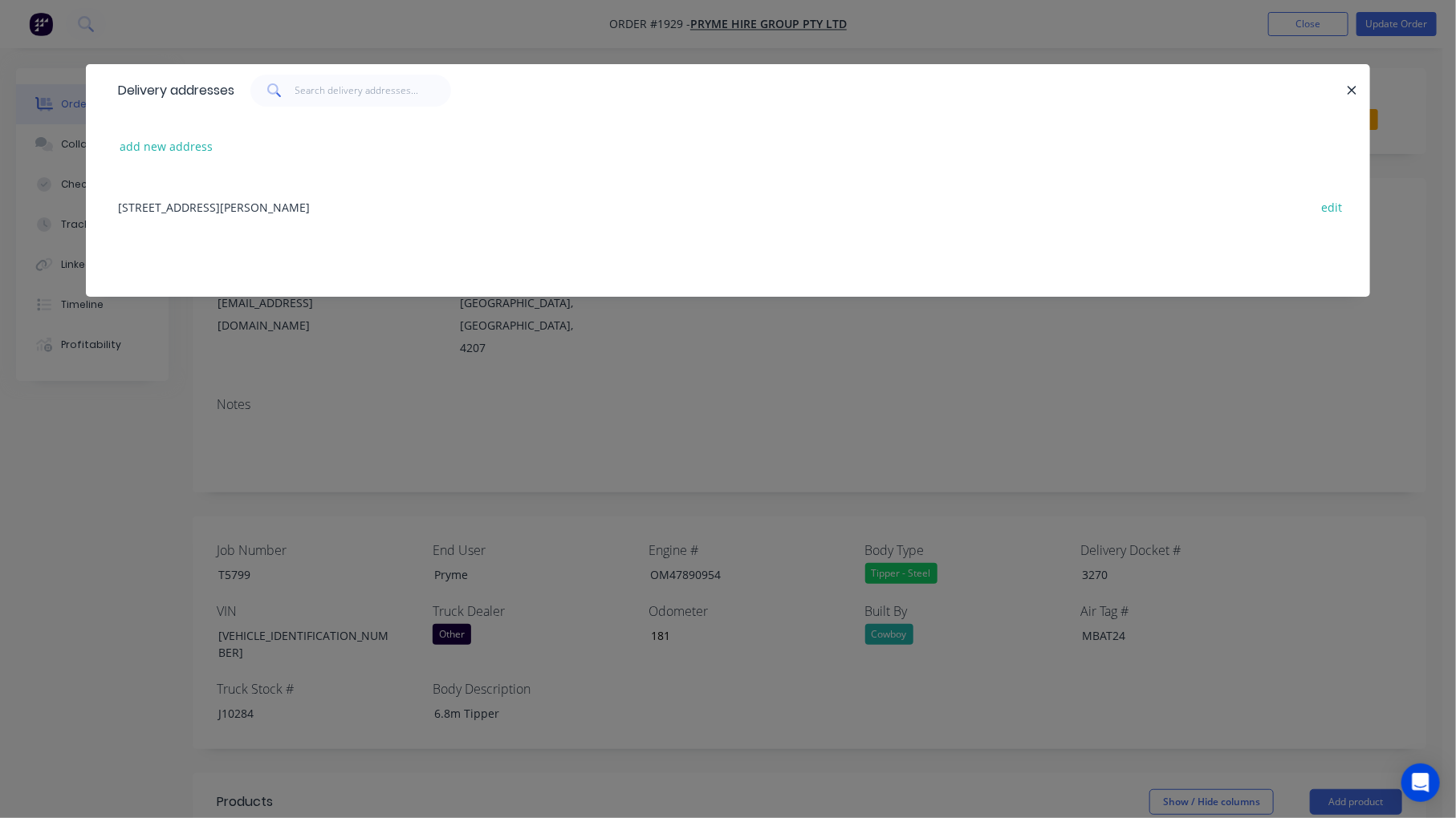
click at [260, 205] on div "[STREET_ADDRESS][PERSON_NAME] edit" at bounding box center [727, 206] width 1236 height 60
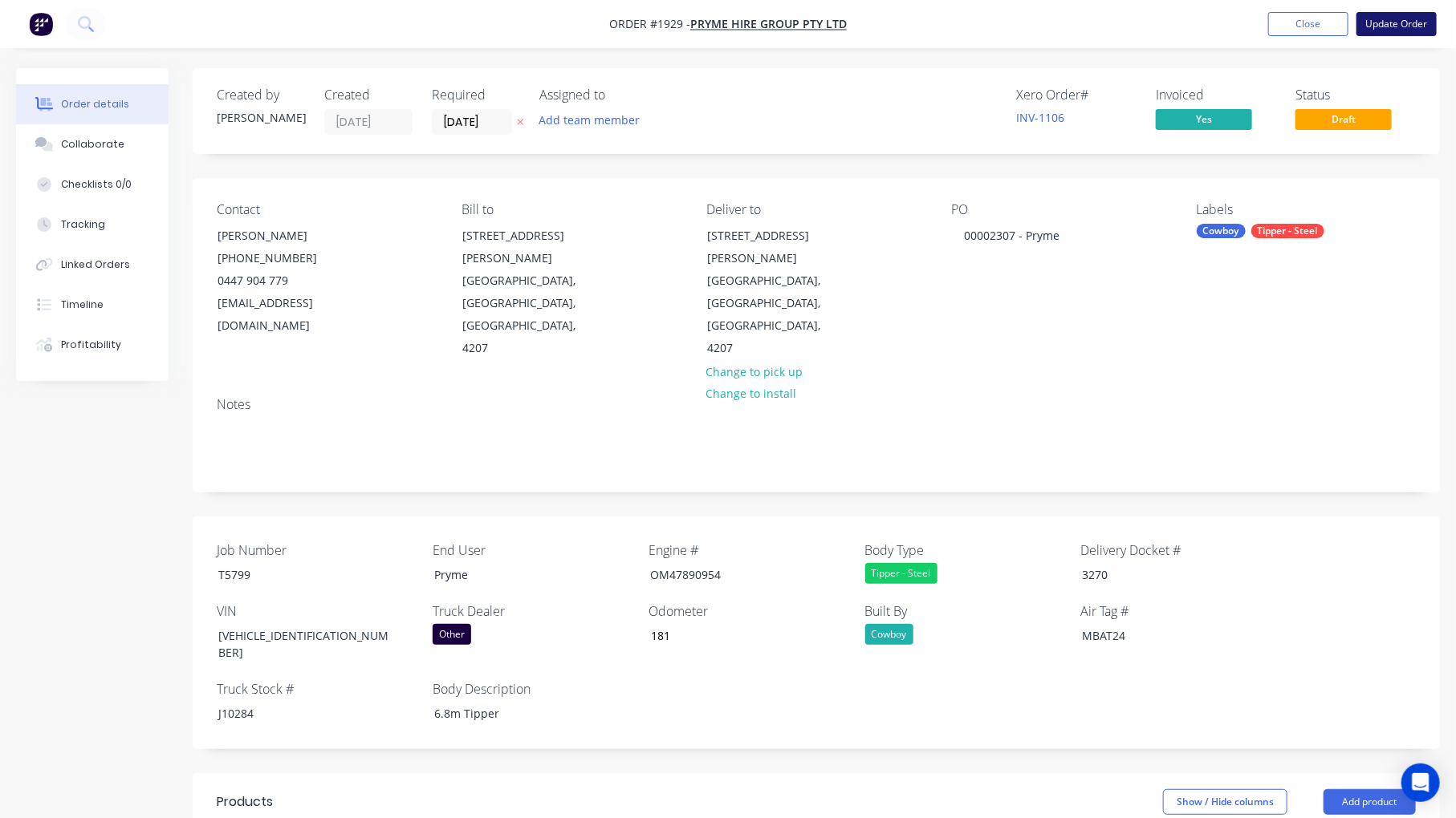
click at [1410, 29] on button "Update Order" at bounding box center [1397, 24] width 81 height 24
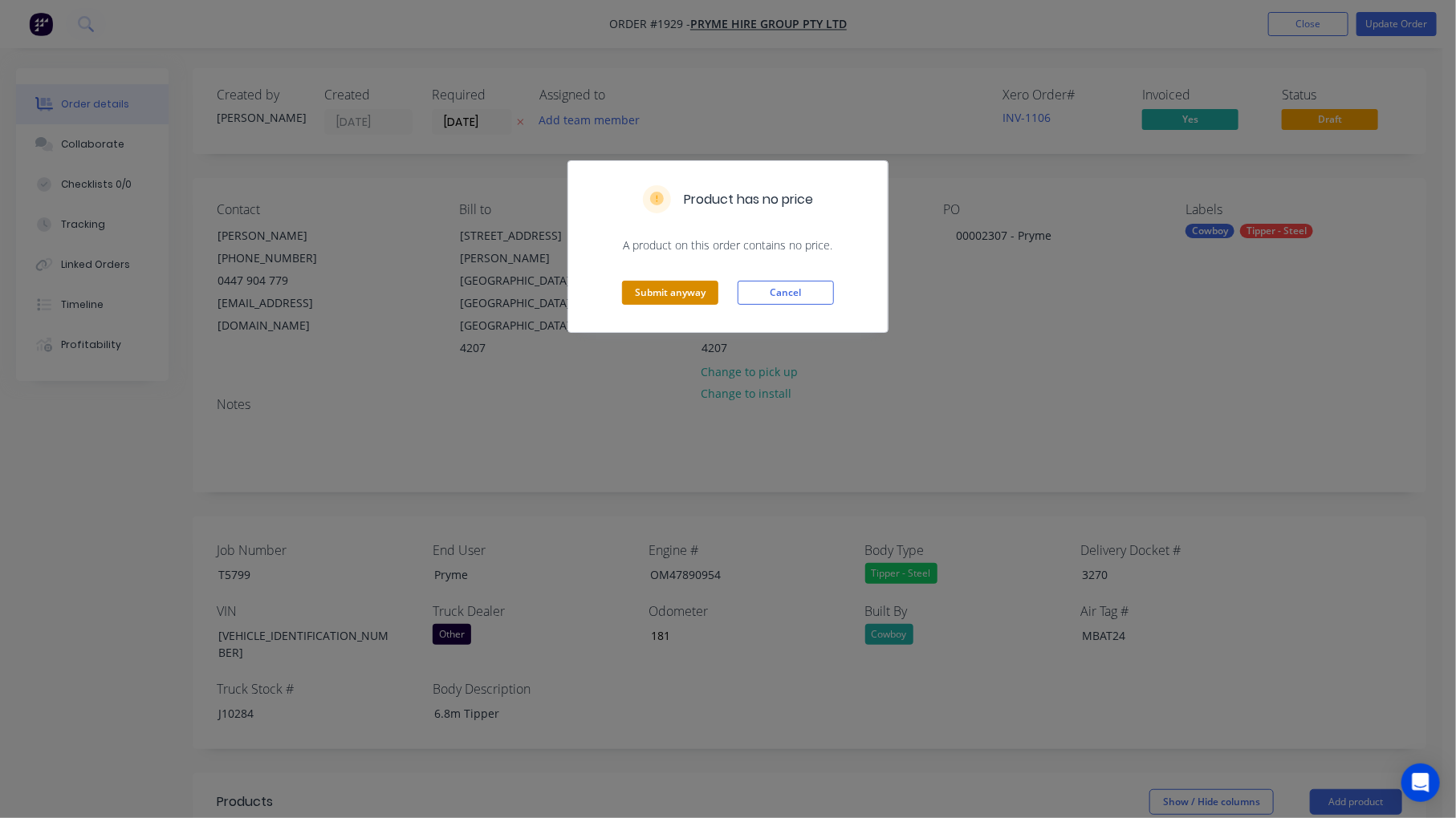
click at [672, 291] on button "Submit anyway" at bounding box center [670, 292] width 96 height 24
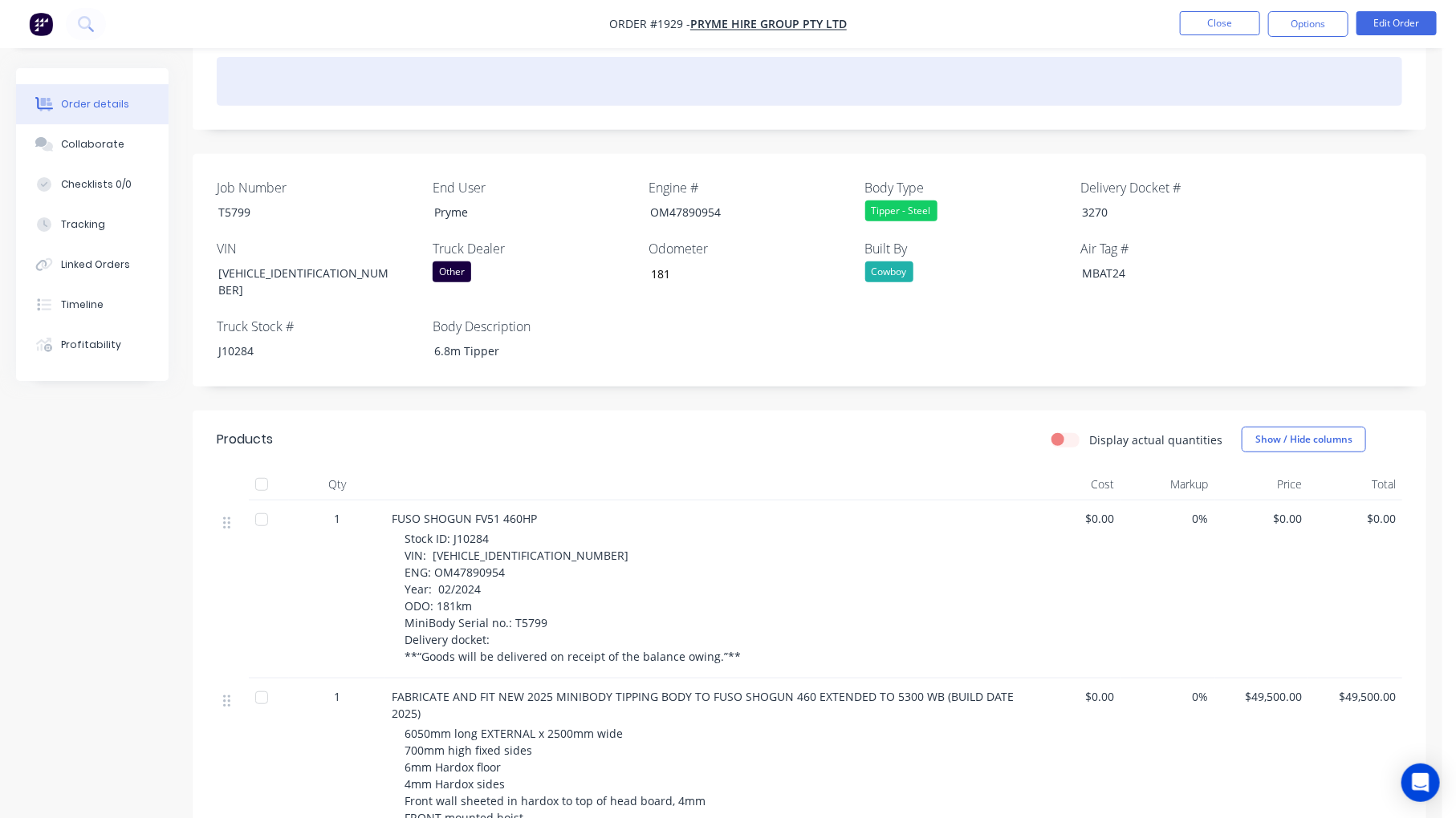
scroll to position [148, 0]
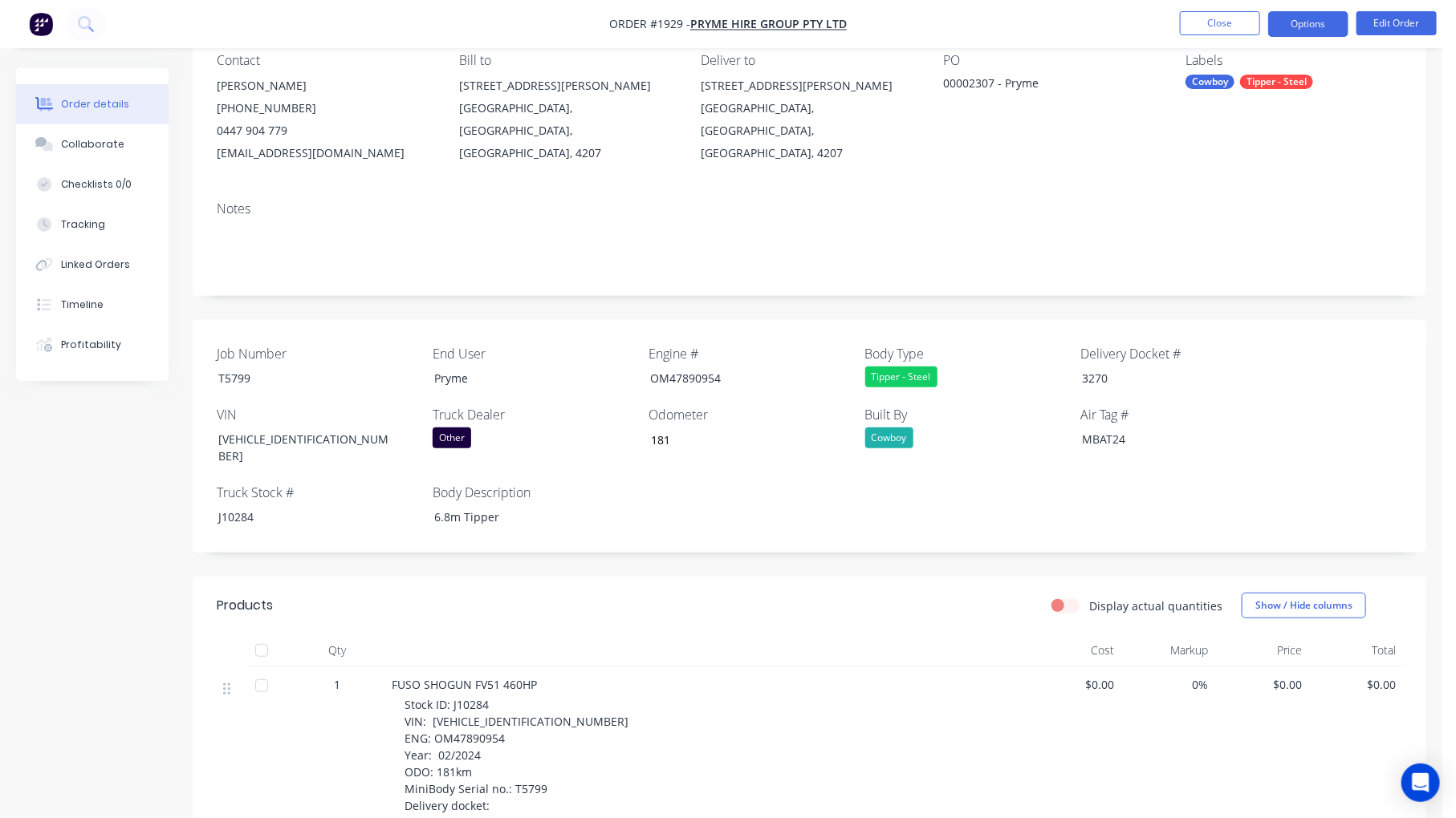
click at [1317, 22] on button "Options" at bounding box center [1309, 24] width 81 height 25
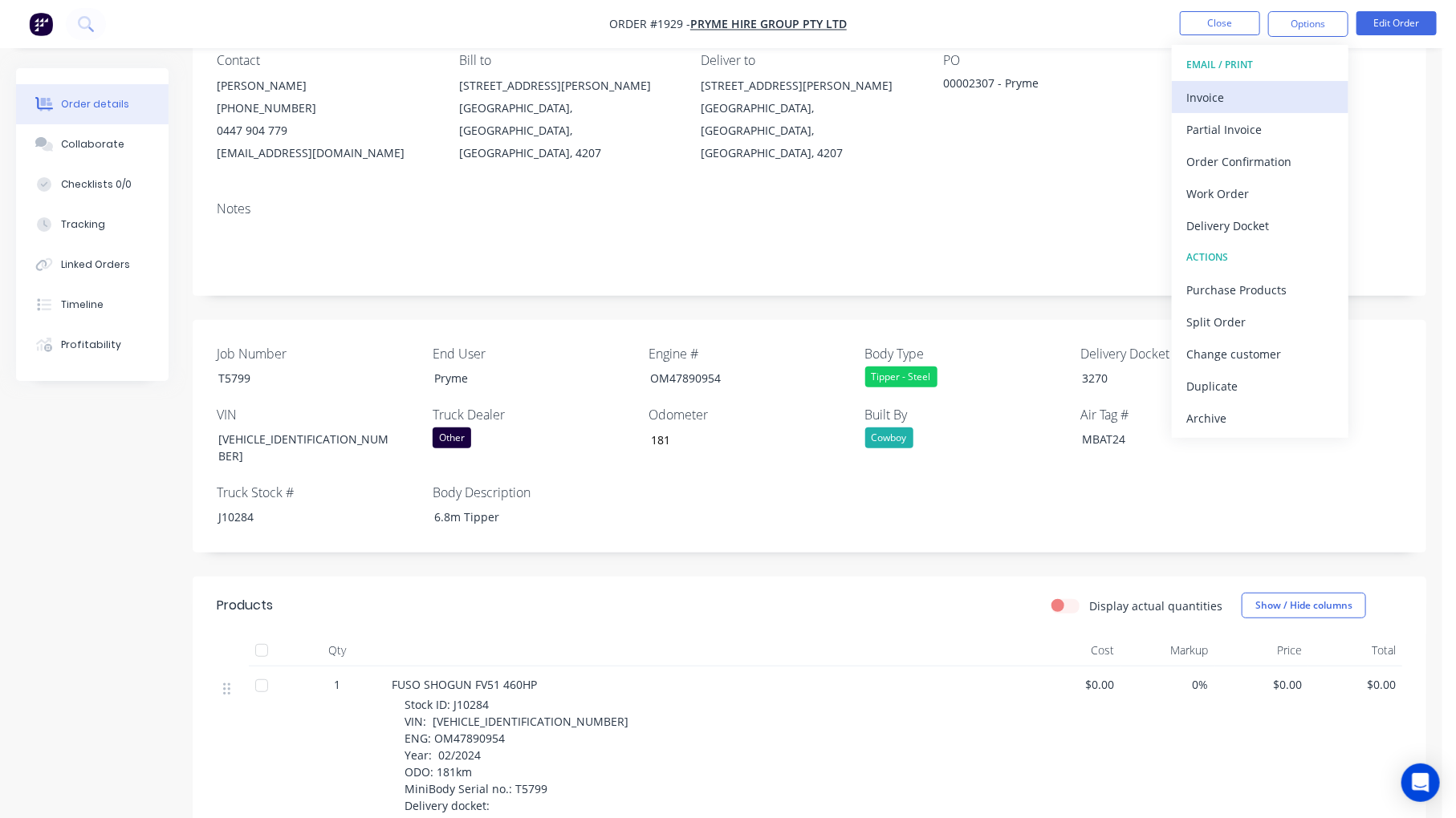
click at [1269, 101] on div "Invoice" at bounding box center [1260, 97] width 147 height 24
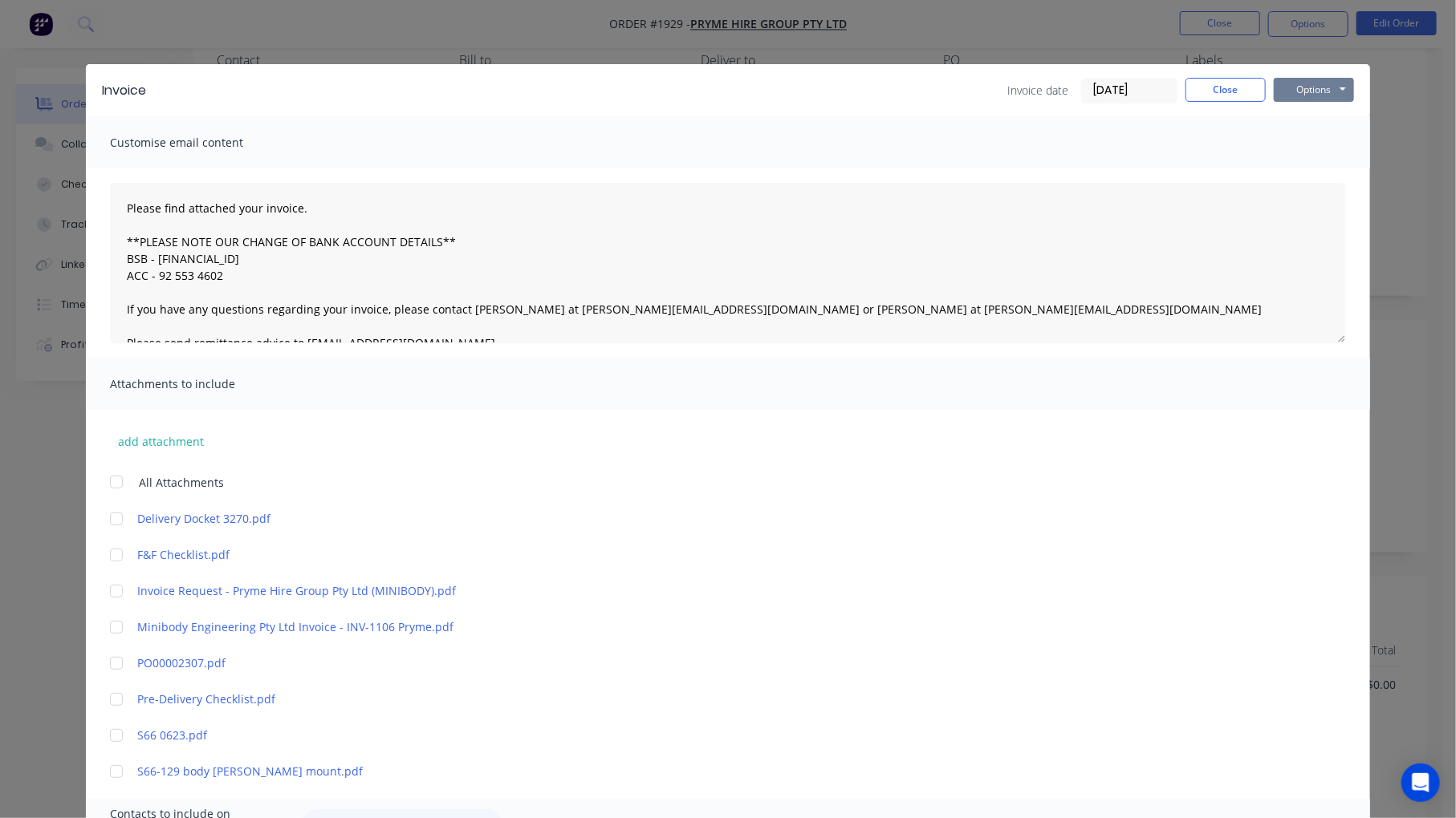
click at [1305, 87] on button "Options" at bounding box center [1314, 89] width 81 height 24
click at [1321, 140] on button "Print" at bounding box center [1324, 145] width 103 height 26
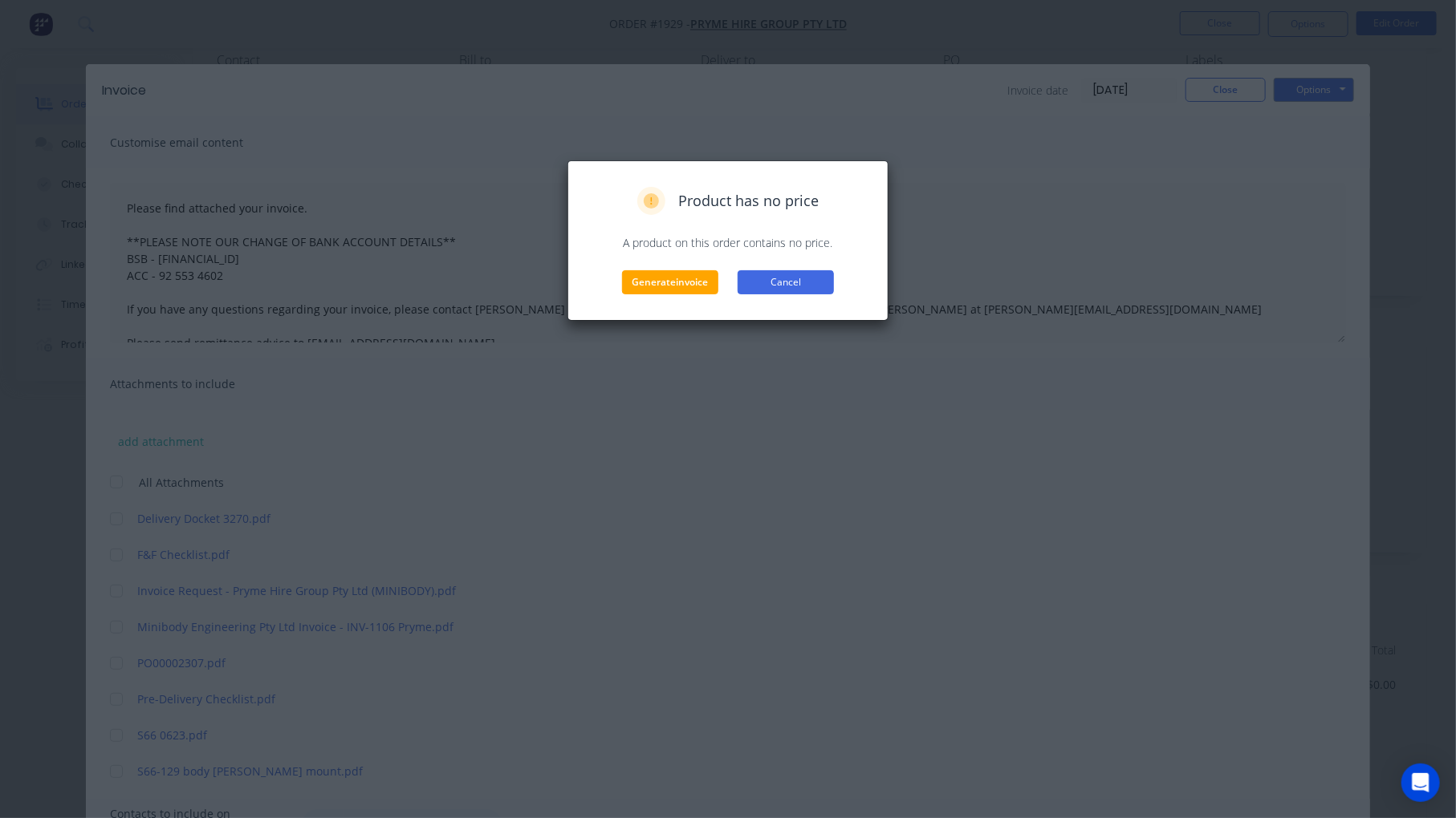
click at [807, 281] on button "Cancel" at bounding box center [786, 281] width 96 height 24
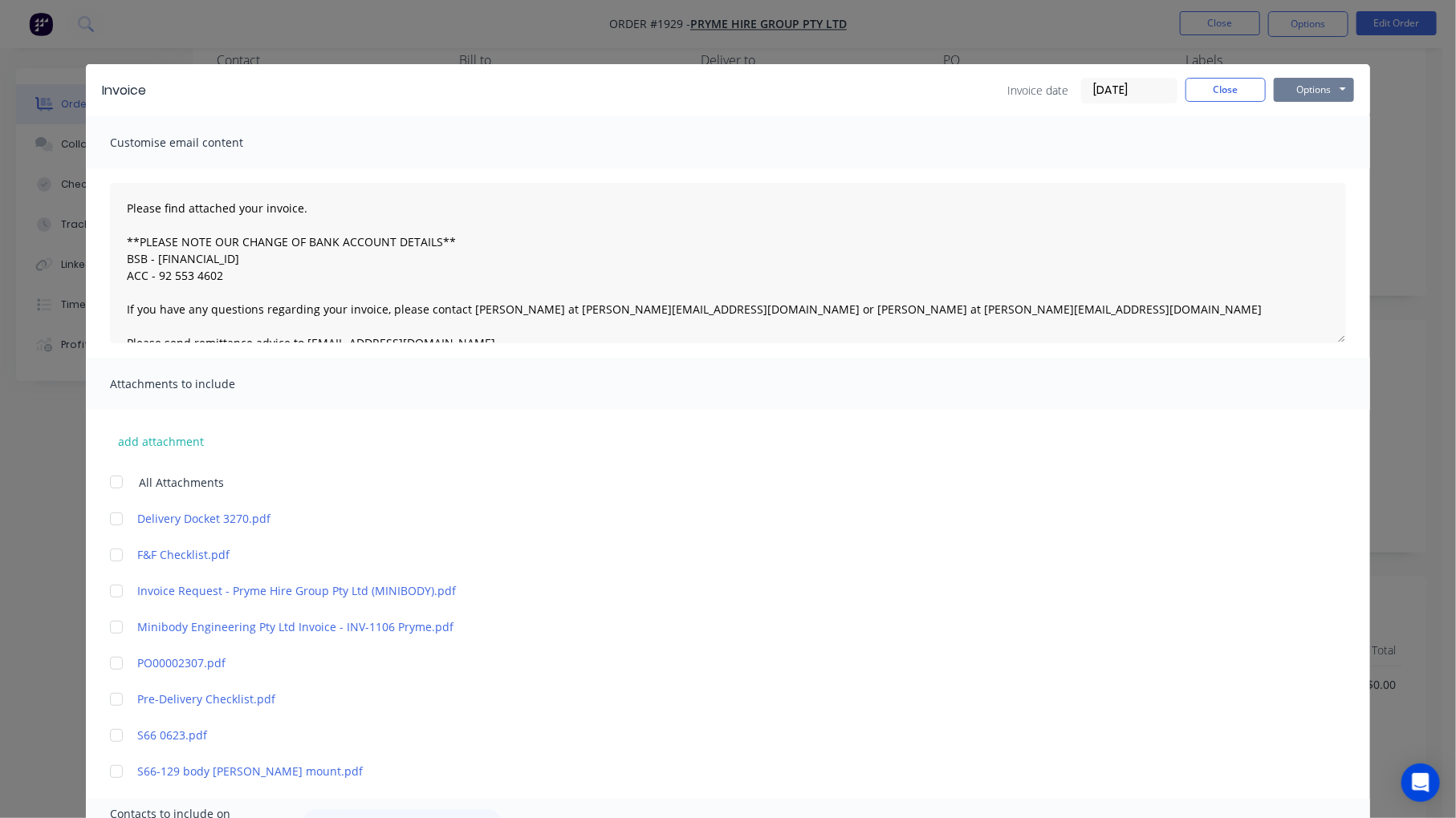
click at [1313, 91] on button "Options" at bounding box center [1314, 89] width 81 height 24
click at [1301, 122] on button "Preview" at bounding box center [1324, 118] width 103 height 26
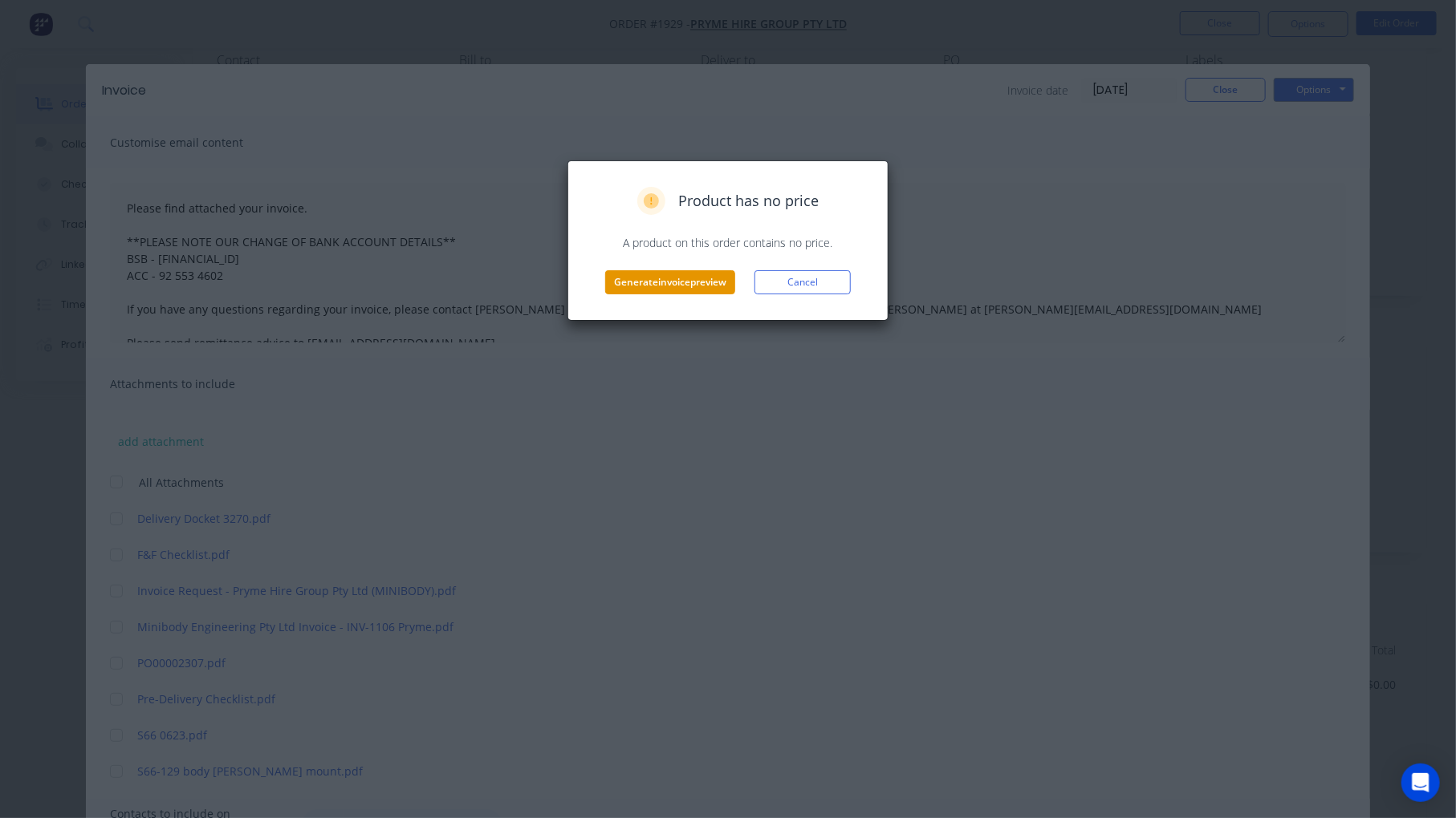
click at [703, 286] on button "Generate invoice preview" at bounding box center [670, 281] width 130 height 24
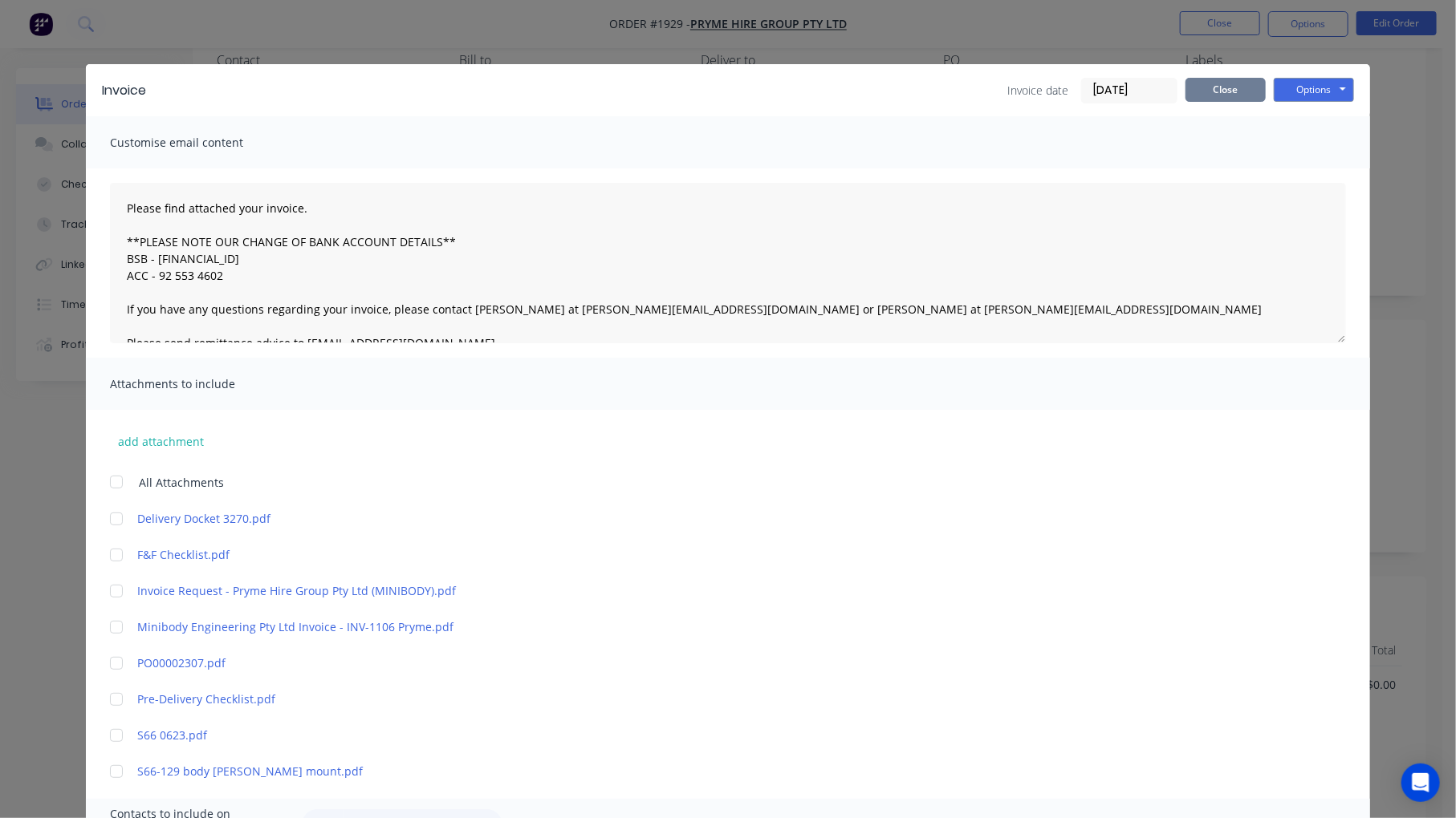
click at [1223, 86] on button "Close" at bounding box center [1226, 89] width 81 height 24
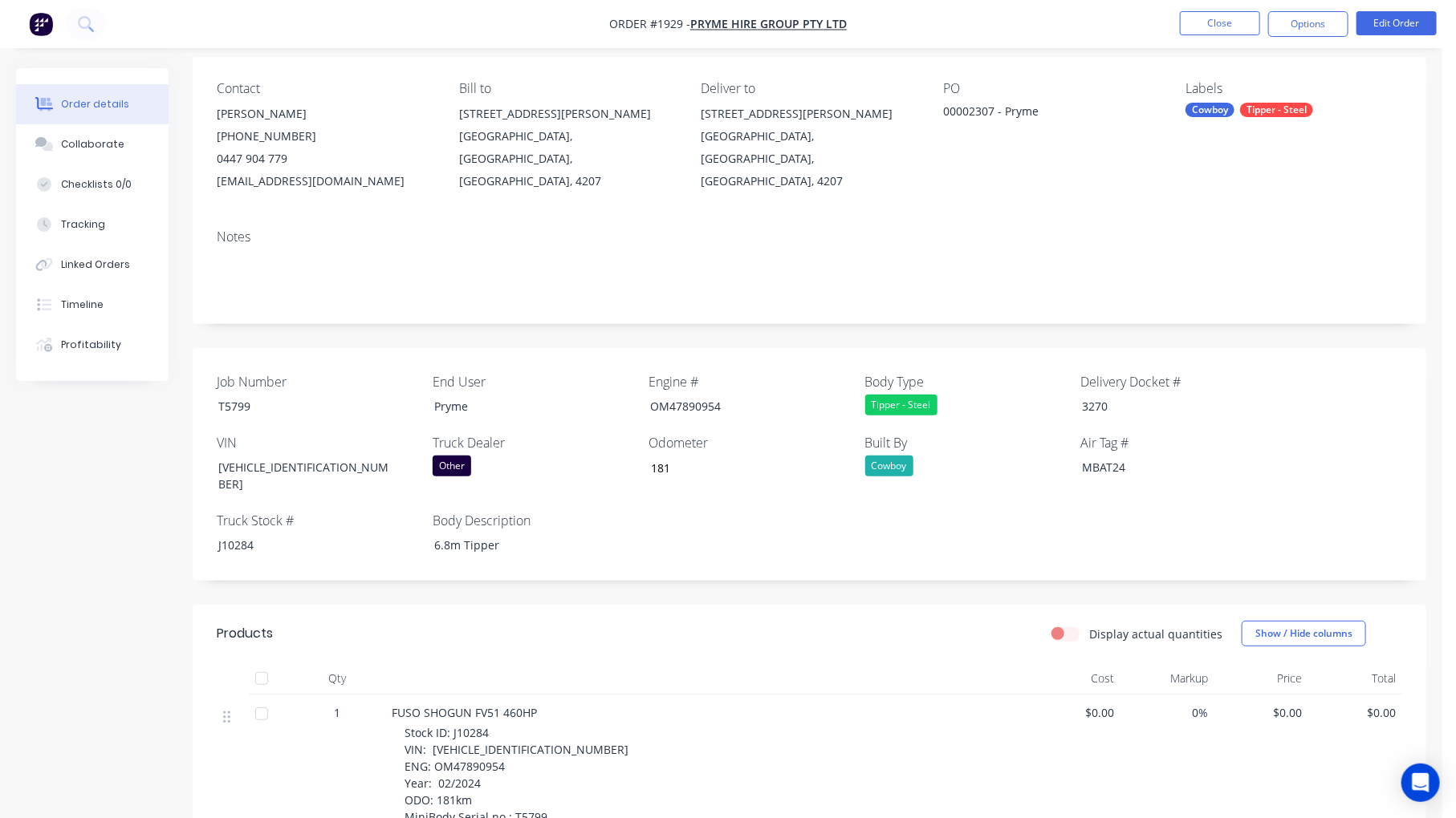
scroll to position [0, 0]
